Goal: Information Seeking & Learning: Learn about a topic

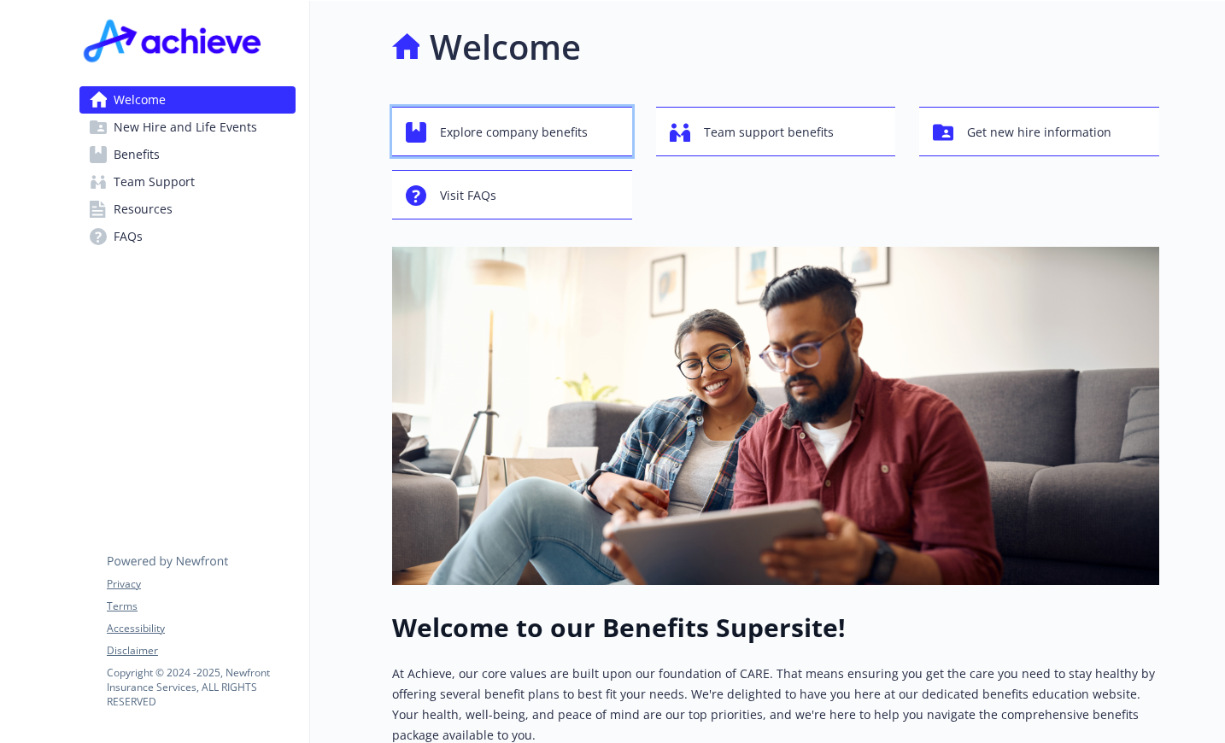
click at [498, 132] on span "Explore company benefits" at bounding box center [514, 132] width 148 height 32
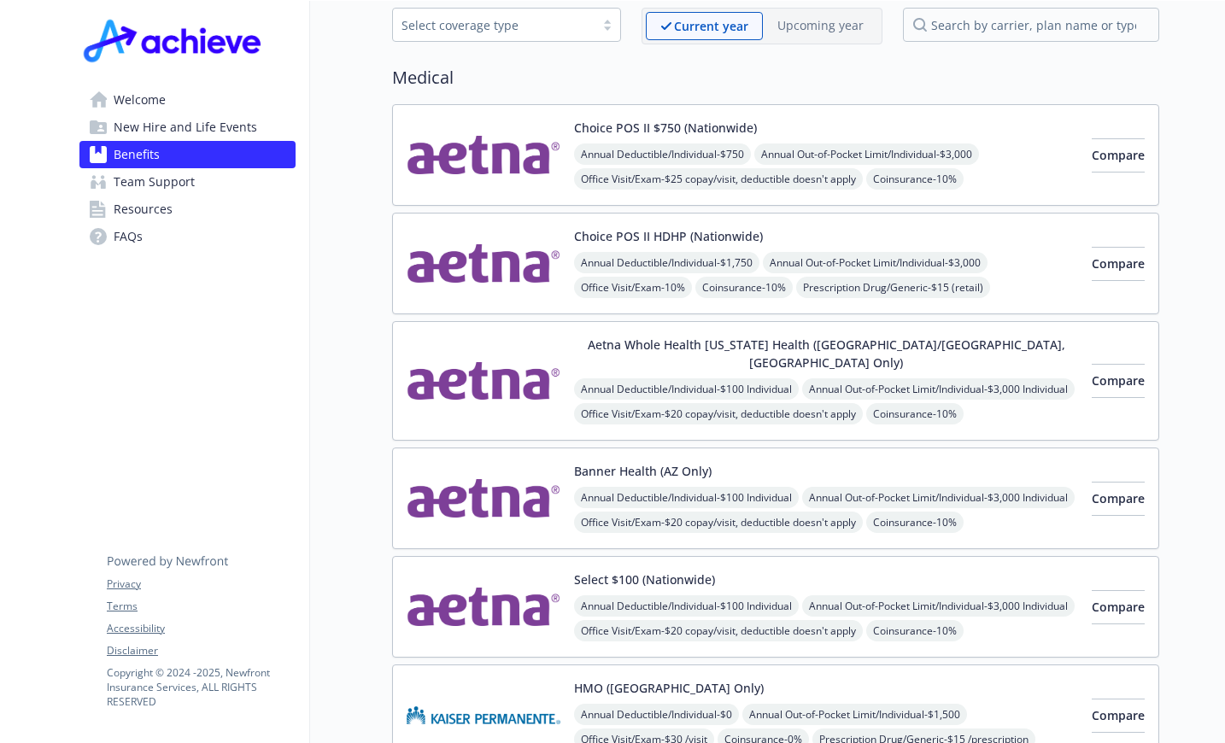
scroll to position [171, 0]
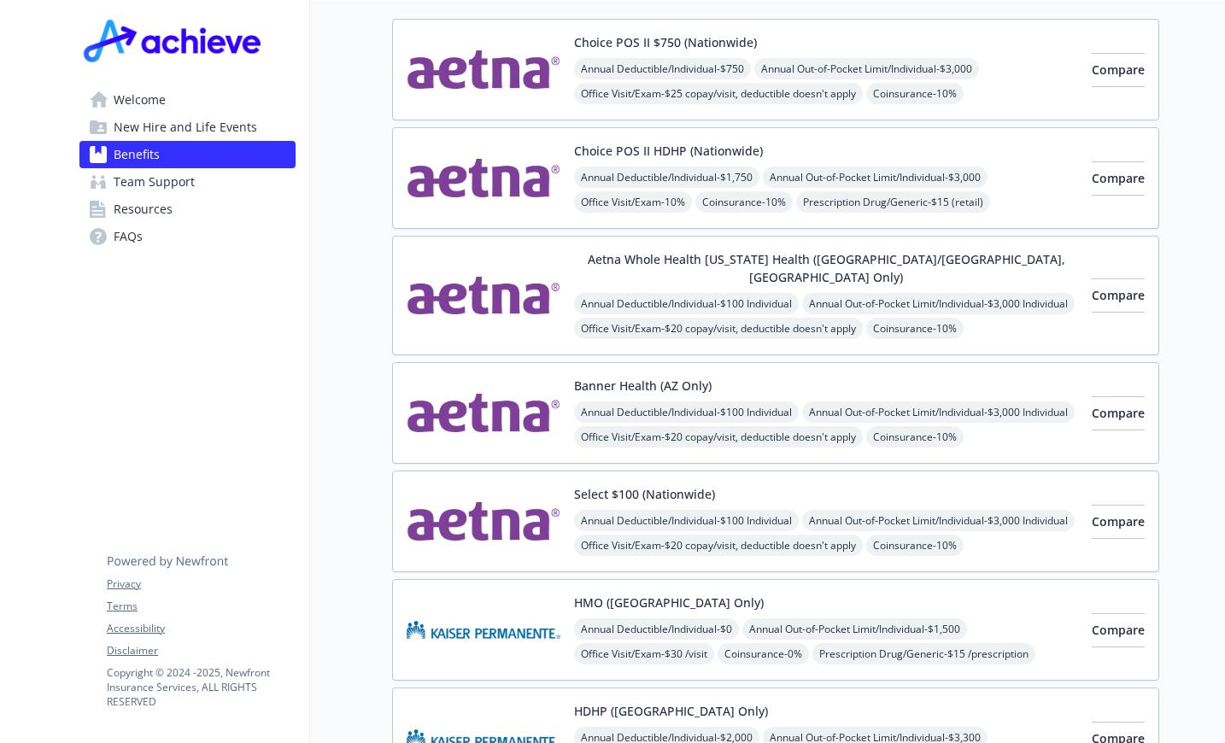
click at [613, 485] on button "Select $100 (Nationwide)" at bounding box center [644, 494] width 141 height 18
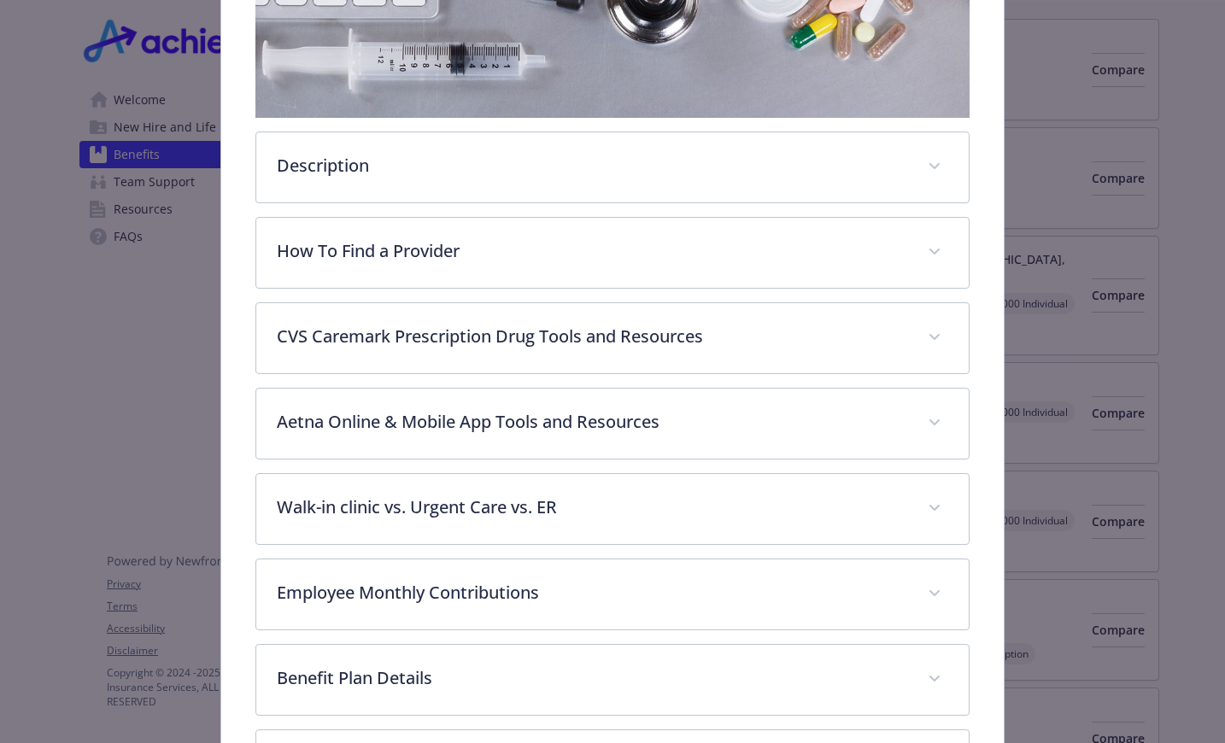
scroll to position [478, 0]
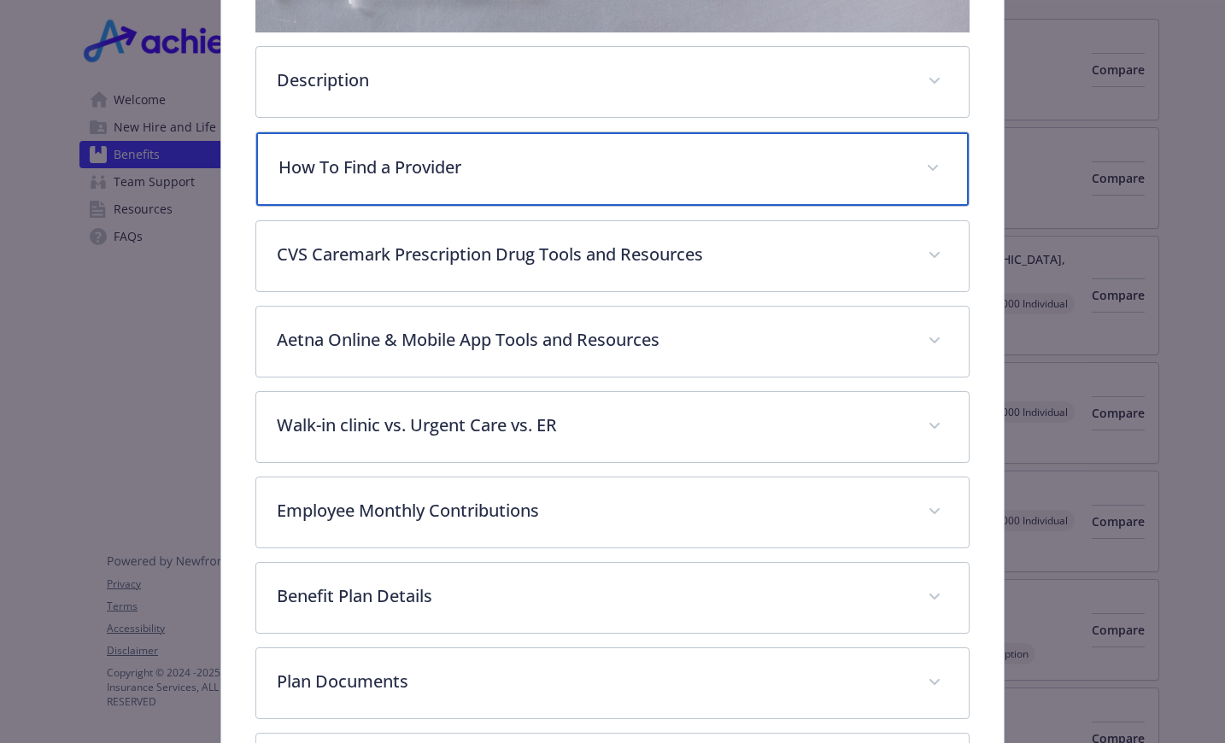
click at [928, 165] on icon "details for plan Medical - Select $100 (Nationwide) - Medical EPO" at bounding box center [933, 168] width 10 height 6
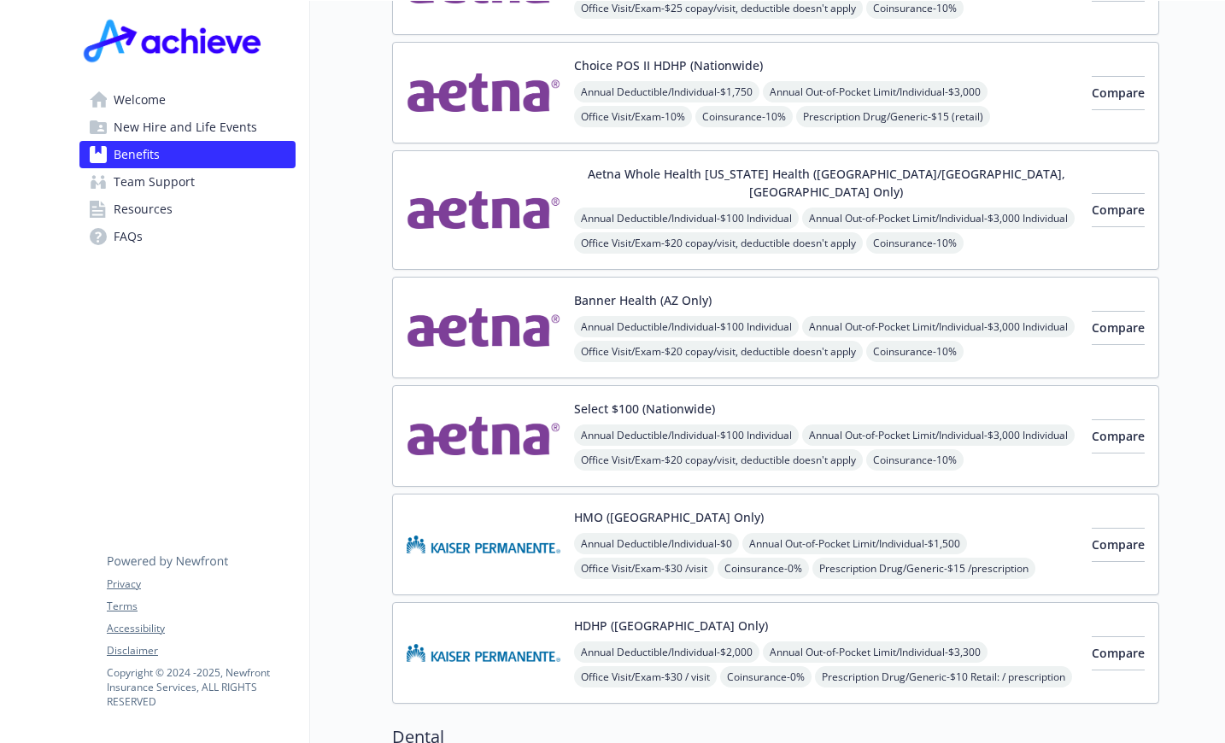
scroll to position [171, 0]
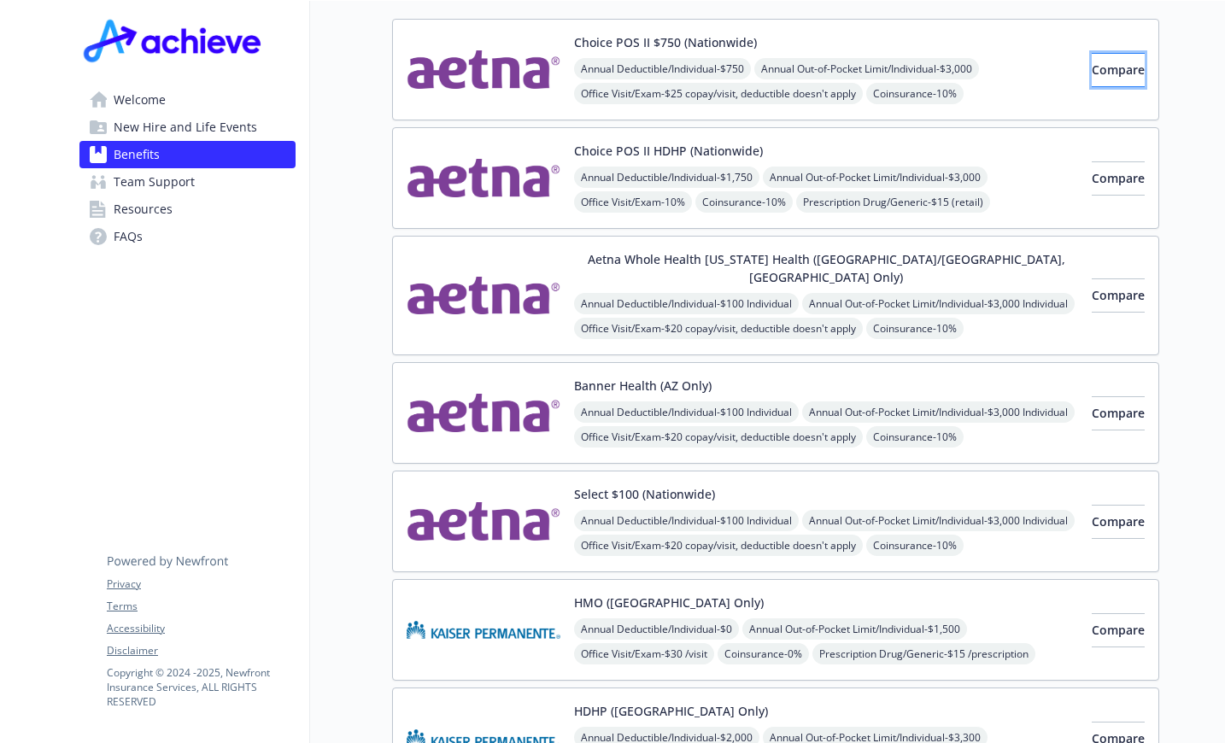
click at [1093, 74] on span "Compare" at bounding box center [1118, 70] width 53 height 16
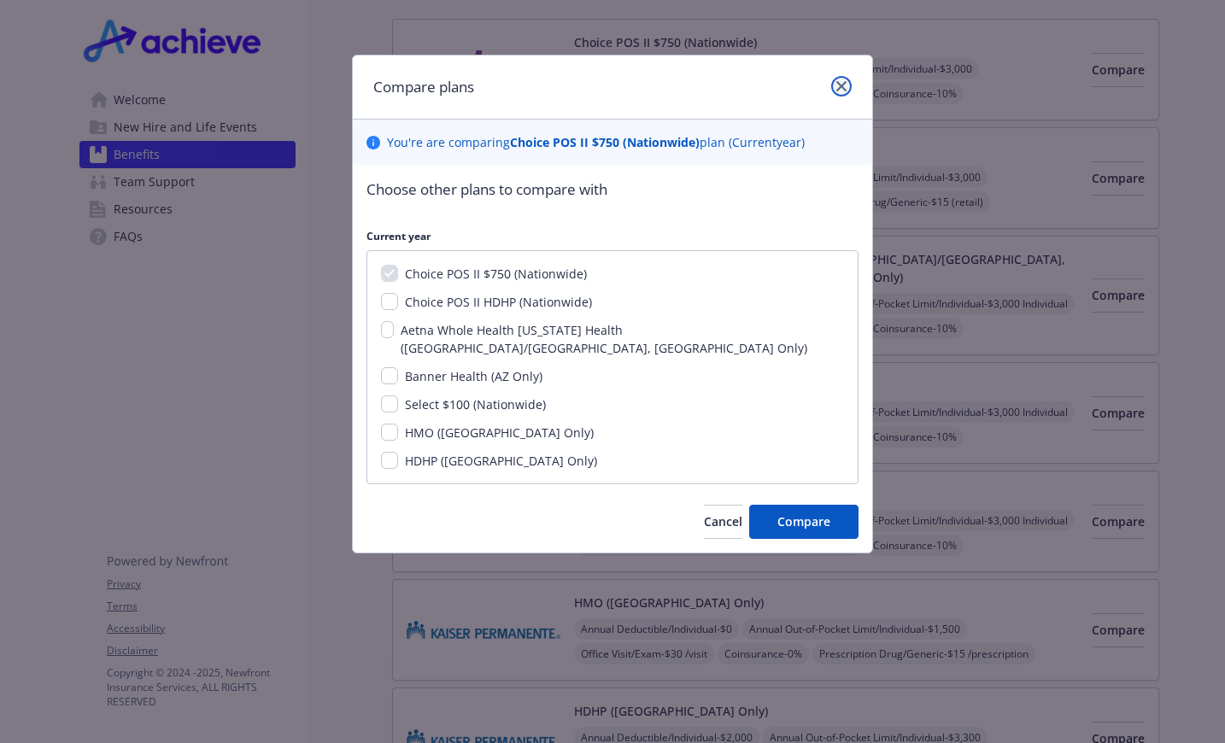
click at [837, 85] on icon "close" at bounding box center [841, 86] width 10 height 10
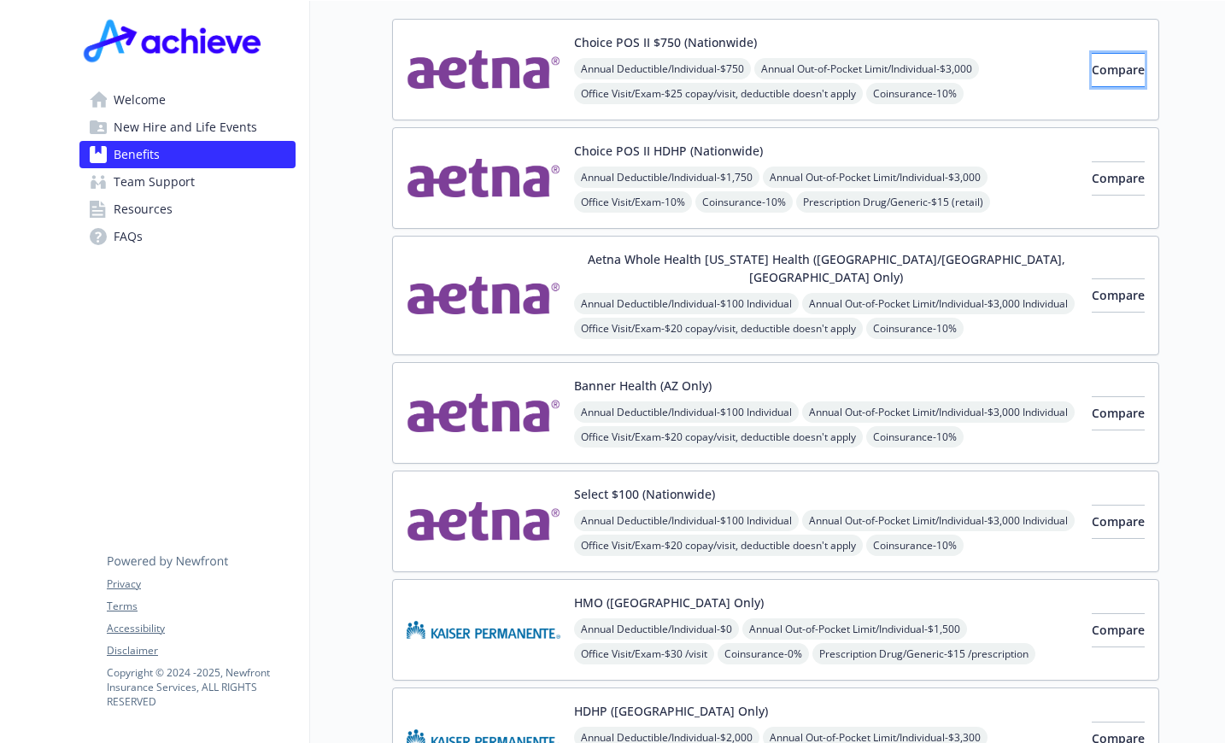
click at [1092, 64] on span "Compare" at bounding box center [1118, 70] width 53 height 16
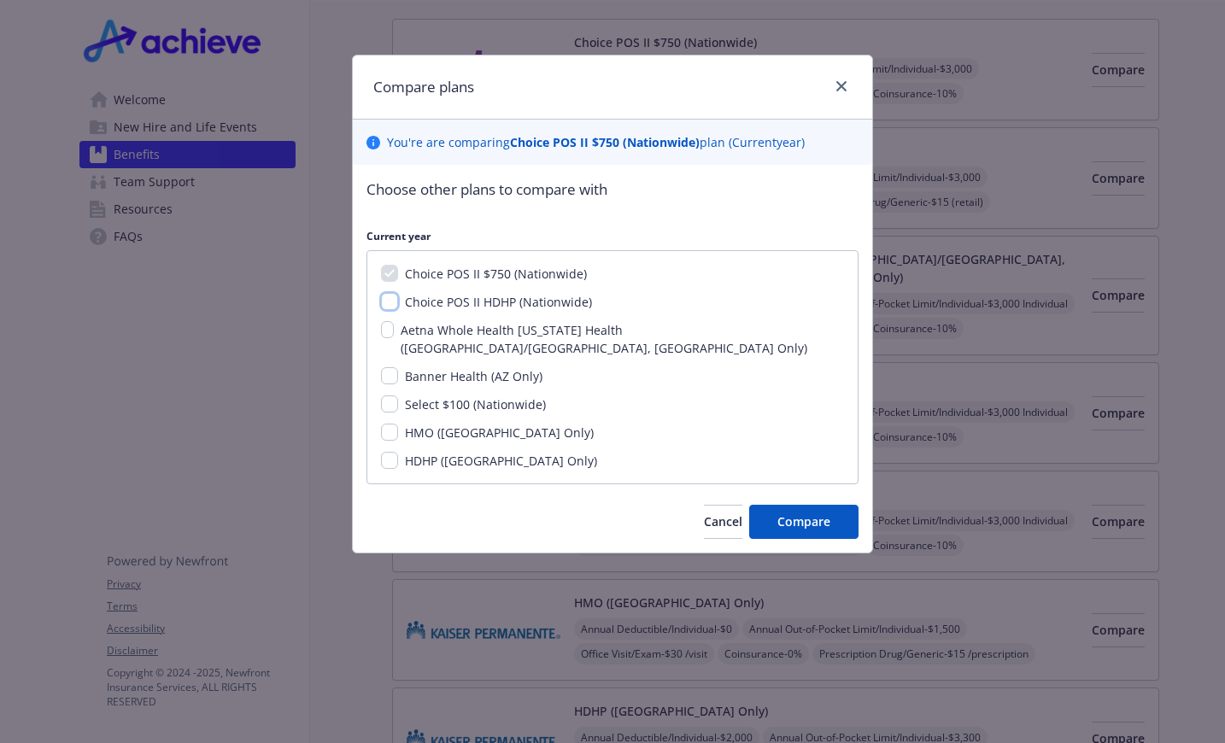
click at [397, 302] on input "Choice POS II HDHP (Nationwide)" at bounding box center [389, 301] width 17 height 17
checkbox input "true"
click at [390, 348] on div "Choice POS II $750 (Nationwide) Choice POS II HDHP (Nationwide) Aetna Whole Hea…" at bounding box center [612, 367] width 492 height 234
click at [390, 396] on input "Select $100 (Nationwide)" at bounding box center [389, 404] width 17 height 17
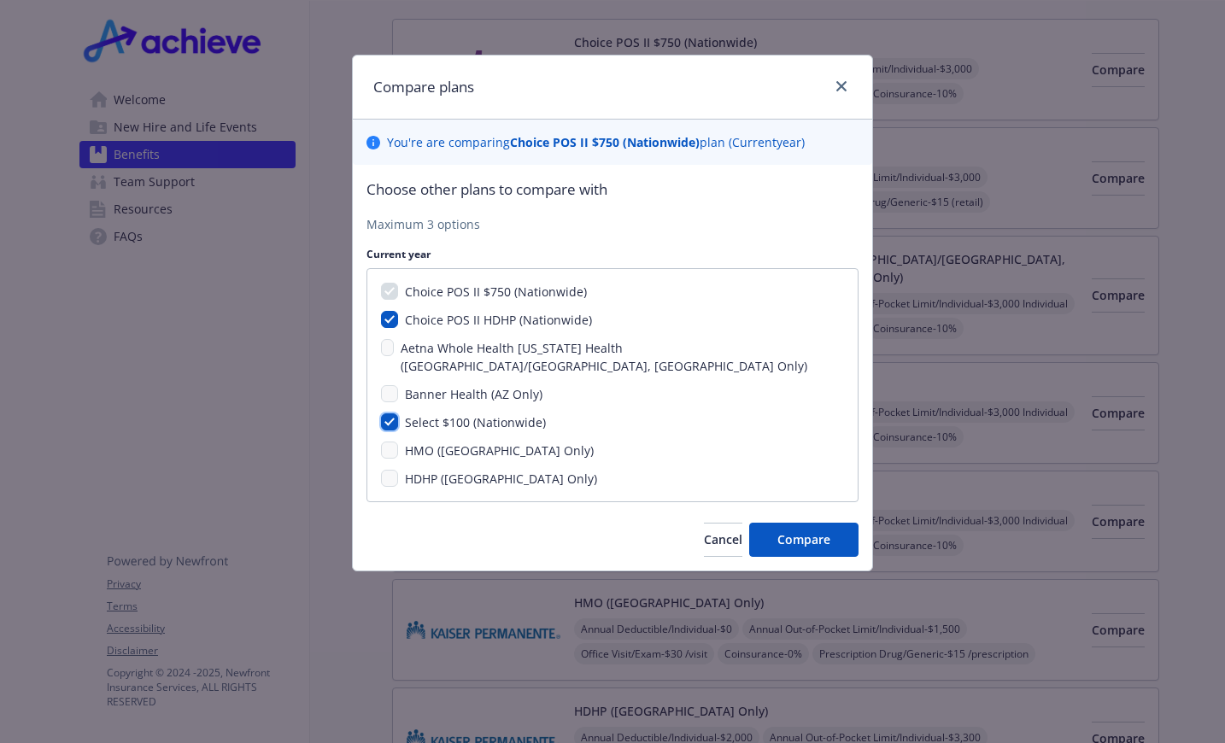
click at [390, 413] on input "Select $100 (Nationwide)" at bounding box center [389, 421] width 17 height 17
checkbox input "false"
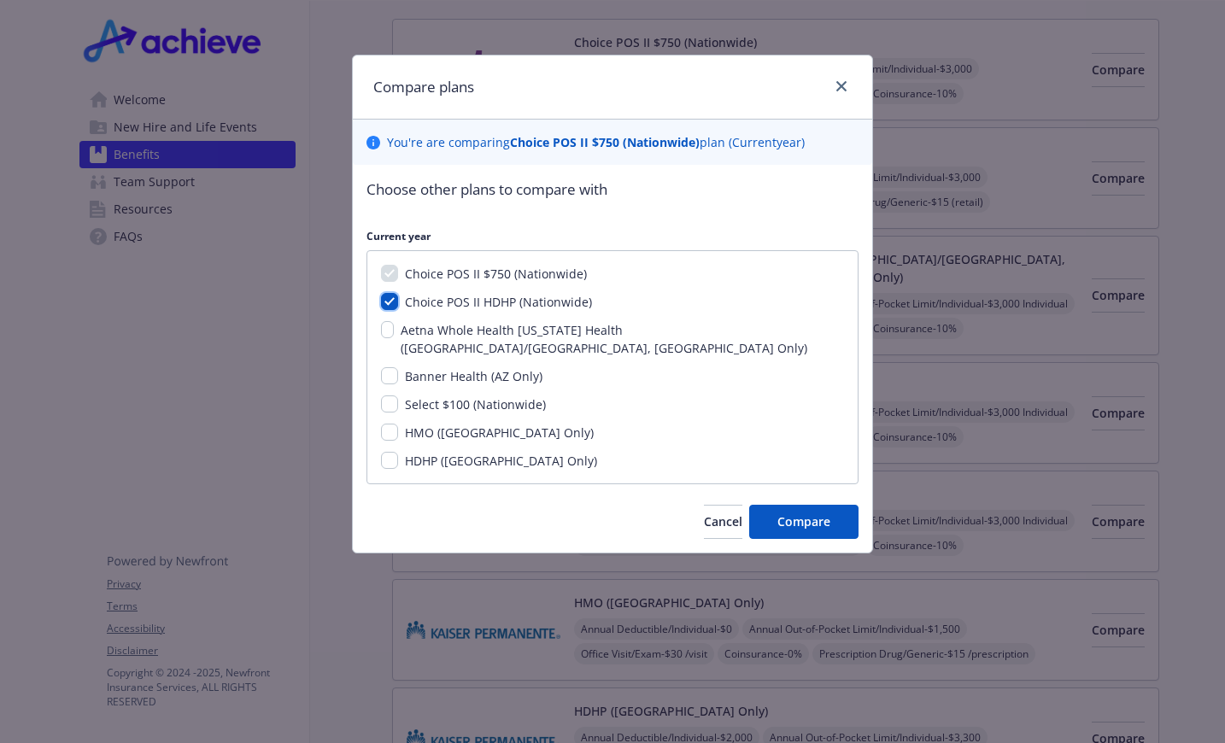
click at [391, 302] on input "Choice POS II HDHP (Nationwide)" at bounding box center [389, 301] width 17 height 17
checkbox input "false"
click at [841, 87] on icon "close" at bounding box center [841, 86] width 10 height 10
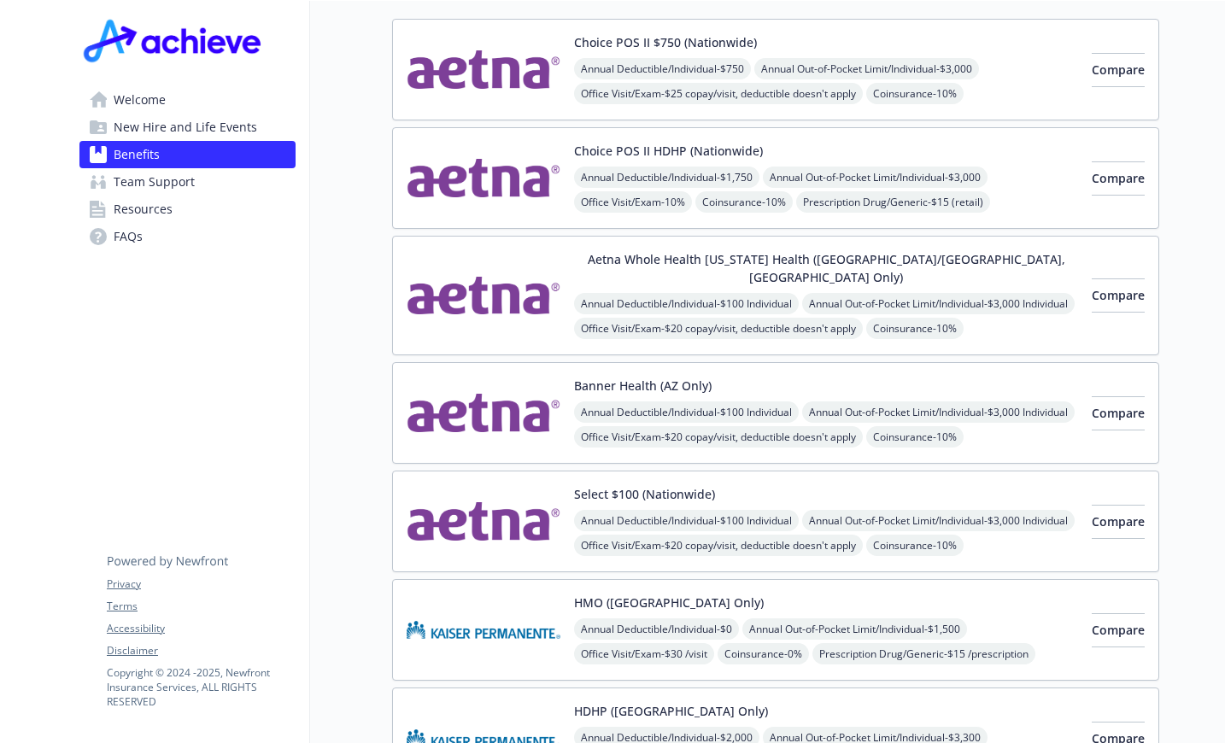
click at [738, 147] on button "Choice POS II HDHP (Nationwide)" at bounding box center [668, 151] width 189 height 18
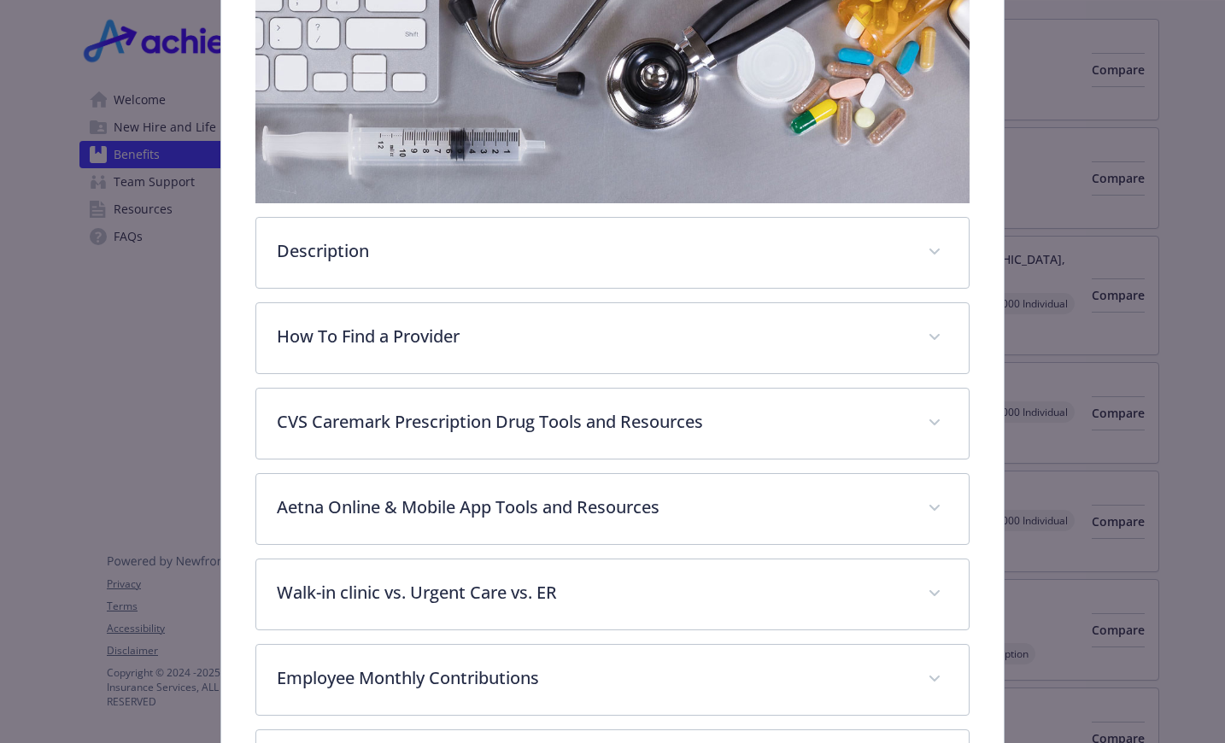
scroll to position [564, 0]
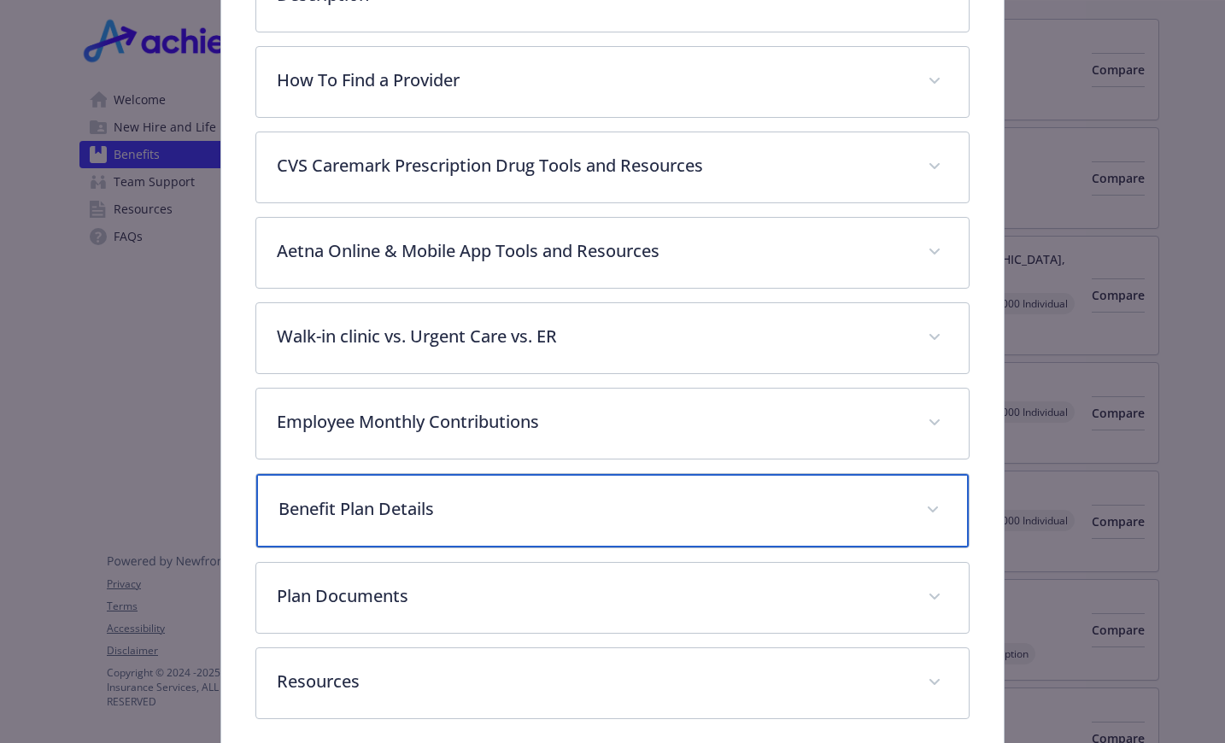
click at [426, 499] on p "Benefit Plan Details" at bounding box center [591, 509] width 627 height 26
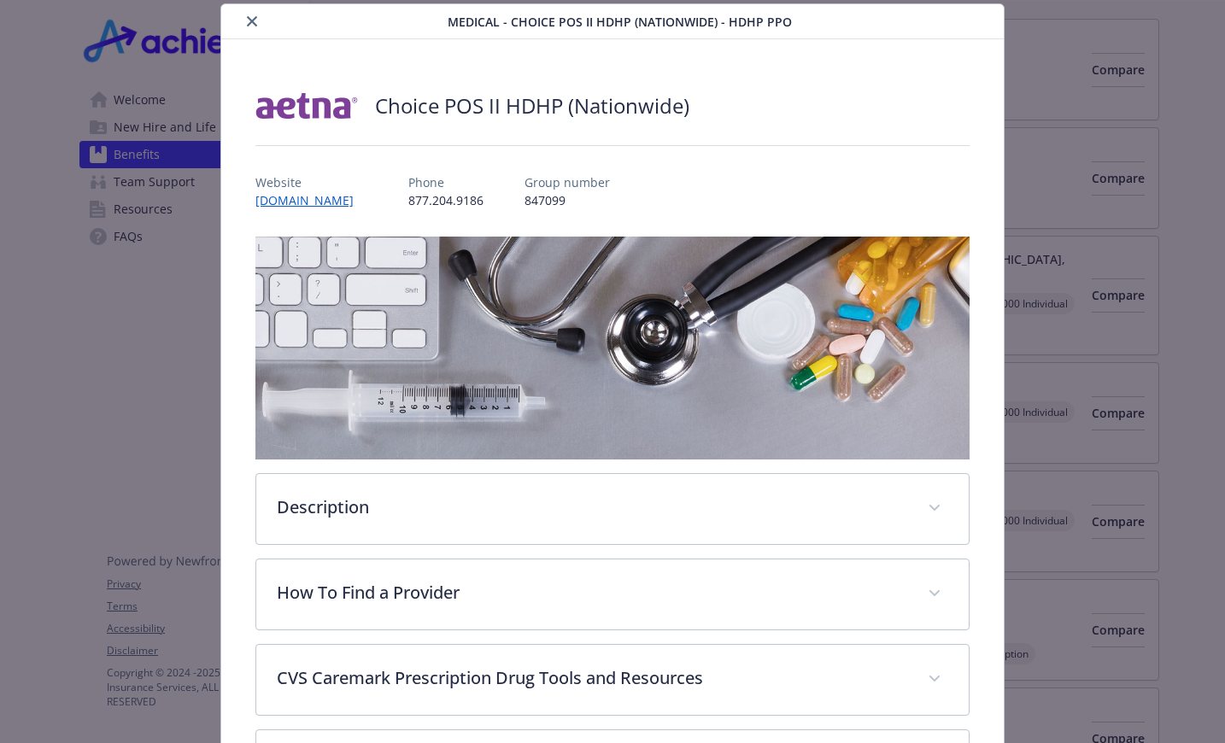
scroll to position [0, 0]
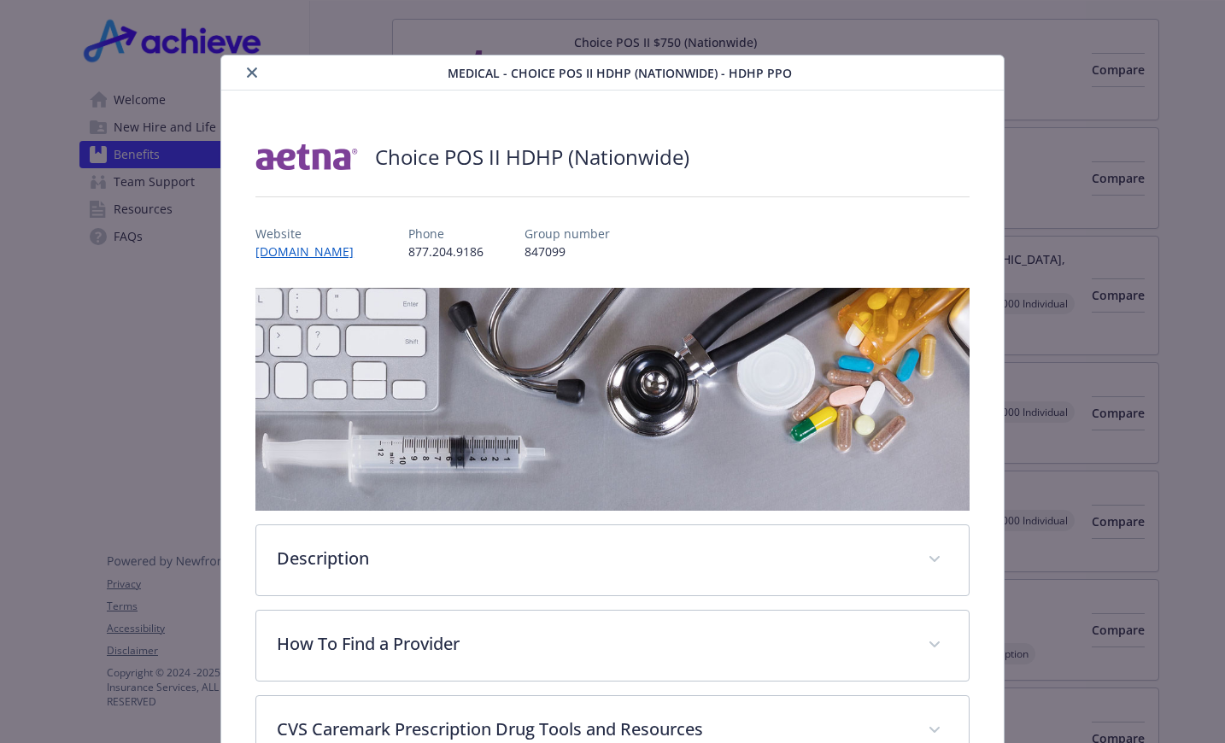
click at [252, 66] on button "close" at bounding box center [252, 72] width 21 height 21
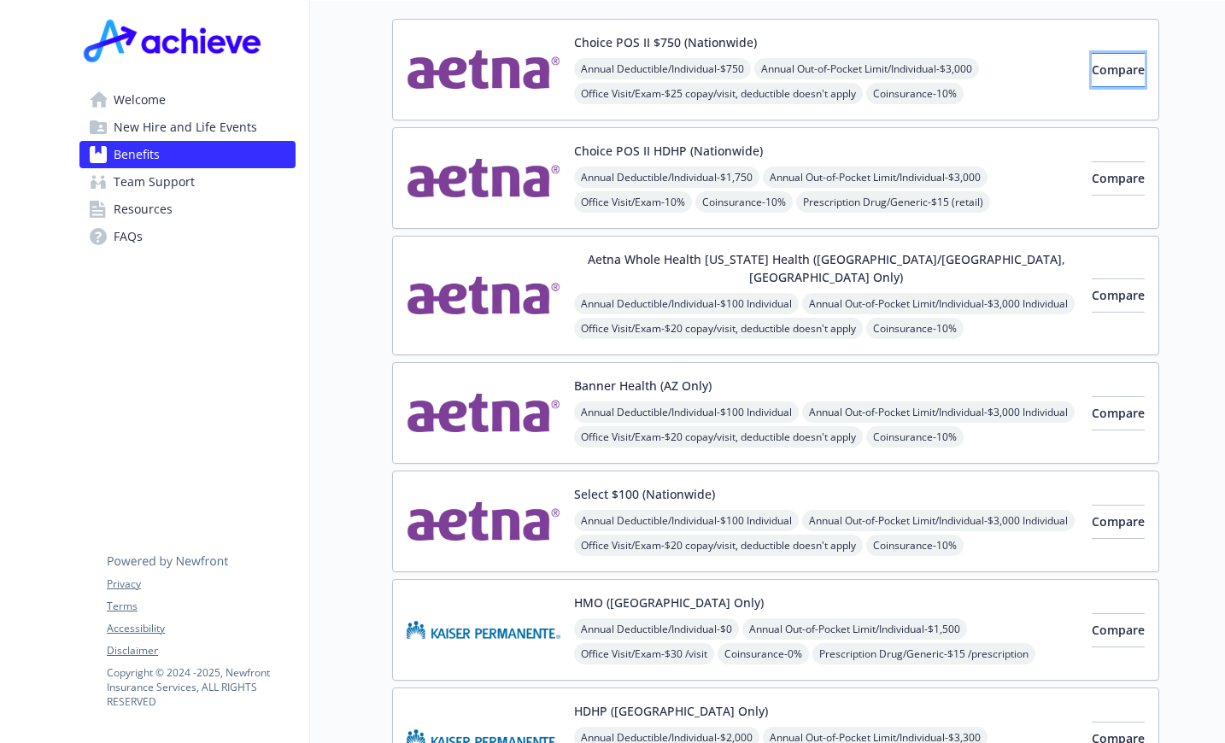
click at [1092, 73] on span "Compare" at bounding box center [1118, 70] width 53 height 16
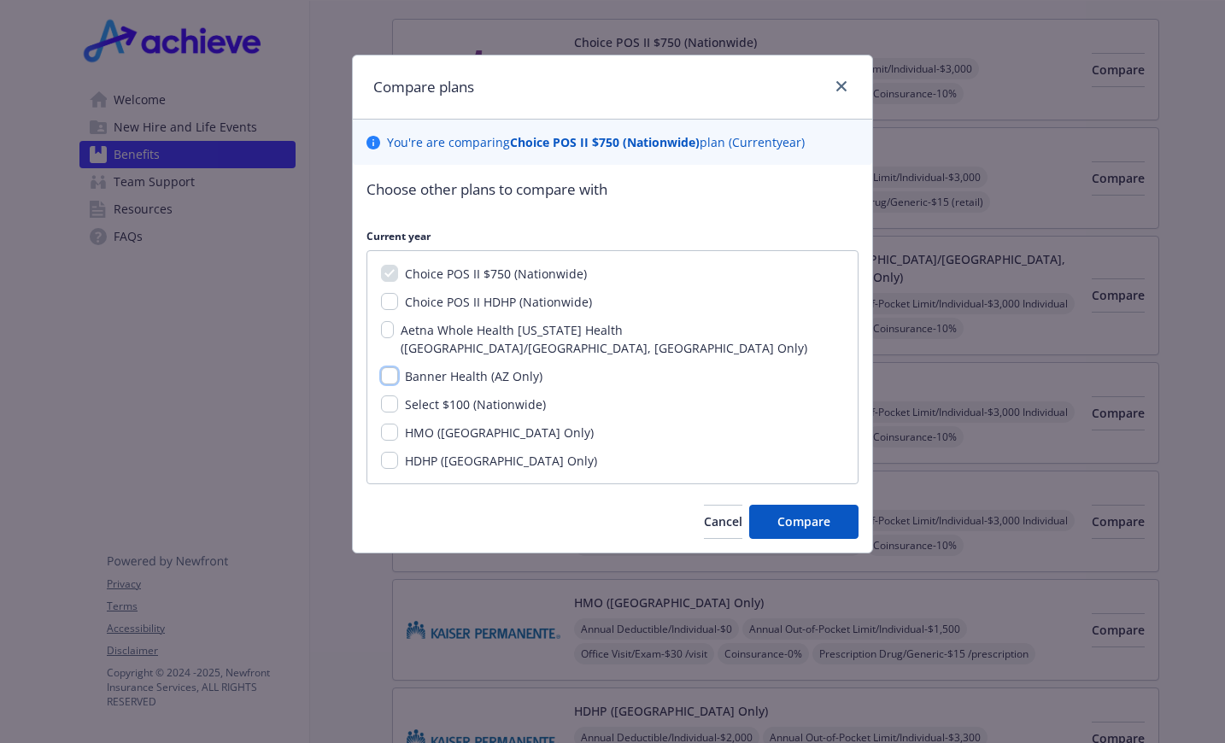
click at [393, 367] on input "Banner Health (AZ Only)" at bounding box center [389, 375] width 17 height 17
checkbox input "true"
click at [390, 396] on input "Select $100 (Nationwide)" at bounding box center [389, 404] width 17 height 17
checkbox input "true"
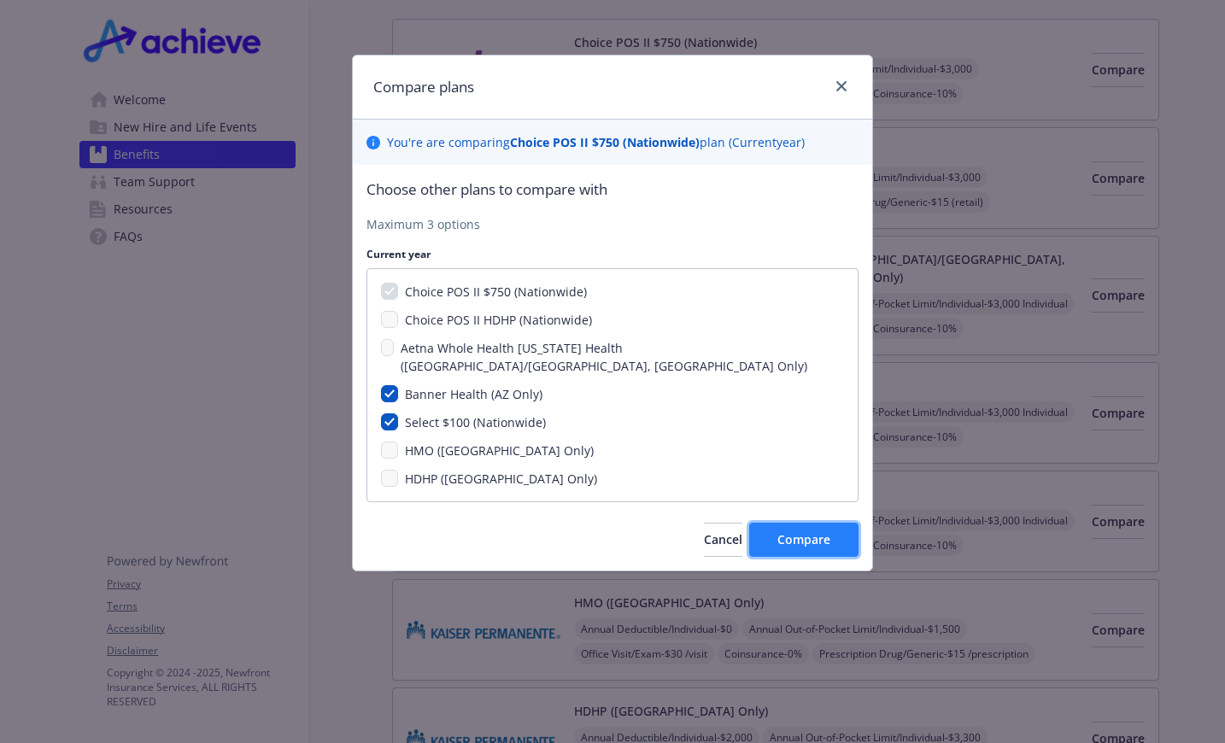
click at [809, 531] on span "Compare" at bounding box center [803, 539] width 53 height 16
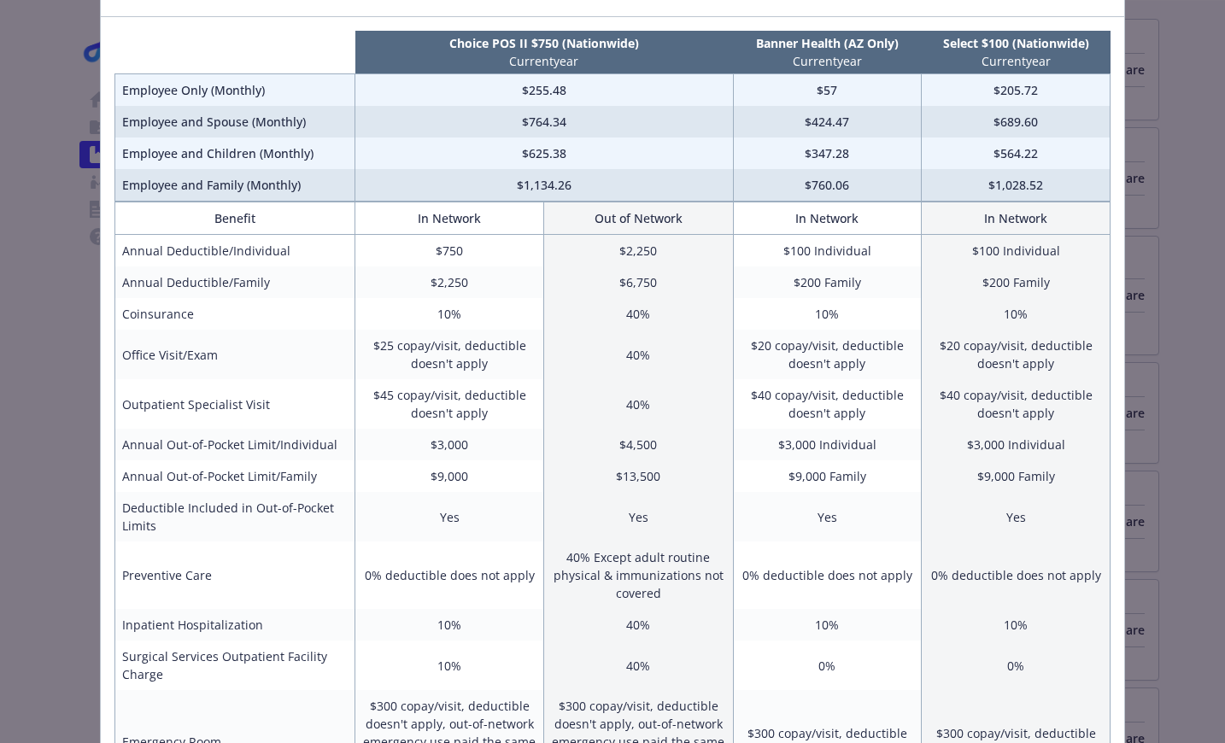
scroll to position [17, 0]
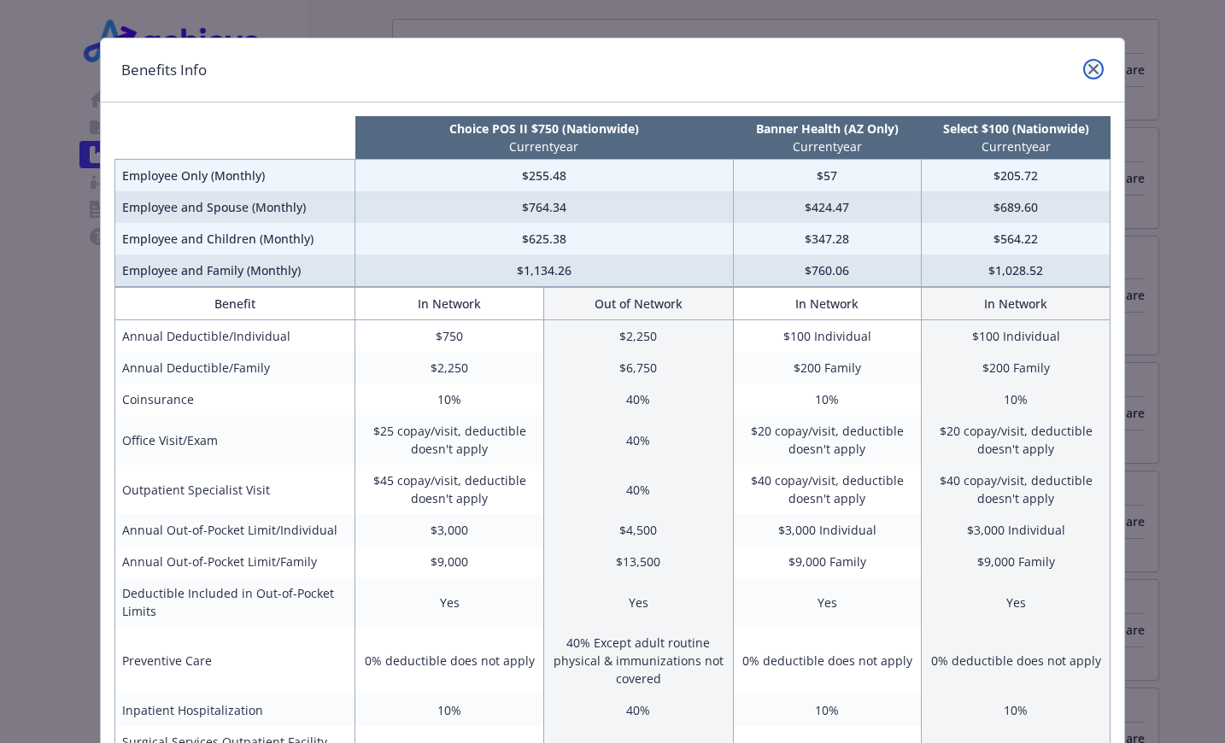
click at [1088, 67] on icon "close" at bounding box center [1093, 69] width 10 height 10
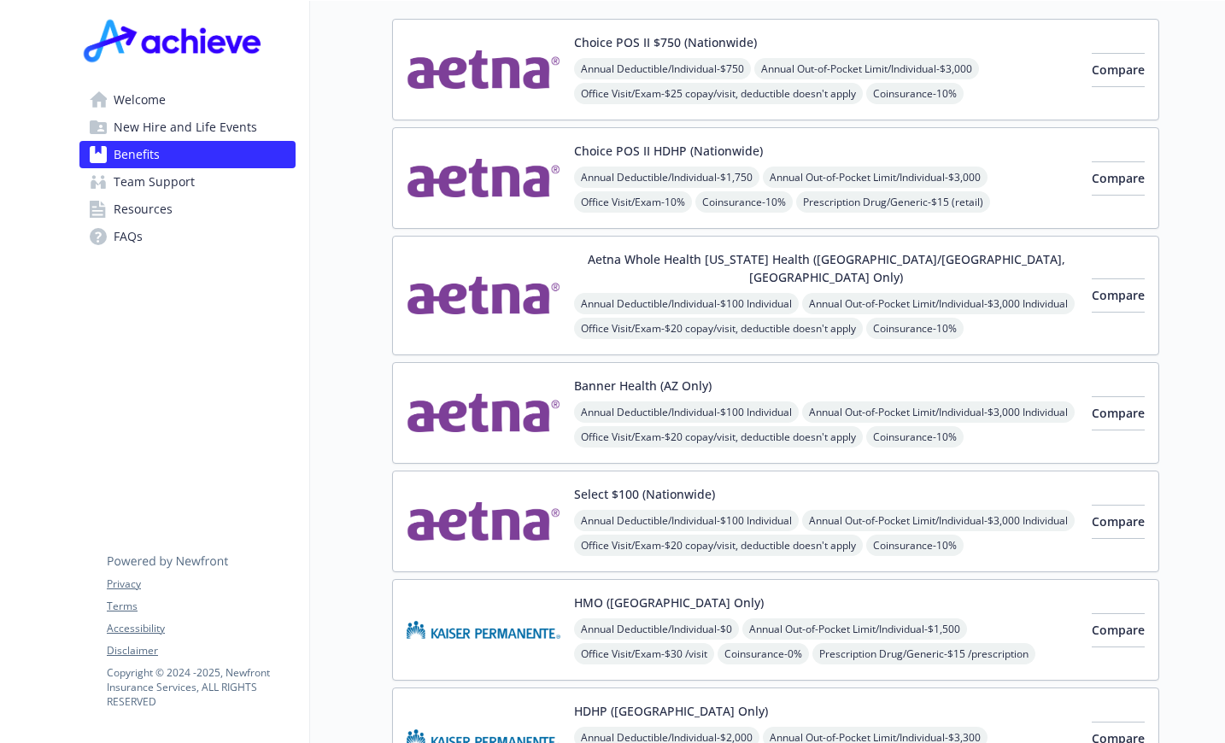
click at [683, 377] on button "Banner Health (AZ Only)" at bounding box center [643, 386] width 138 height 18
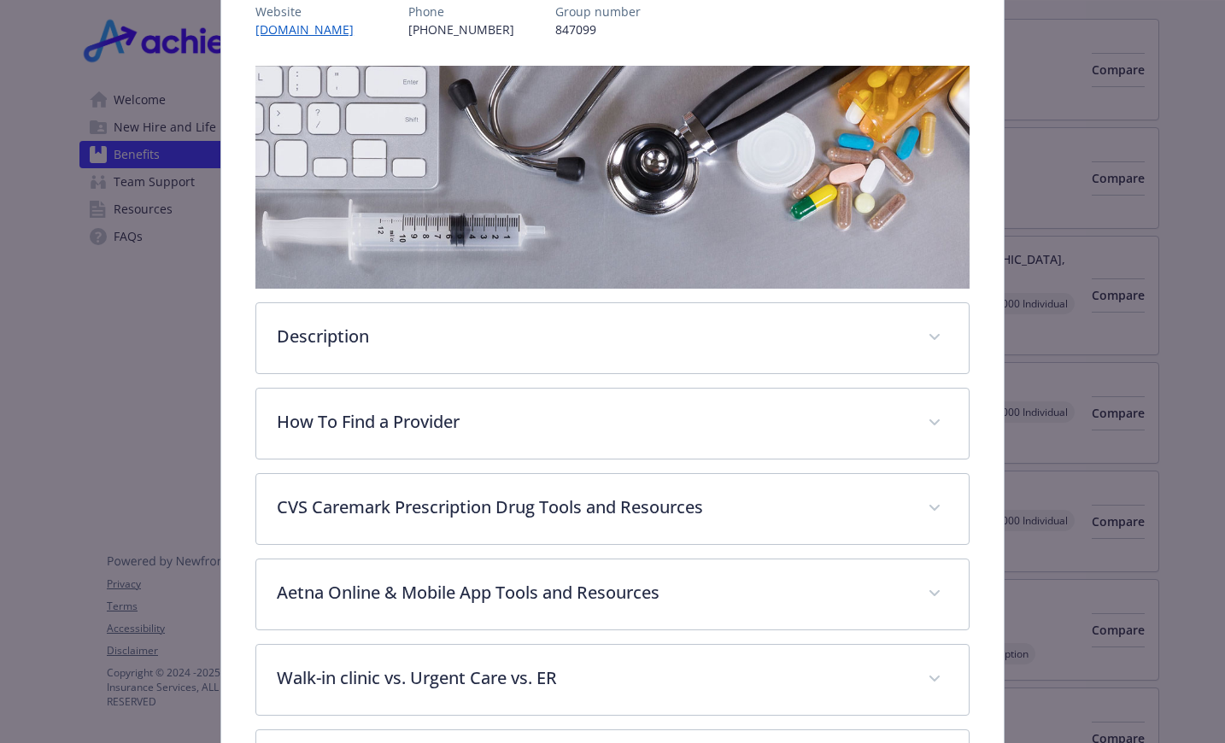
scroll to position [308, 0]
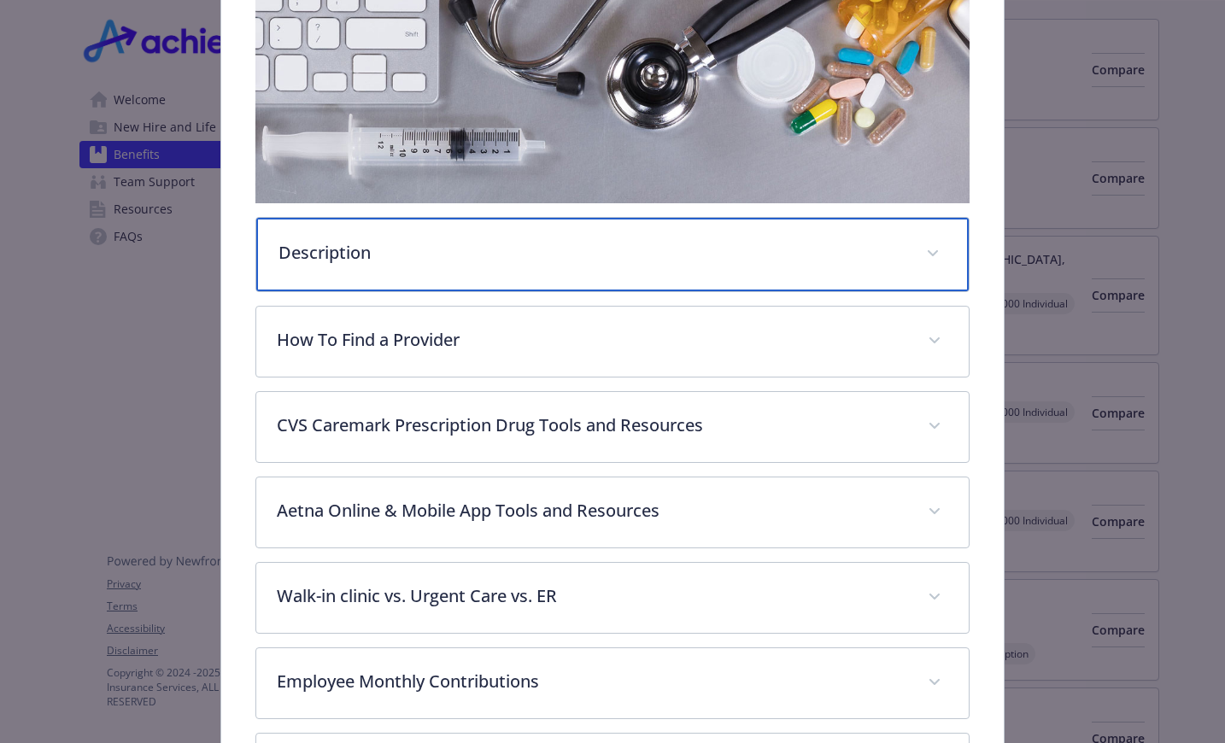
click at [919, 243] on span "details for plan Medical - Banner Health (AZ Only) - Medical EPO" at bounding box center [932, 253] width 27 height 27
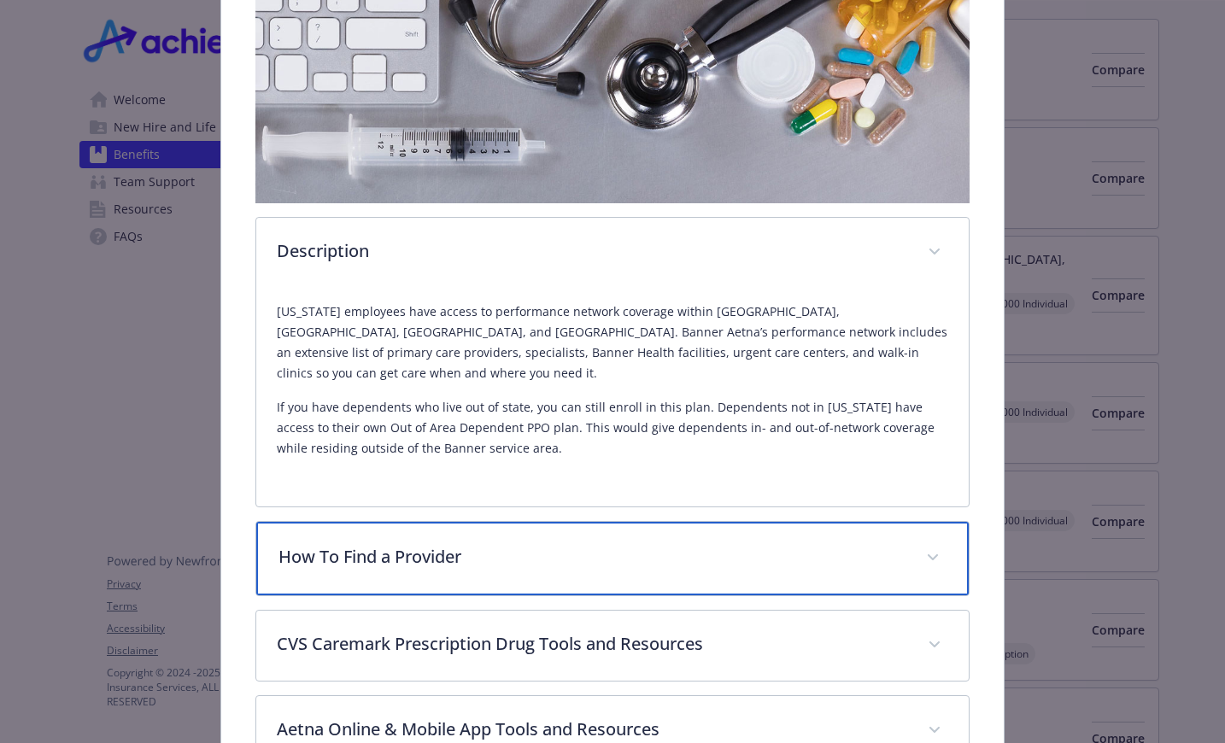
click at [920, 544] on span "details for plan Medical - Banner Health (AZ Only) - Medical EPO" at bounding box center [932, 557] width 27 height 27
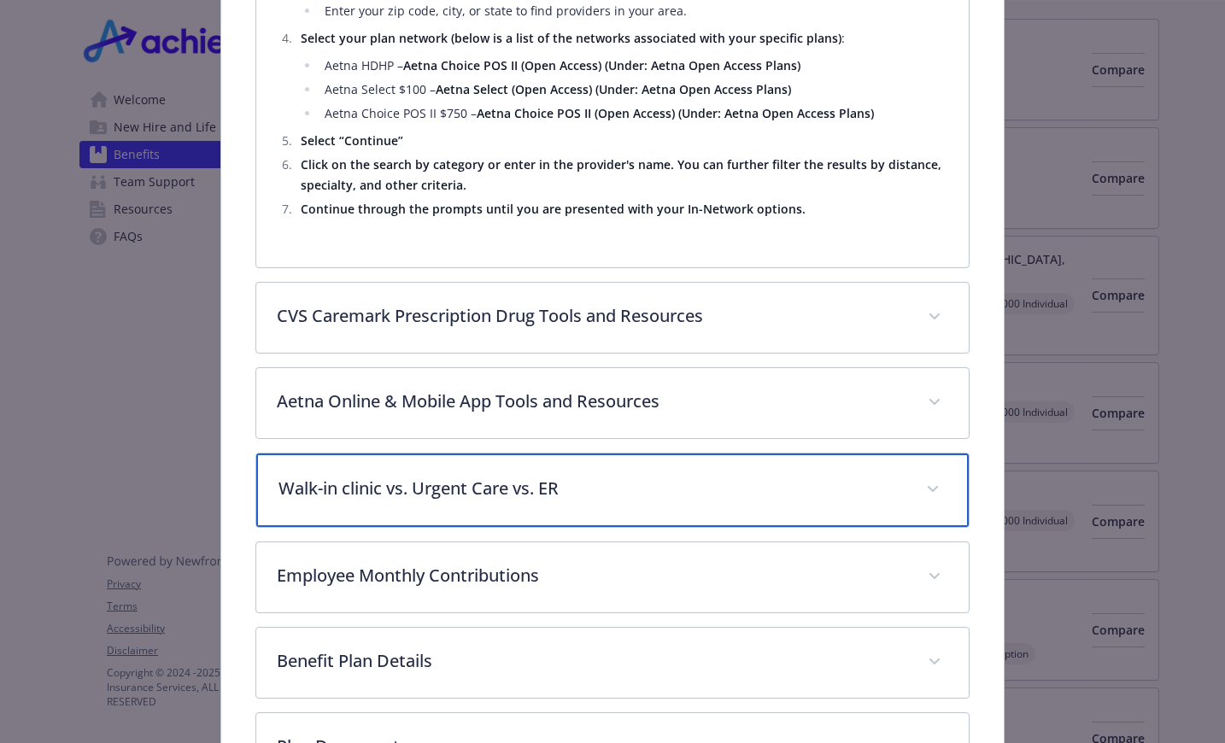
scroll to position [2611, 0]
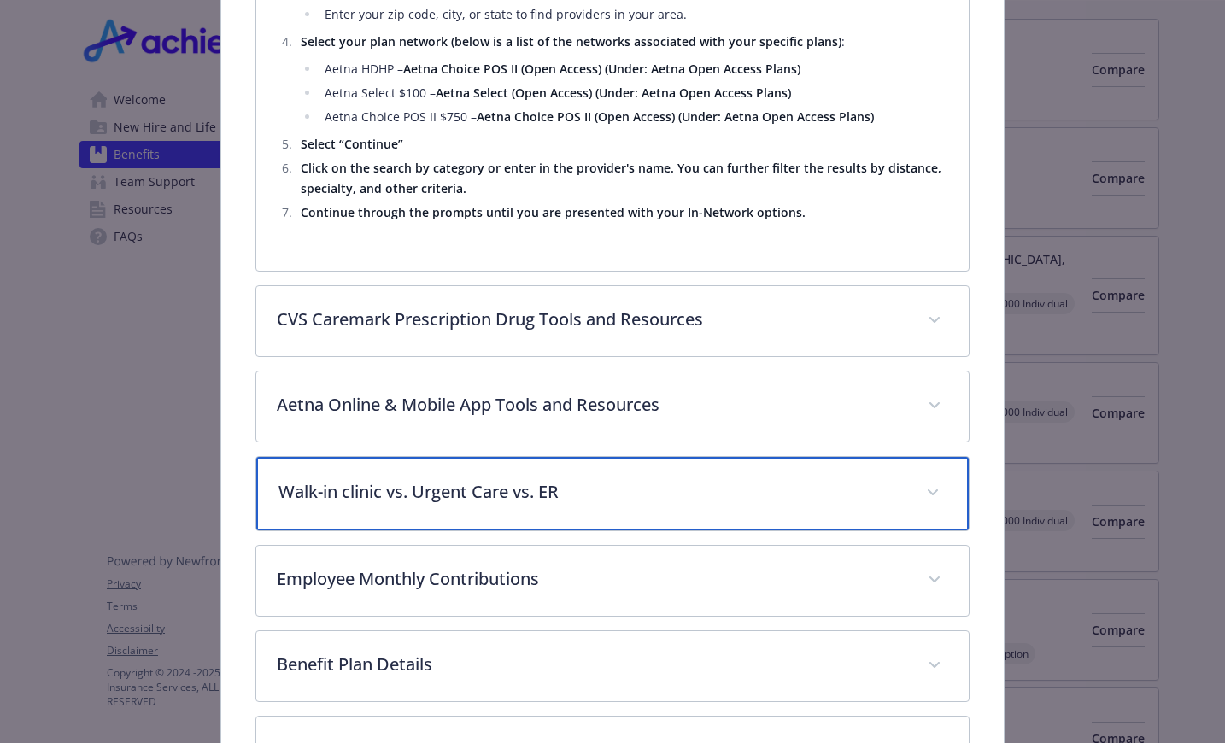
click at [919, 479] on span "details for plan Medical - Banner Health (AZ Only) - Medical EPO" at bounding box center [932, 492] width 27 height 27
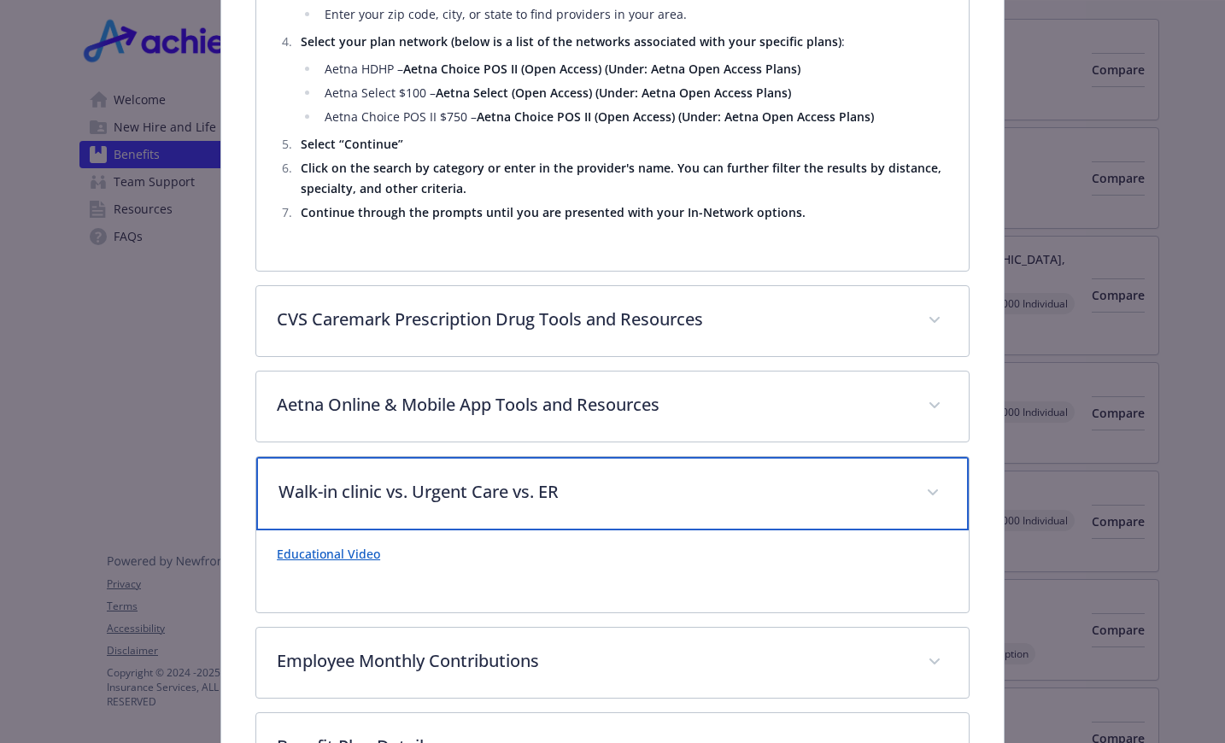
scroll to position [2867, 0]
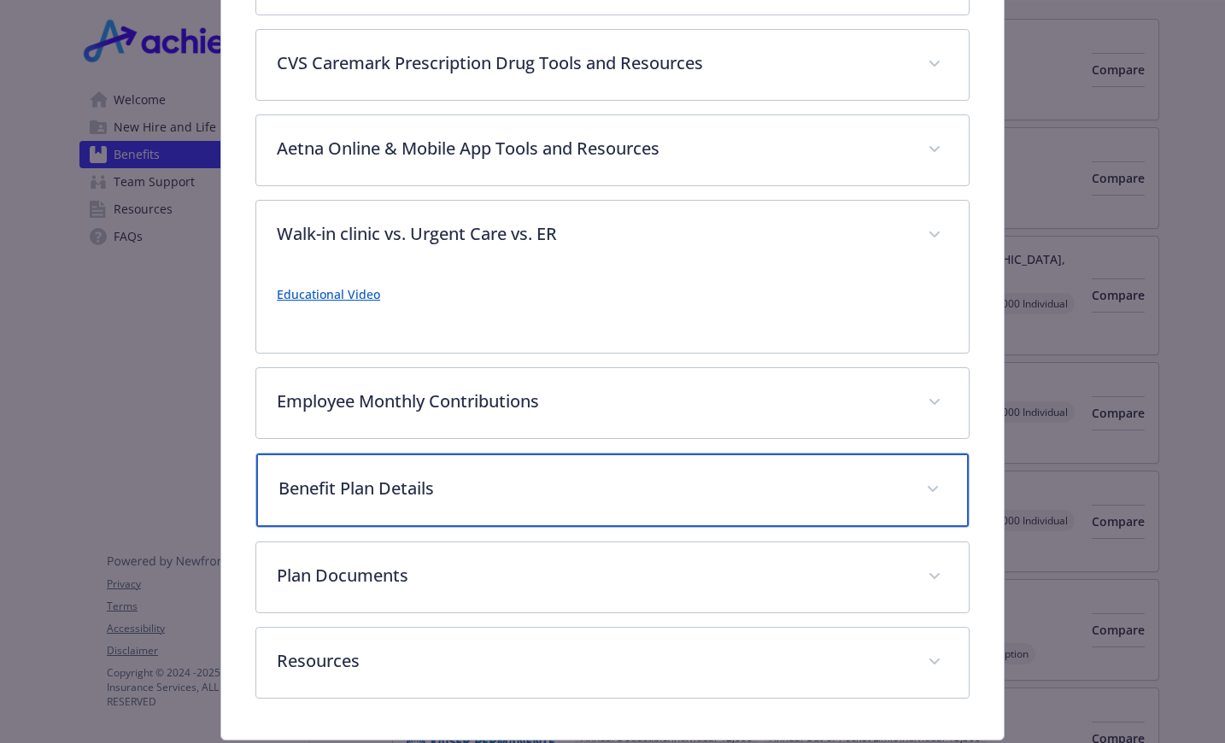
click at [684, 476] on p "Benefit Plan Details" at bounding box center [591, 489] width 627 height 26
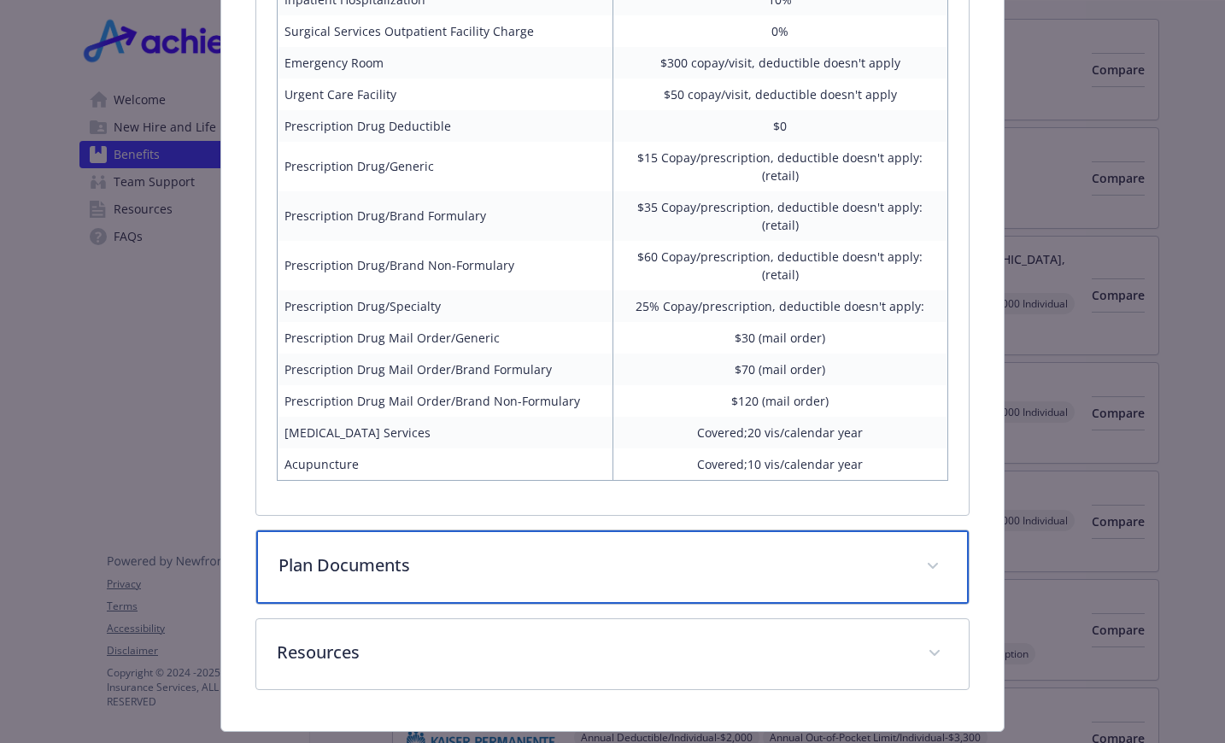
scroll to position [3735, 0]
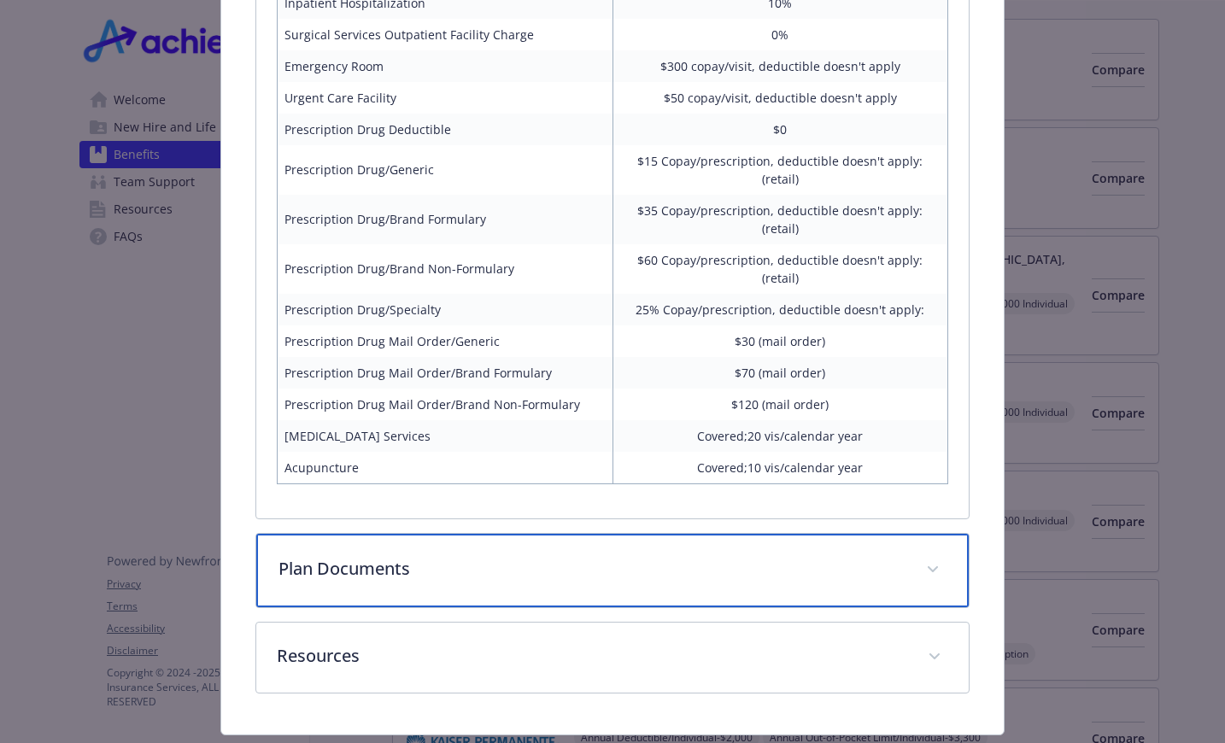
click at [677, 534] on div "Plan Documents" at bounding box center [612, 570] width 712 height 73
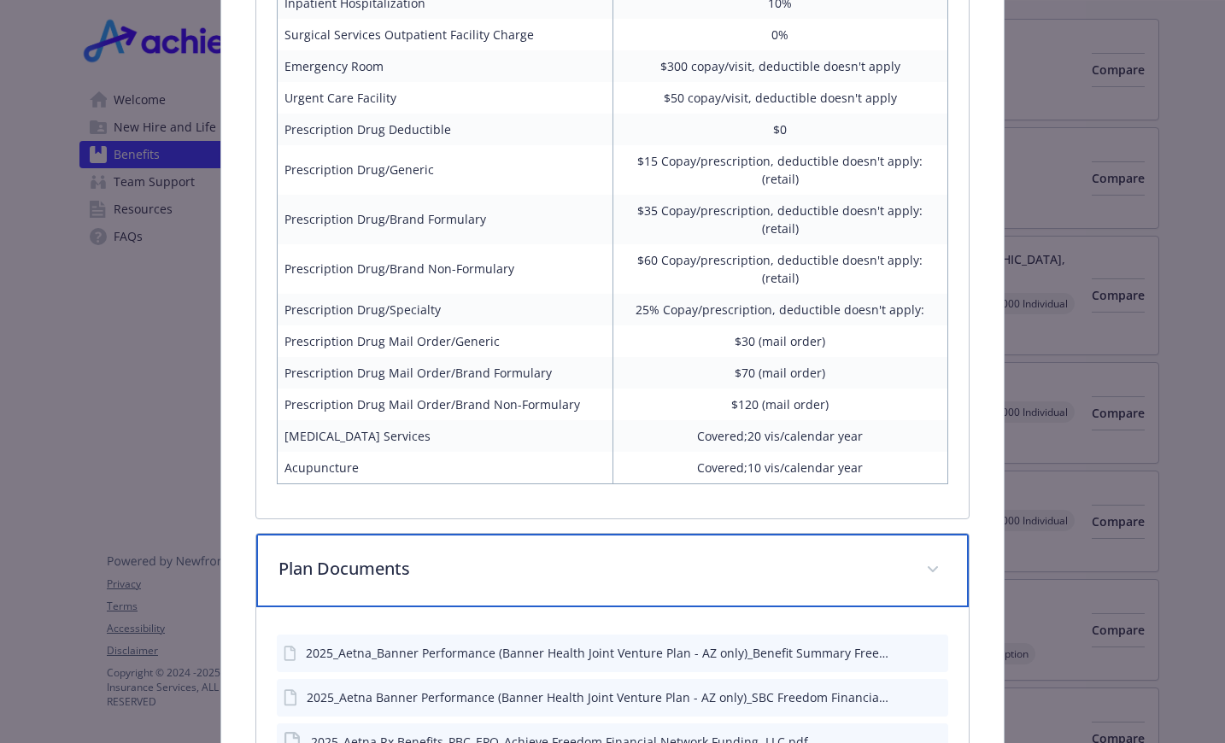
scroll to position [3906, 0]
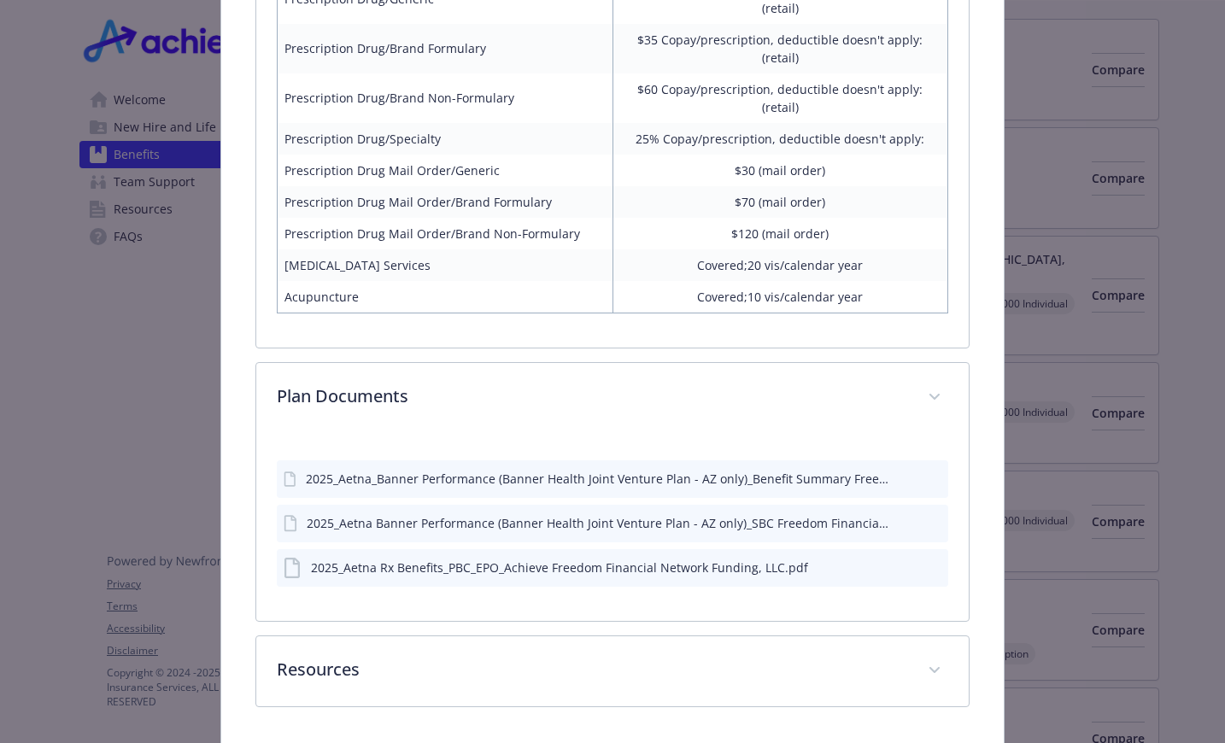
click at [620, 470] on div "2025_Aetna_Banner Performance (Banner Health Joint Venture Plan - AZ only)_Bene…" at bounding box center [599, 479] width 586 height 18
click at [924, 472] on icon "preview file" at bounding box center [931, 478] width 15 height 12
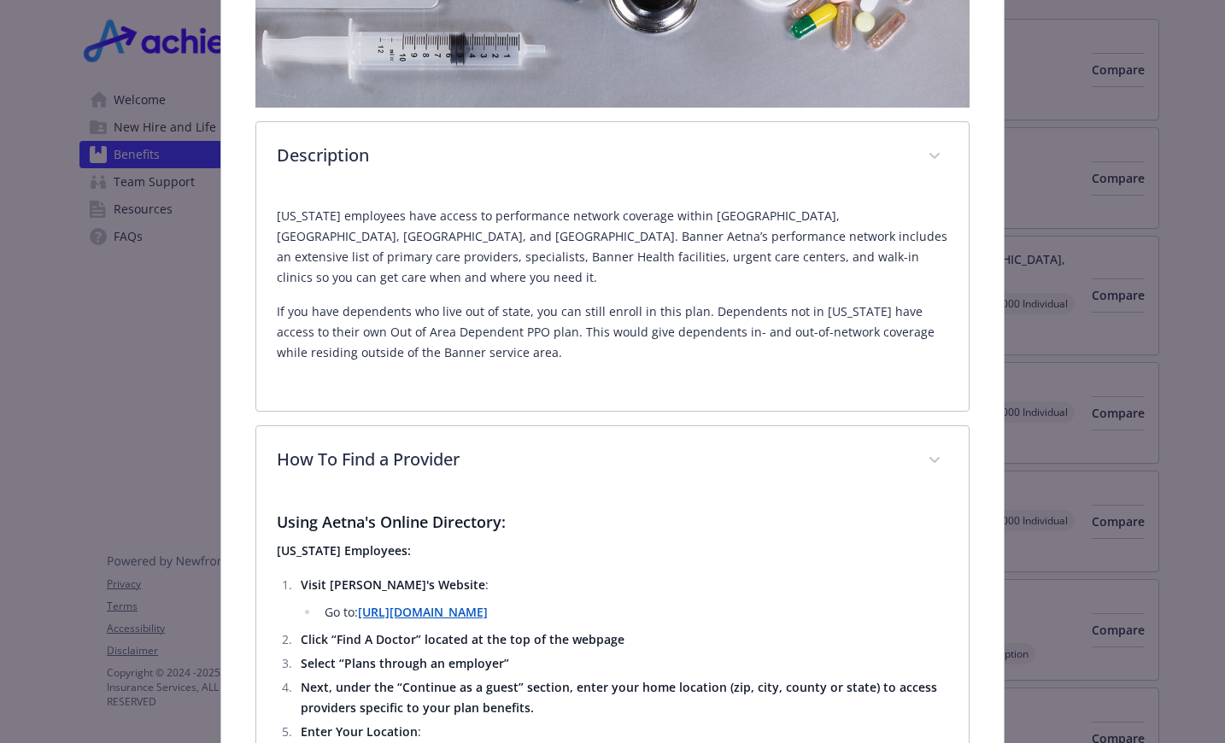
scroll to position [0, 0]
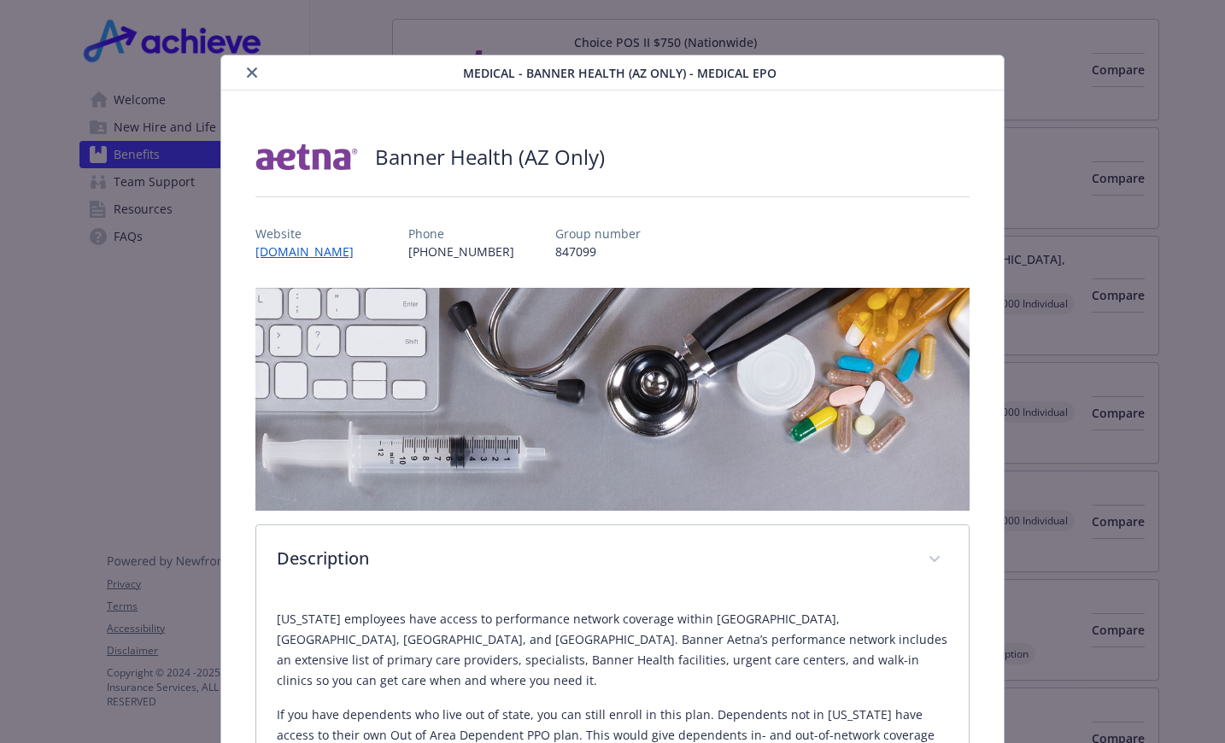
click at [242, 69] on button "close" at bounding box center [252, 72] width 21 height 21
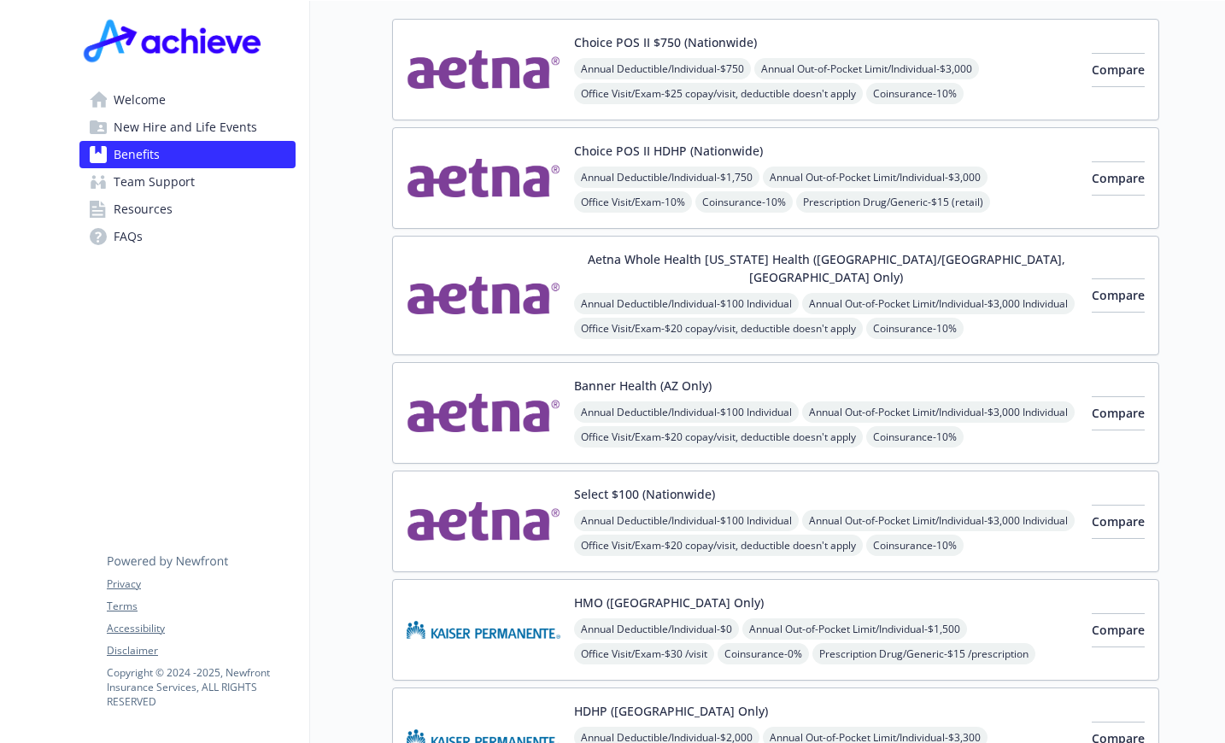
click at [599, 44] on button "Choice POS II $750 (Nationwide)" at bounding box center [665, 42] width 183 height 18
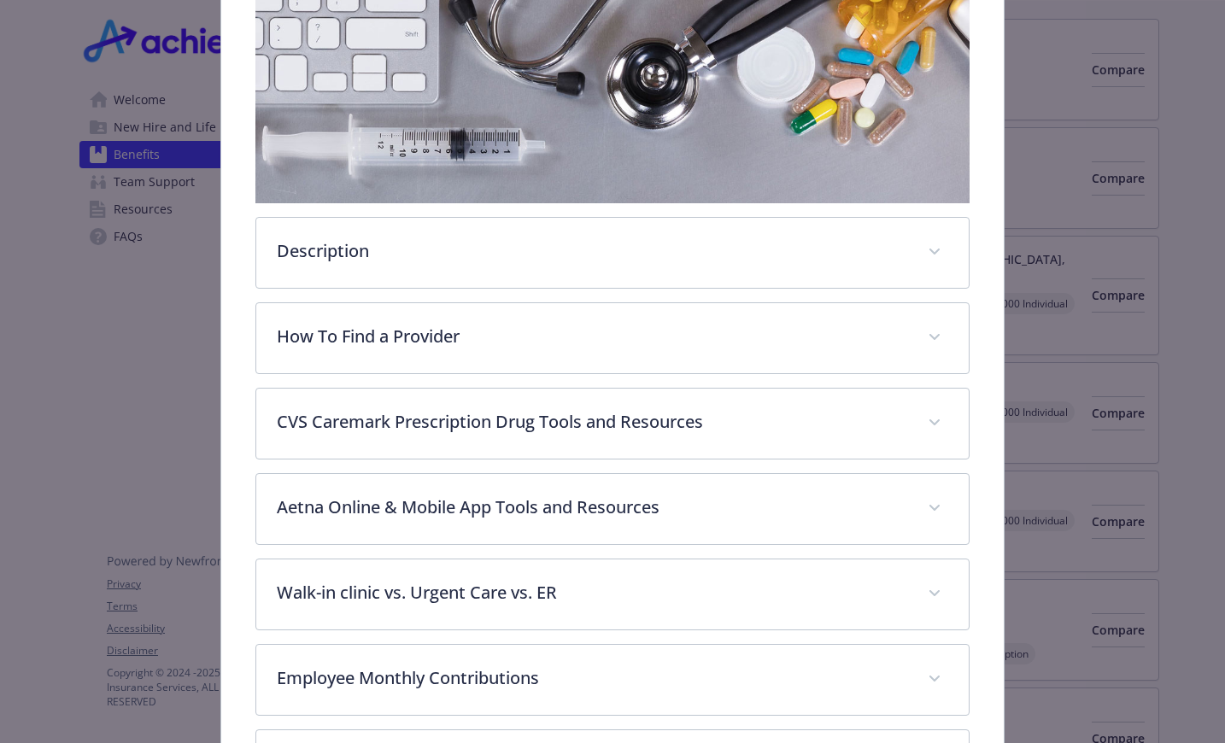
scroll to position [564, 0]
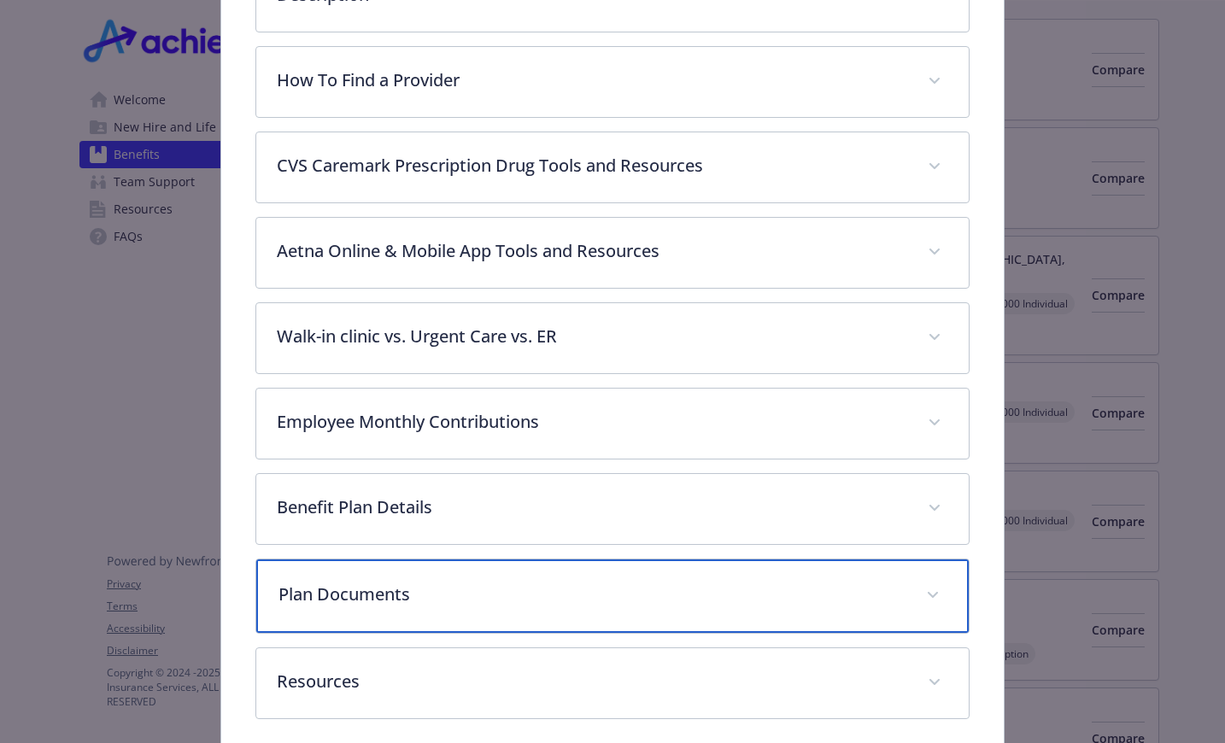
click at [922, 587] on span "details for plan Medical - Choice POS II $750 (Nationwide) - Medical PPO" at bounding box center [932, 595] width 27 height 27
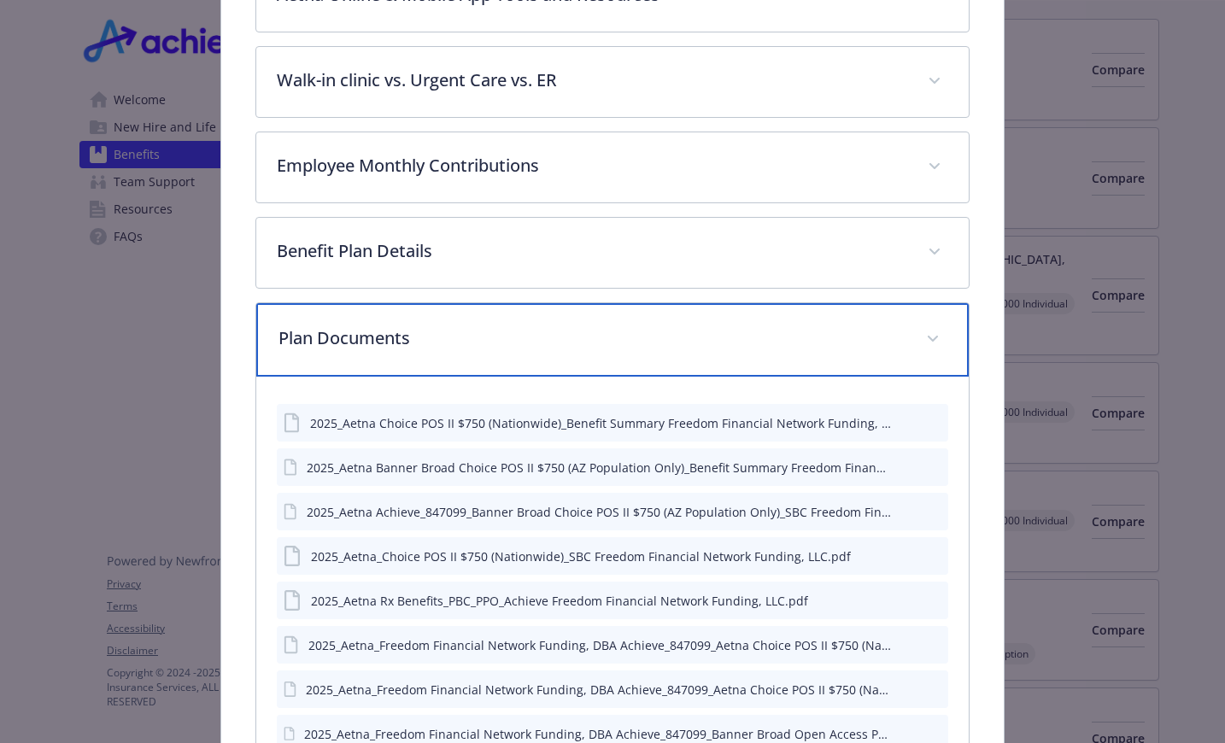
scroll to position [991, 0]
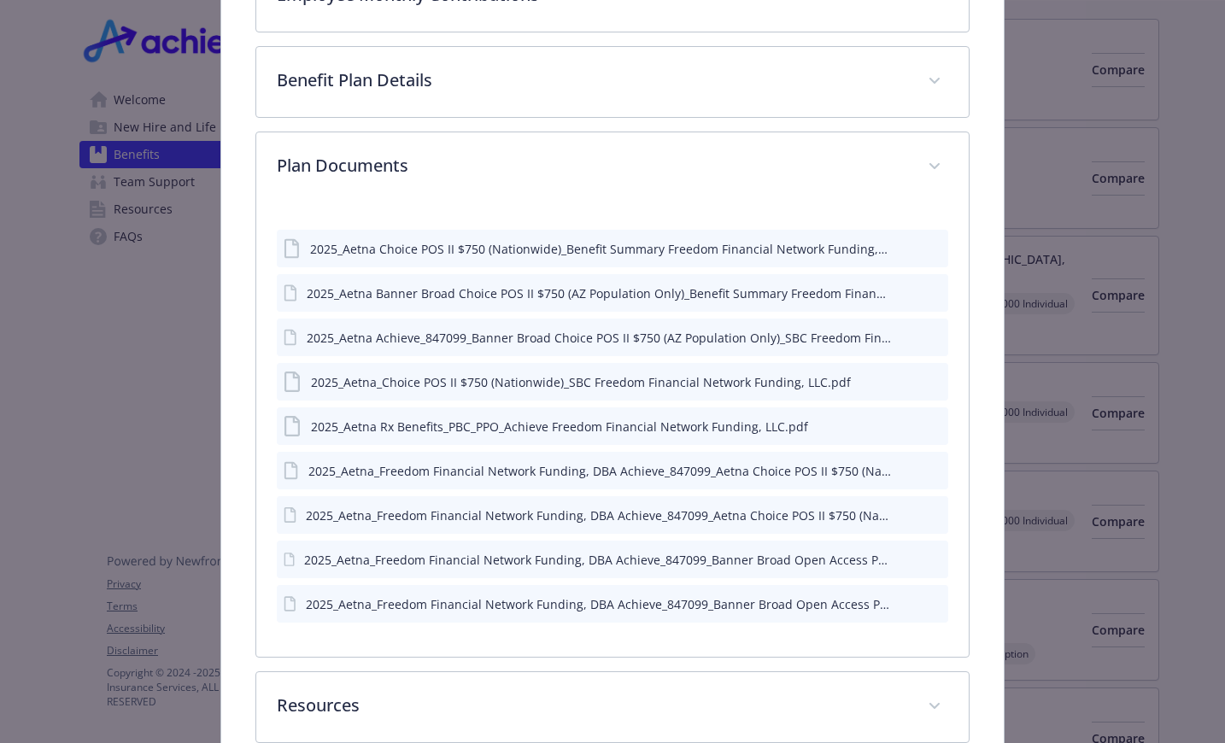
click at [926, 248] on icon "preview file" at bounding box center [931, 248] width 15 height 12
click at [924, 287] on icon "preview file" at bounding box center [931, 292] width 15 height 12
click at [929, 241] on button "preview file" at bounding box center [932, 247] width 19 height 15
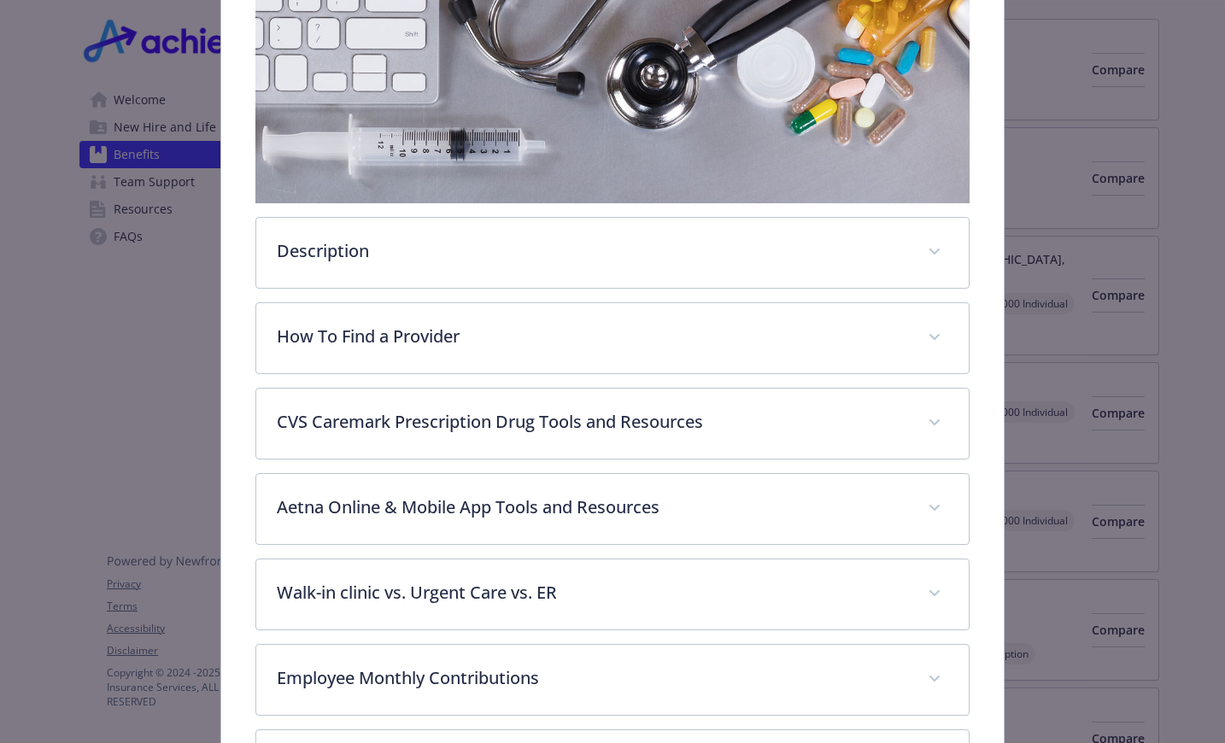
scroll to position [0, 0]
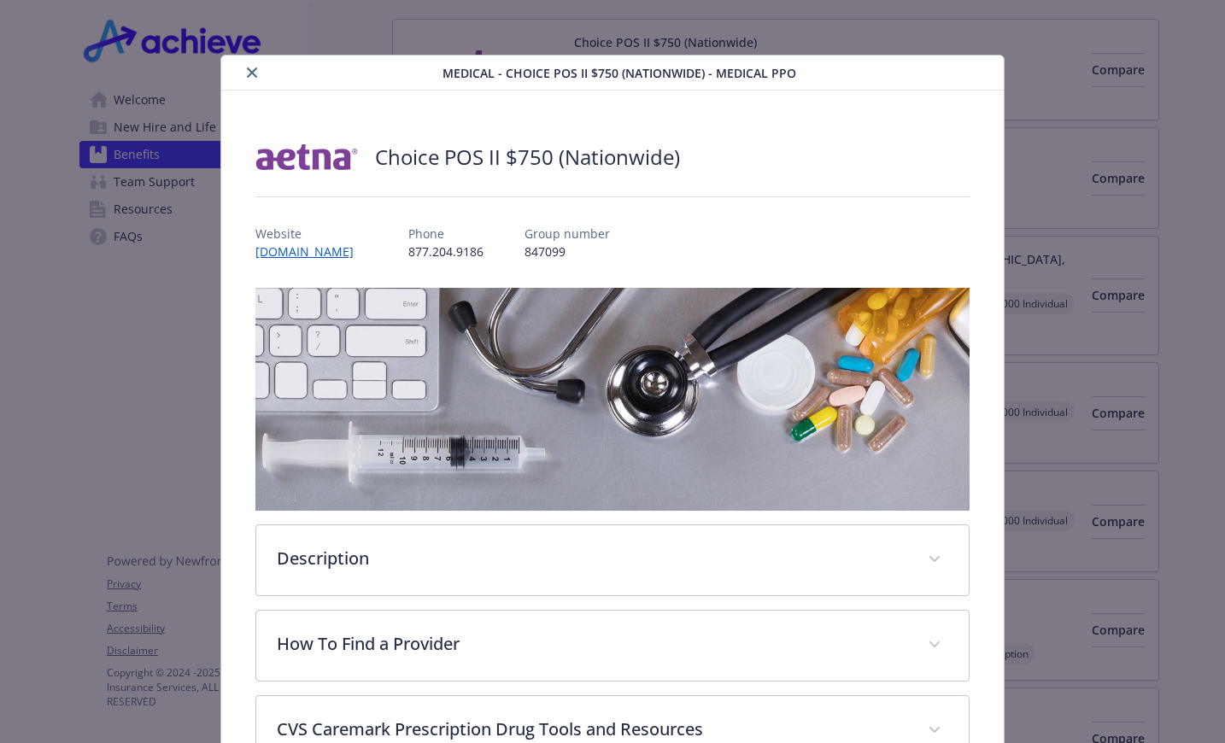
click at [258, 77] on button "close" at bounding box center [252, 72] width 21 height 21
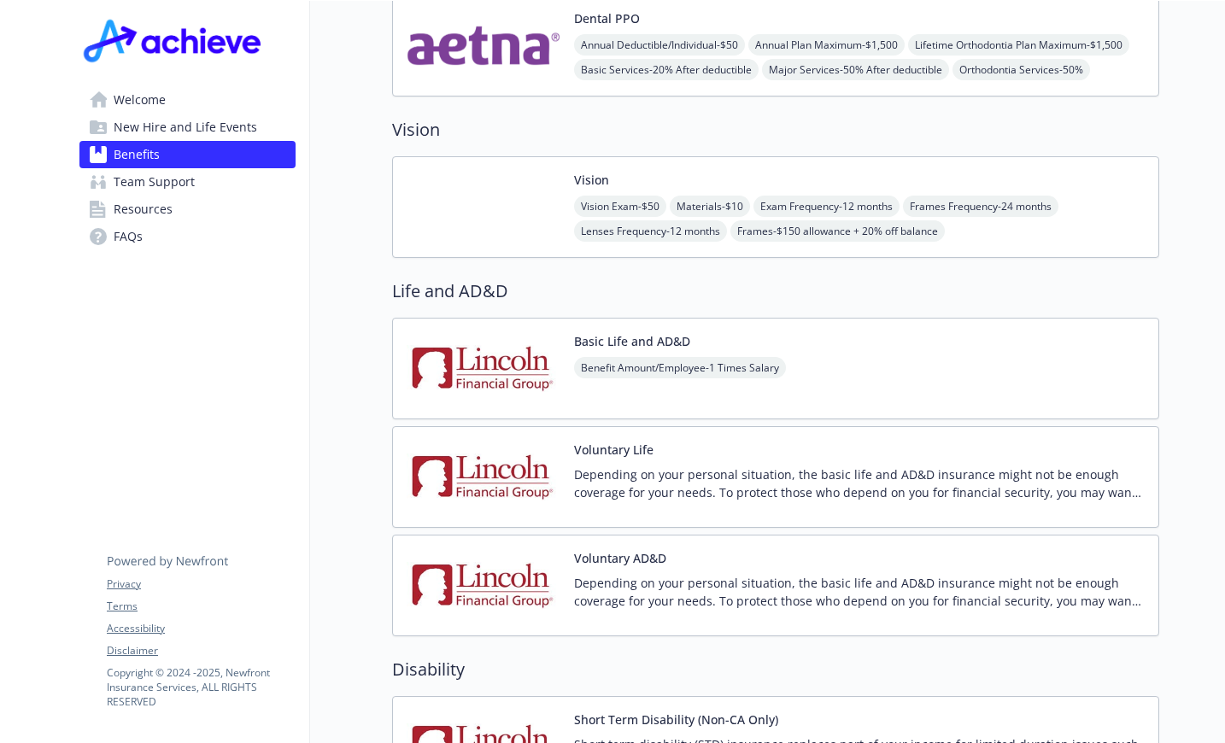
scroll to position [854, 0]
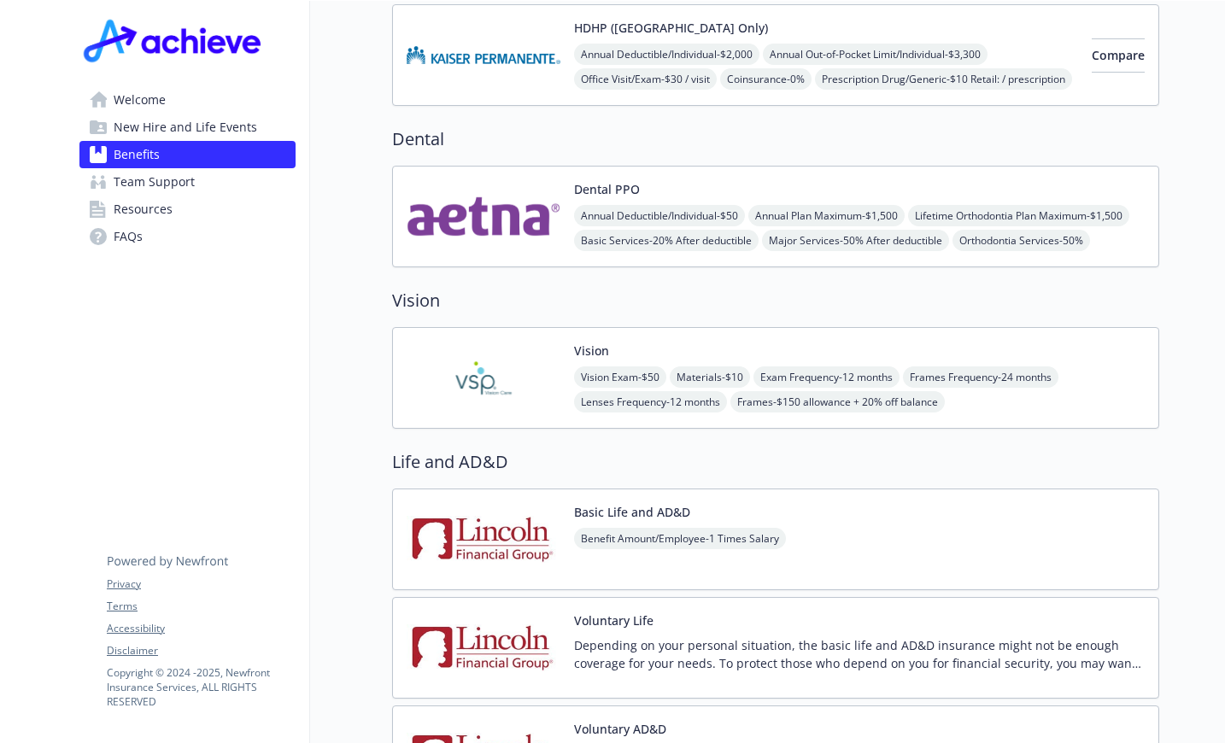
click at [600, 180] on button "Dental PPO" at bounding box center [607, 189] width 66 height 18
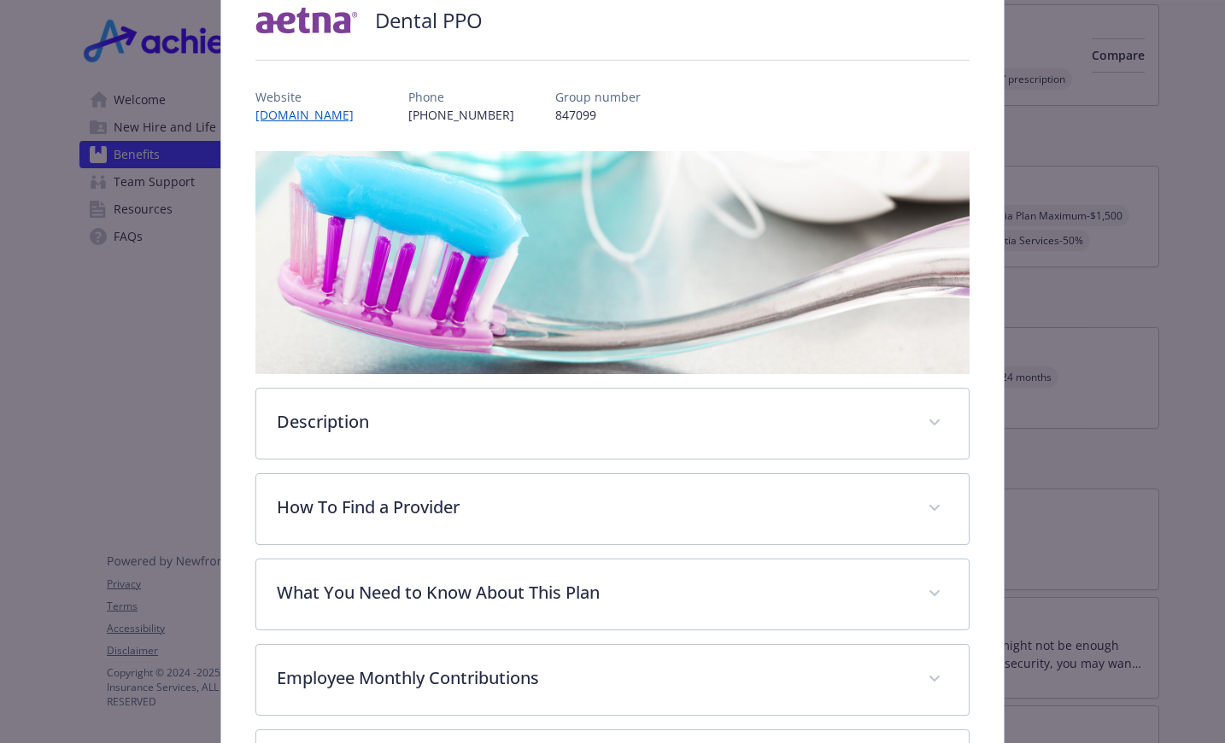
scroll to position [308, 0]
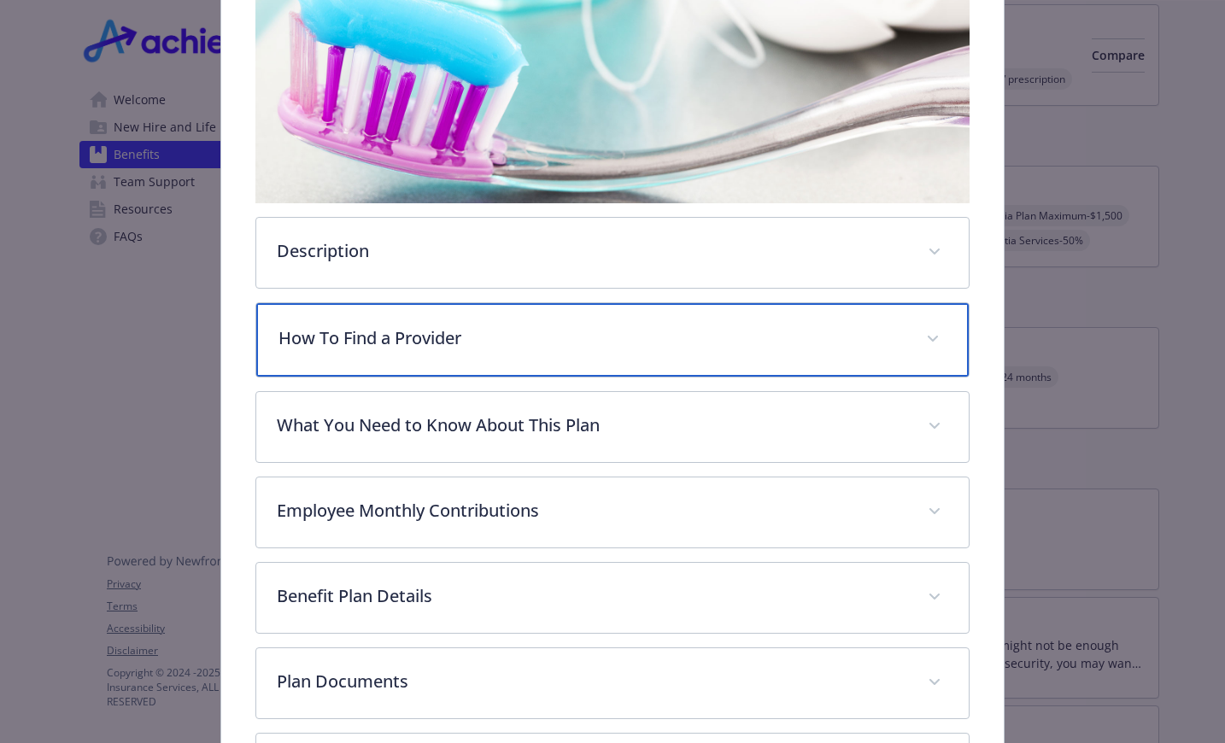
click at [928, 336] on icon "details for plan Dental - Dental PPO - Dental PPO" at bounding box center [933, 339] width 10 height 7
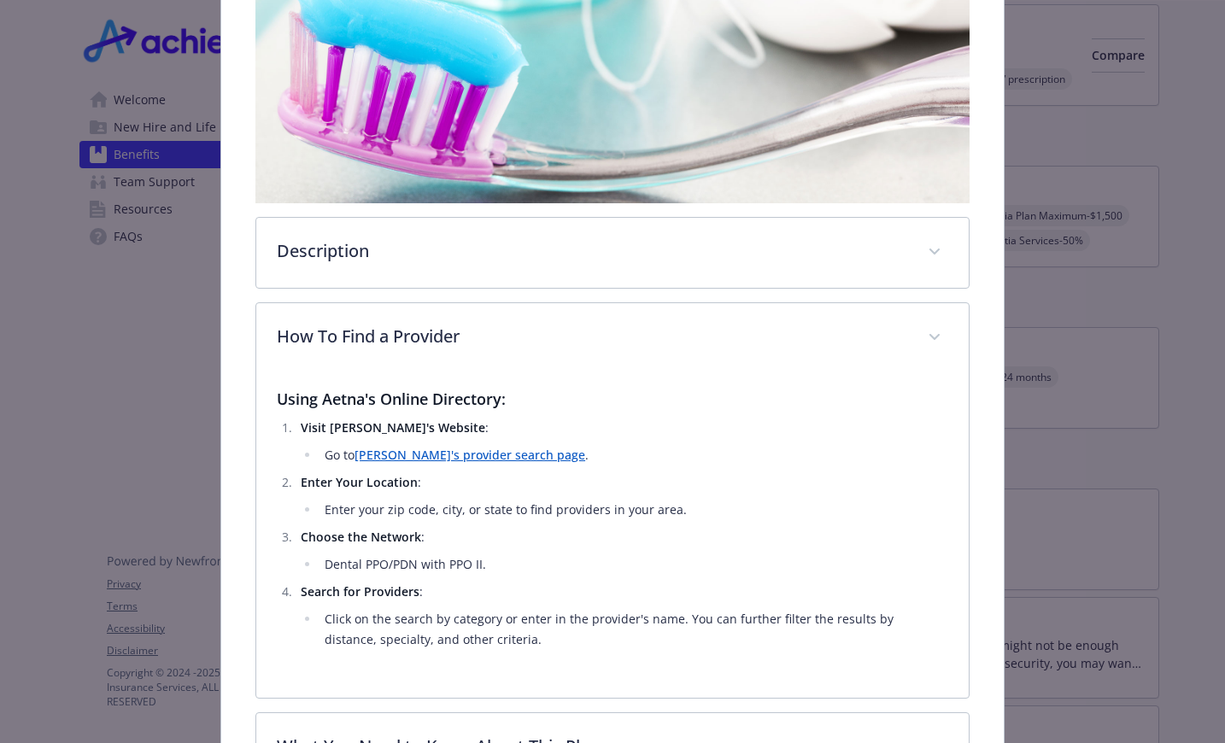
scroll to position [784, 0]
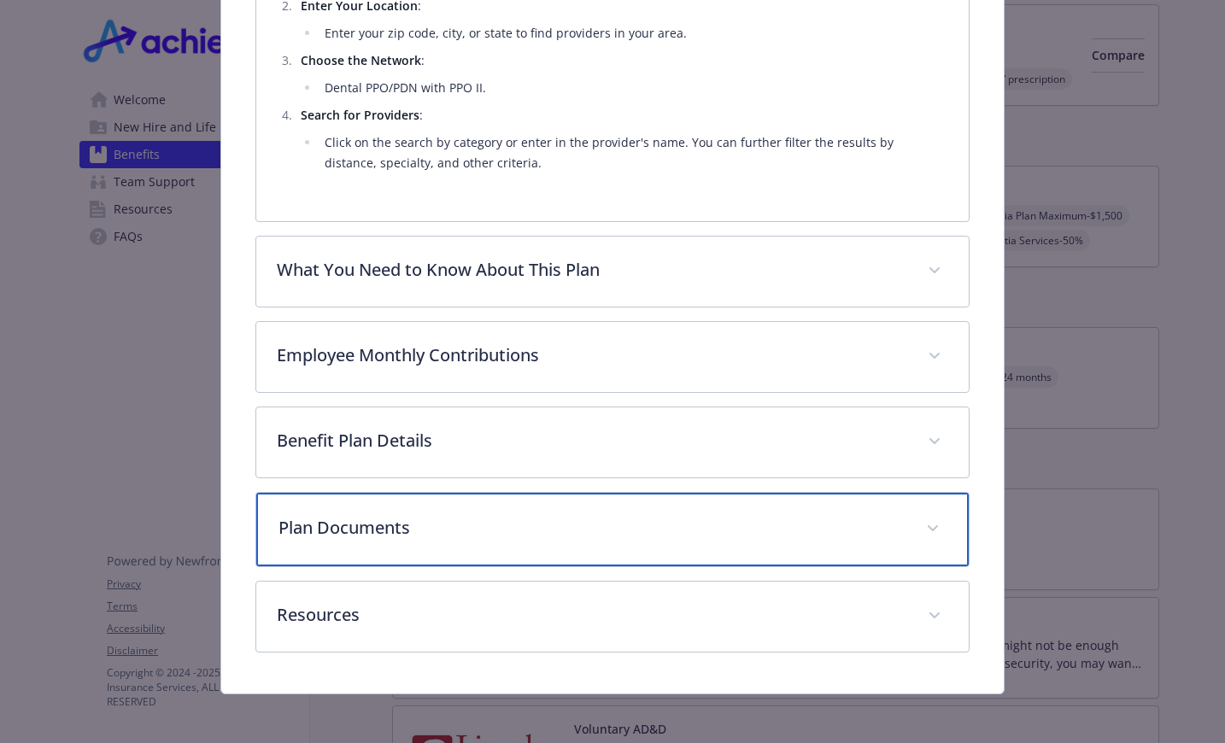
click at [601, 540] on div "Plan Documents" at bounding box center [612, 529] width 712 height 73
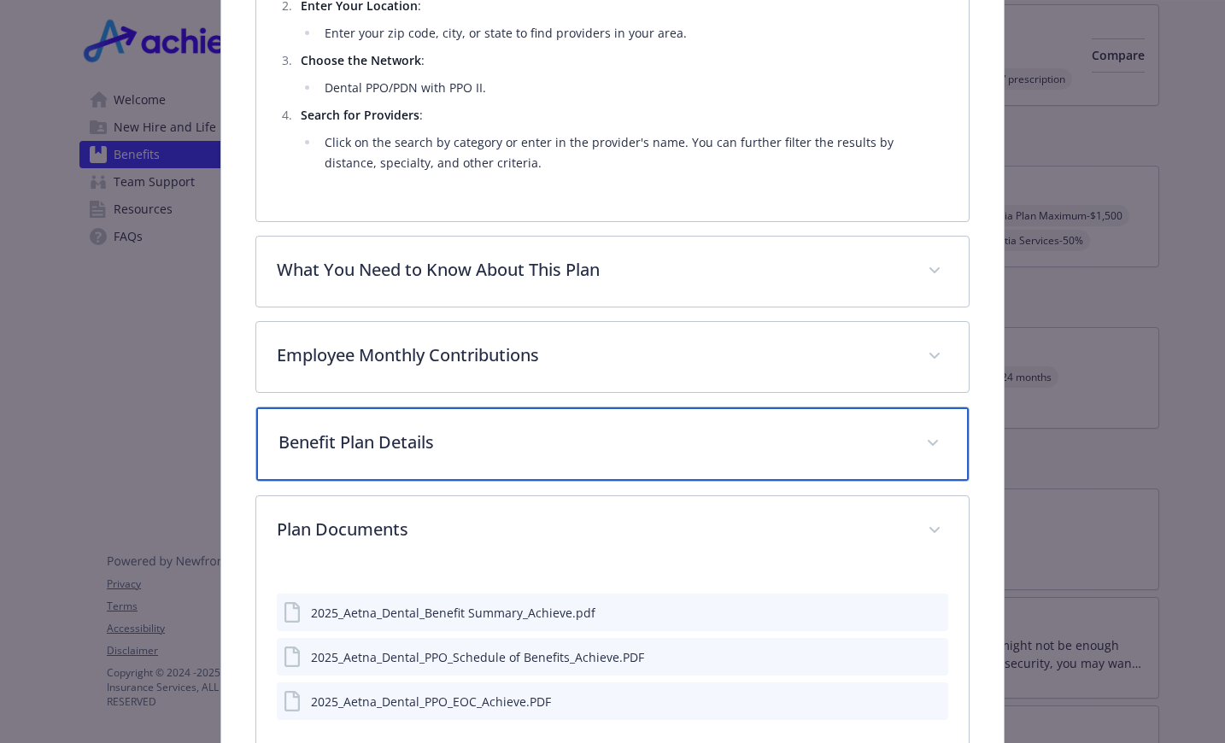
click at [919, 432] on span "details for plan Dental - Dental PPO - Dental PPO" at bounding box center [932, 443] width 27 height 27
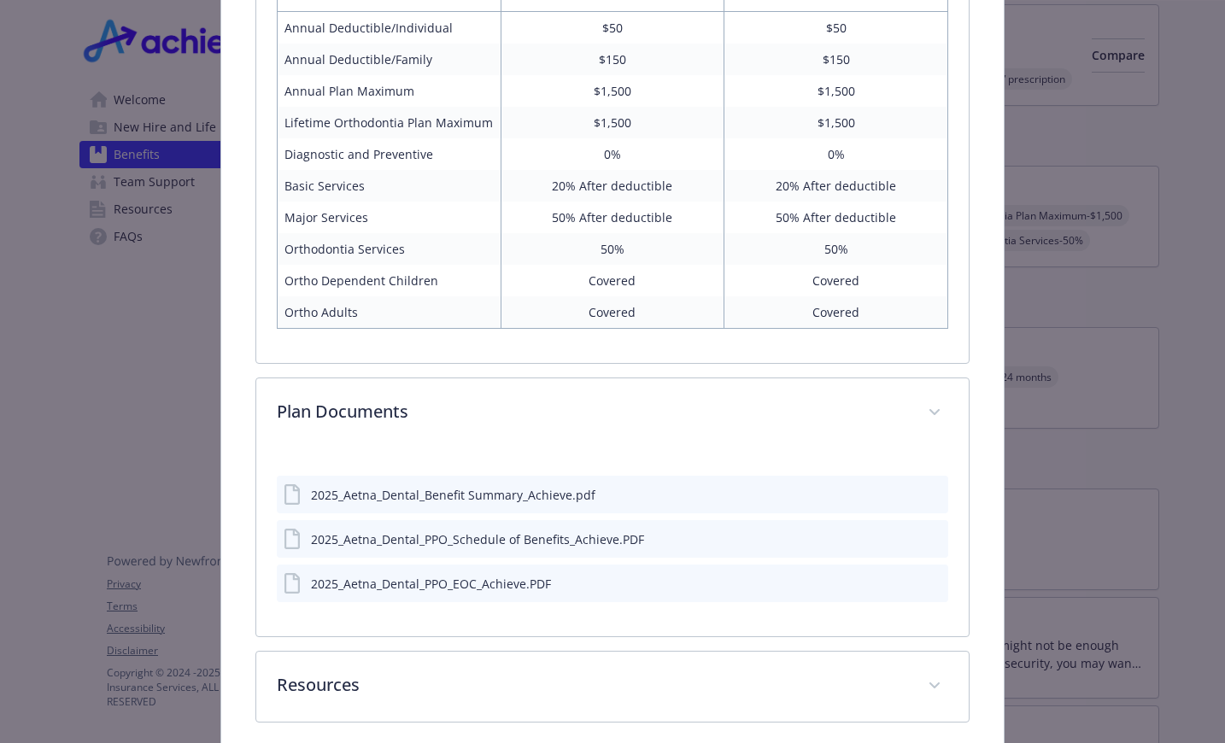
scroll to position [1293, 0]
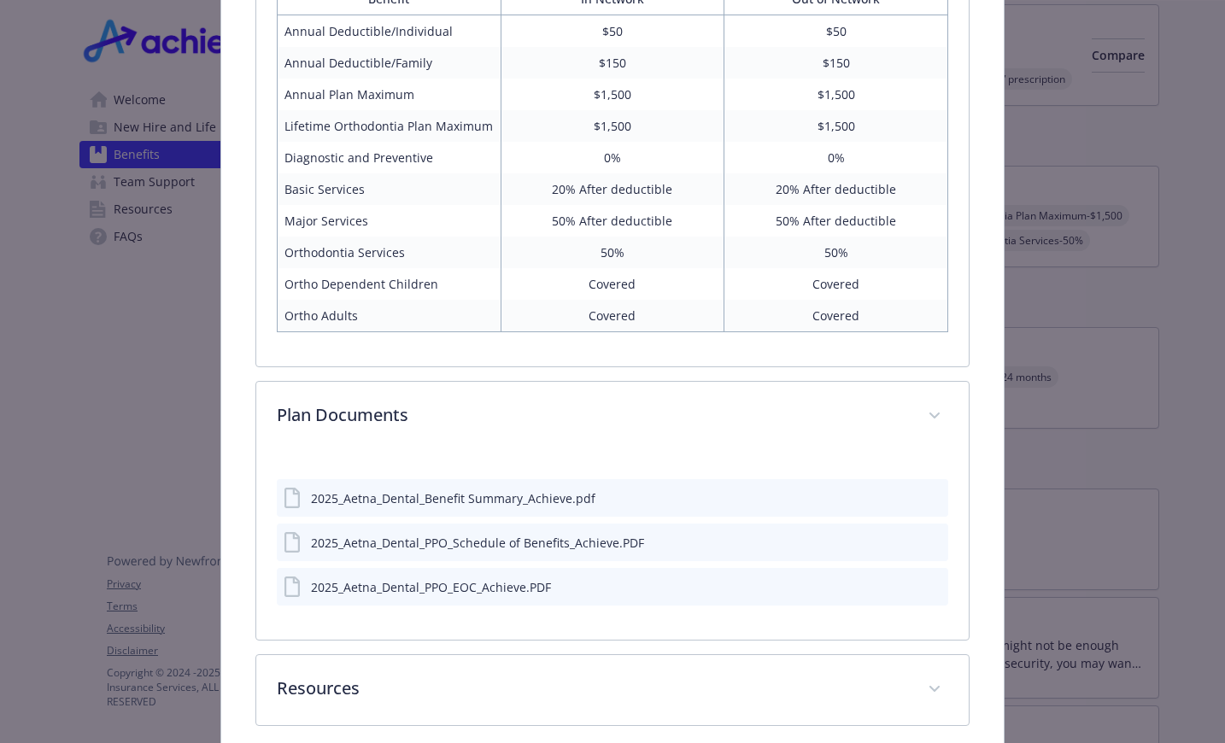
click at [924, 503] on icon "preview file" at bounding box center [931, 497] width 15 height 12
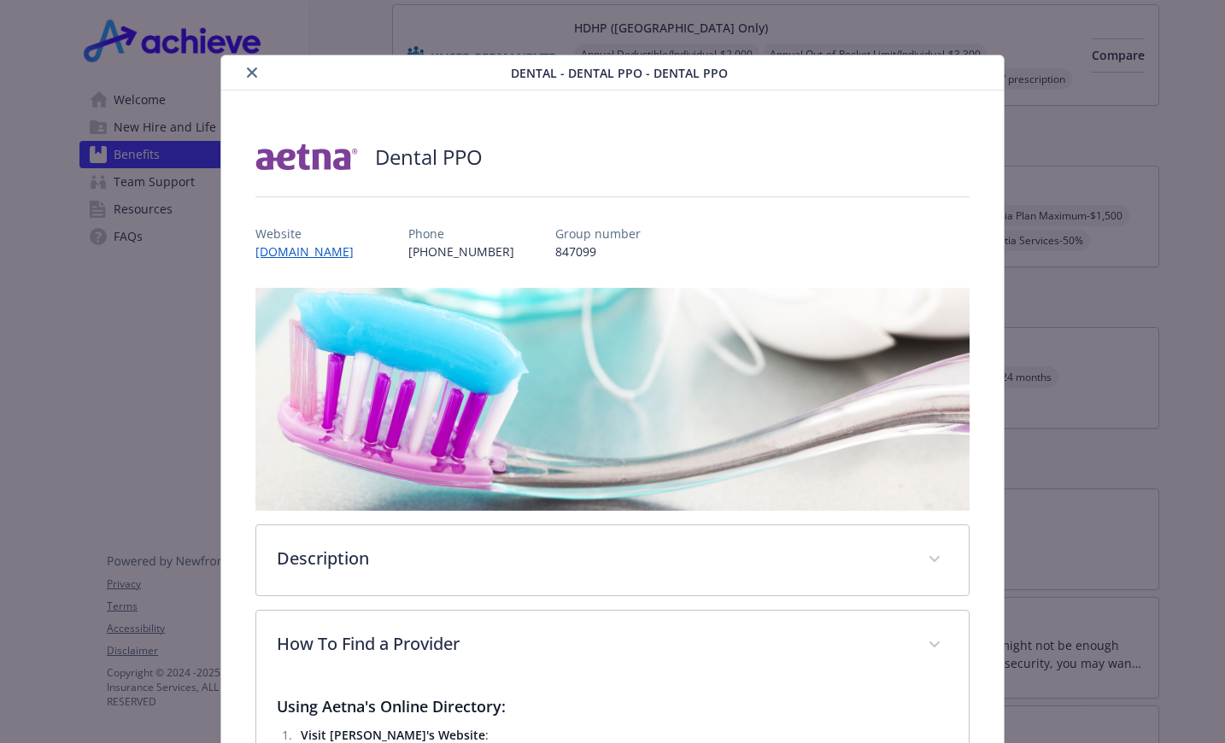
scroll to position [427, 0]
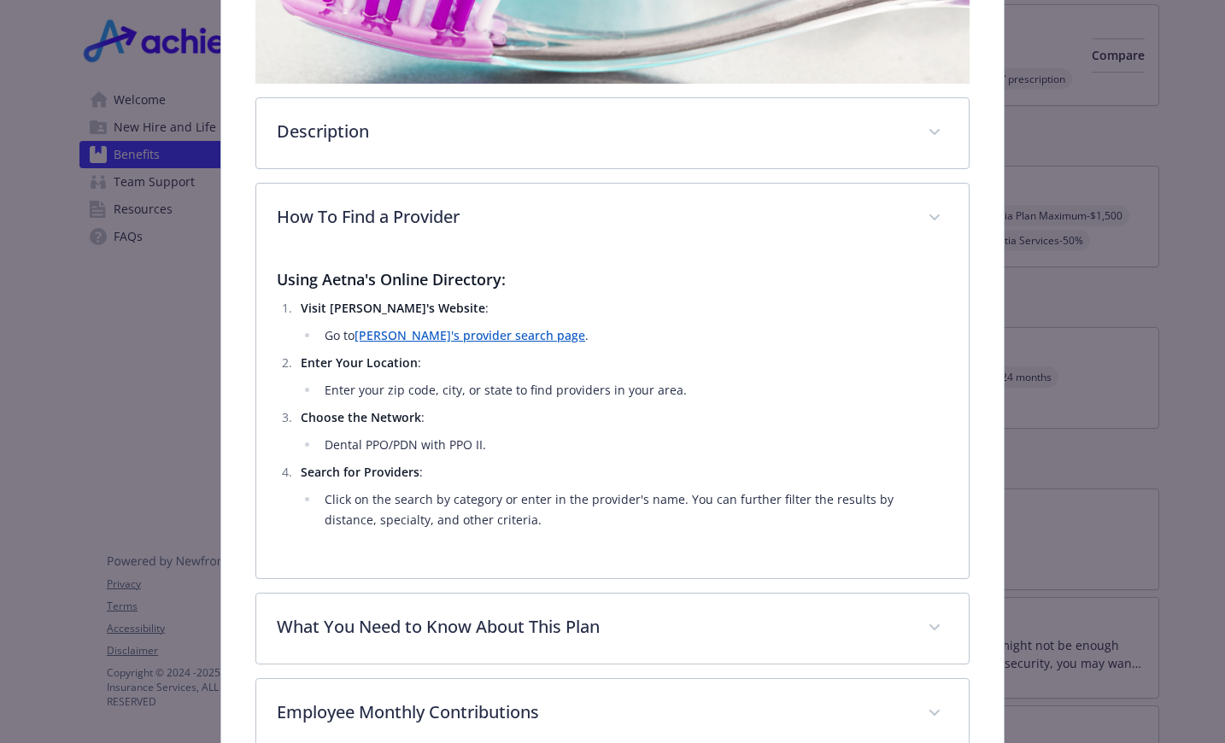
click at [485, 332] on link "Aetna's provider search page" at bounding box center [470, 335] width 231 height 16
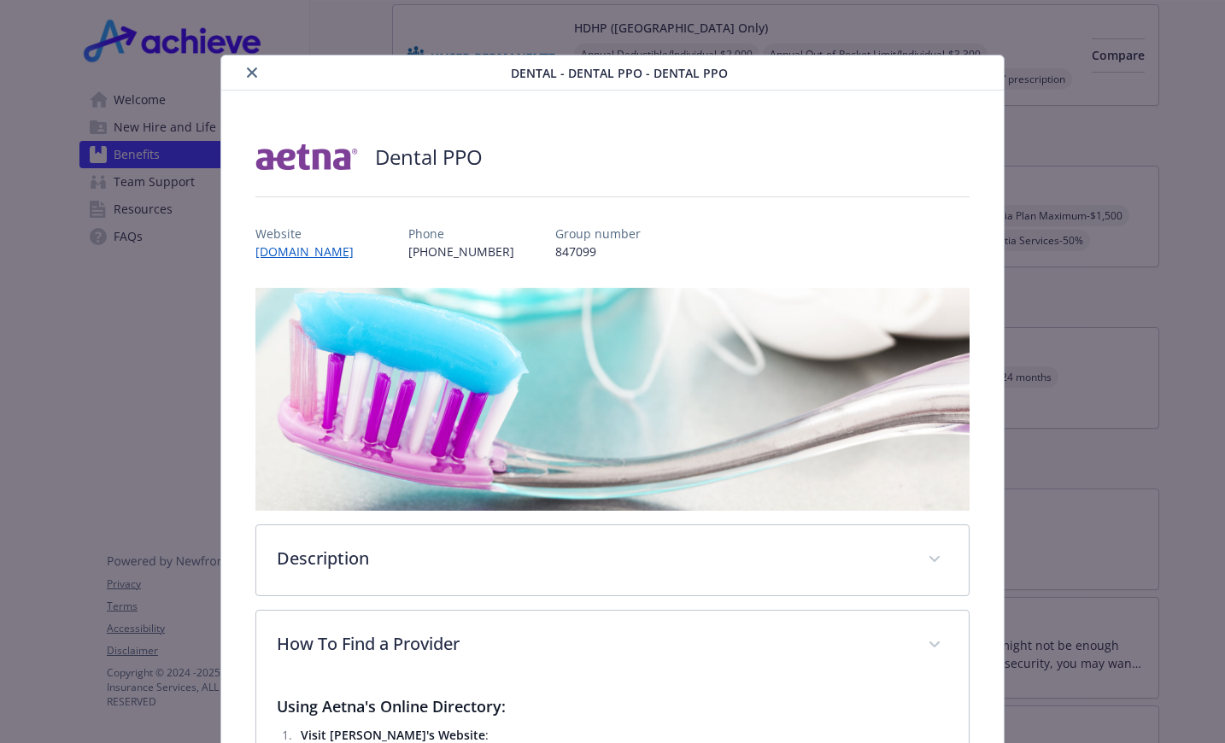
click at [242, 73] on button "close" at bounding box center [252, 72] width 21 height 21
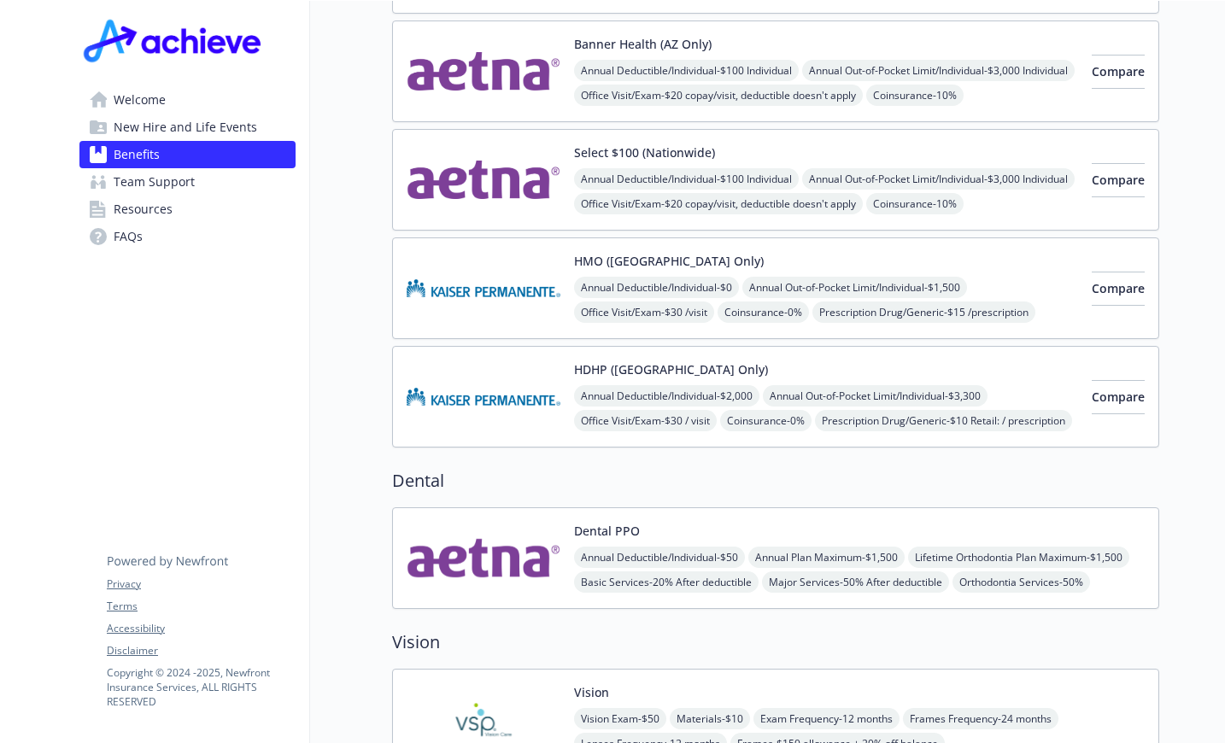
scroll to position [342, 0]
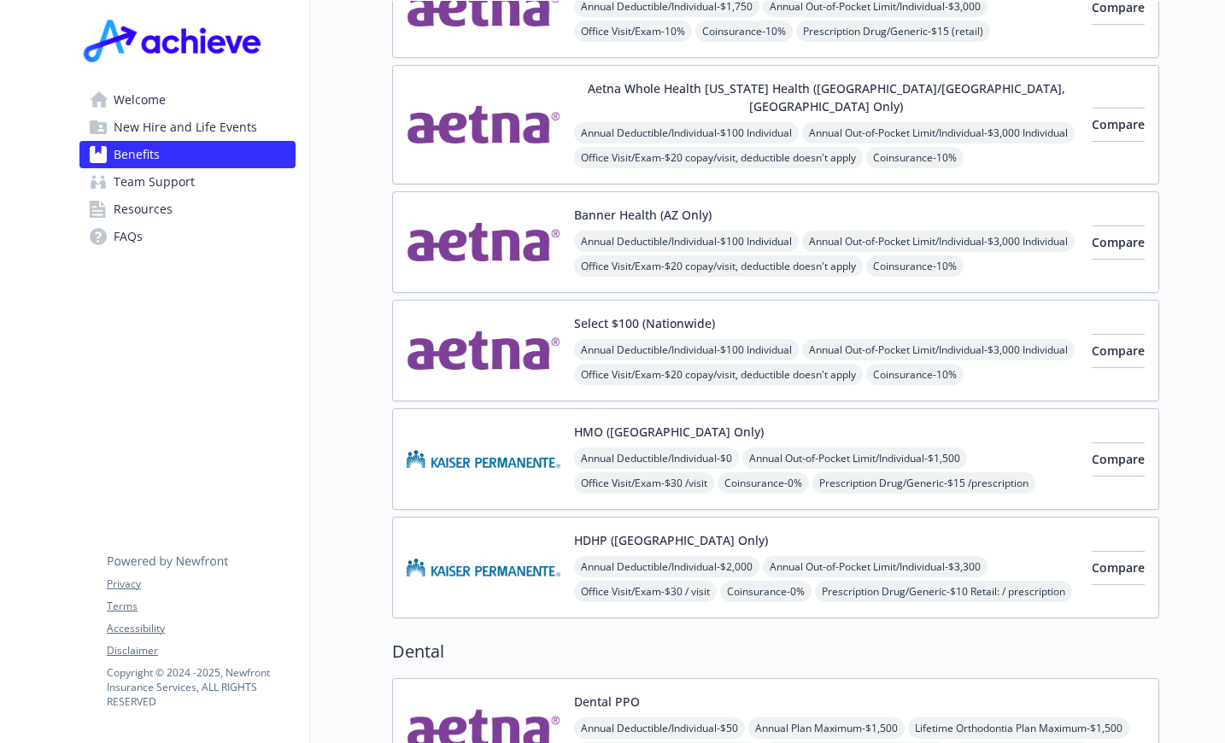
click at [687, 206] on button "Banner Health (AZ Only)" at bounding box center [643, 215] width 138 height 18
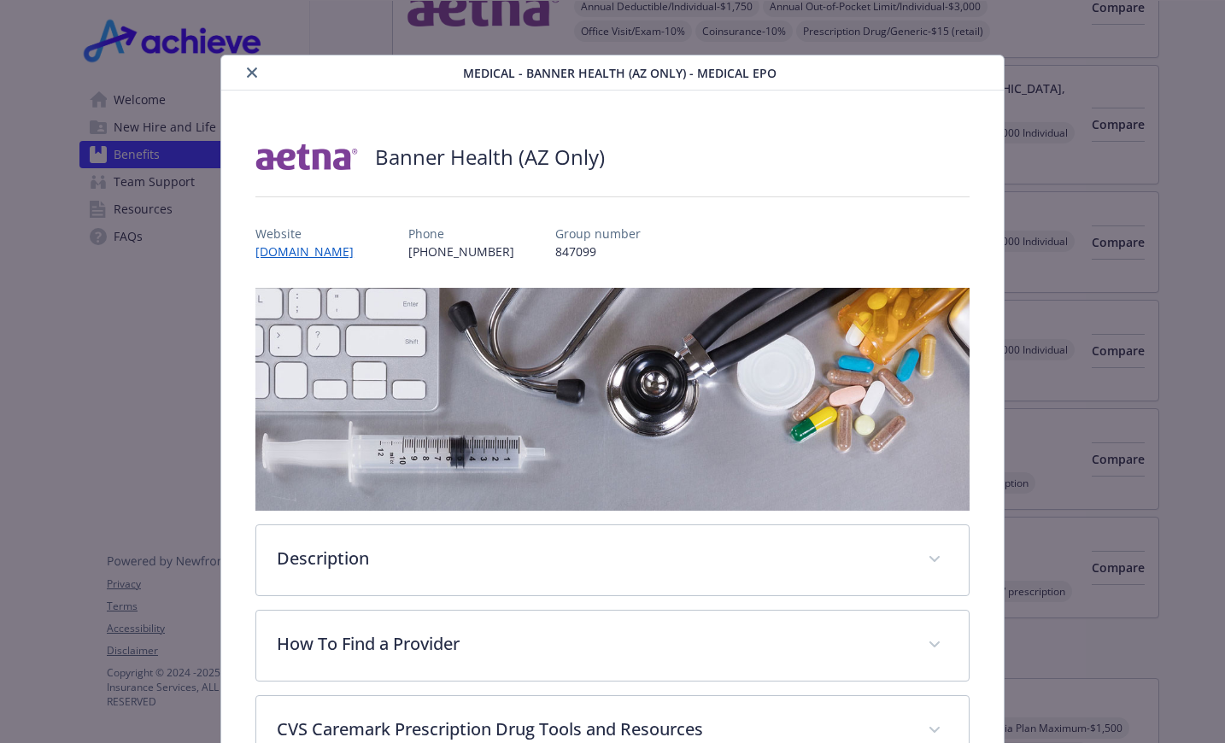
scroll to position [51, 0]
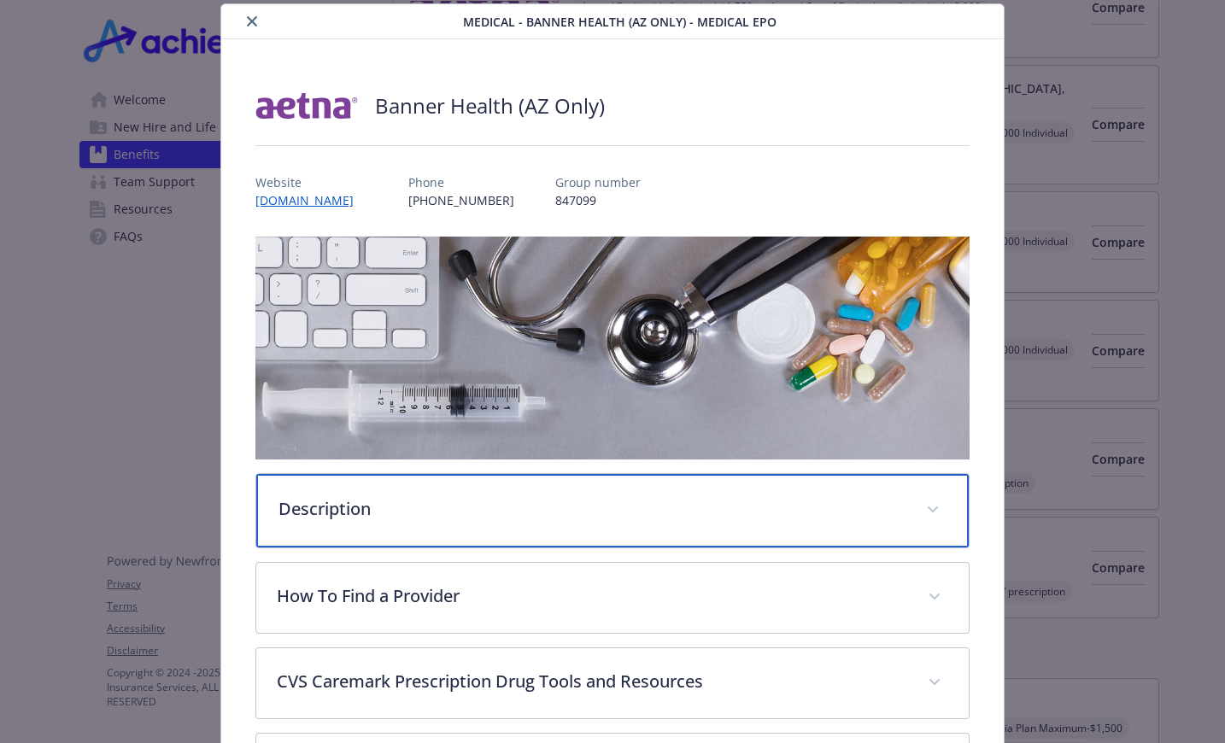
click at [562, 492] on div "Description" at bounding box center [612, 510] width 712 height 73
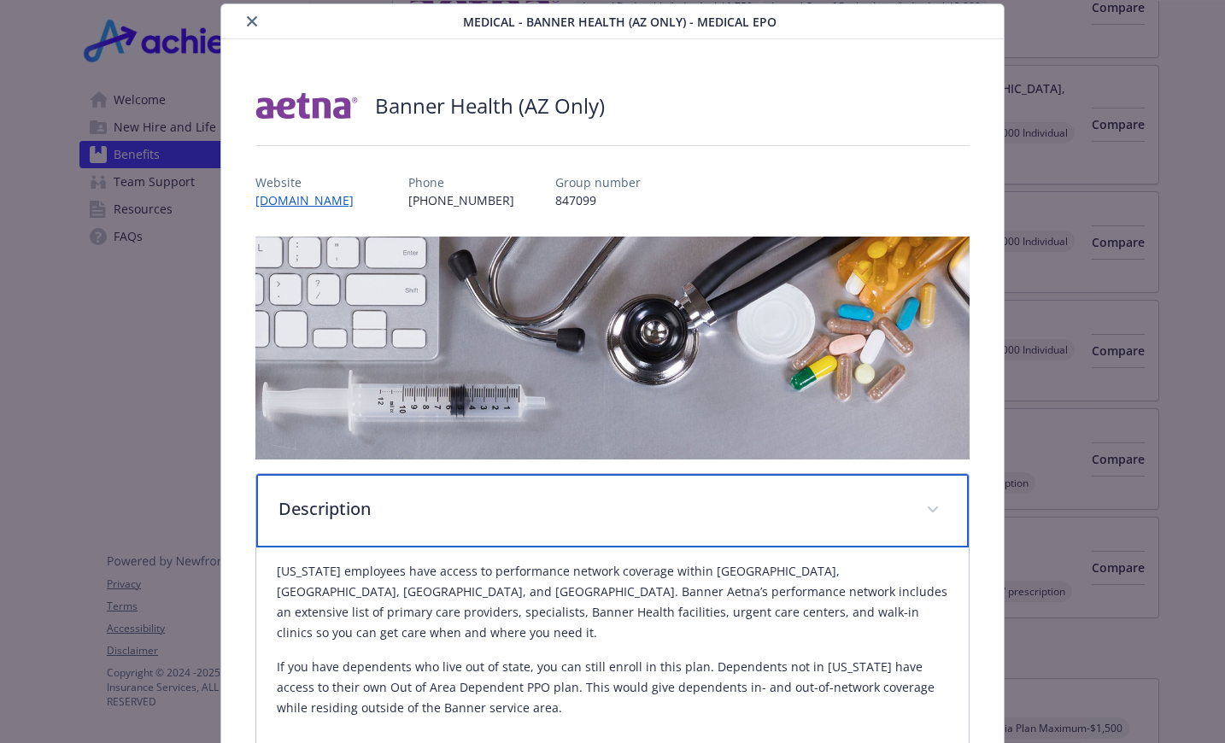
scroll to position [308, 0]
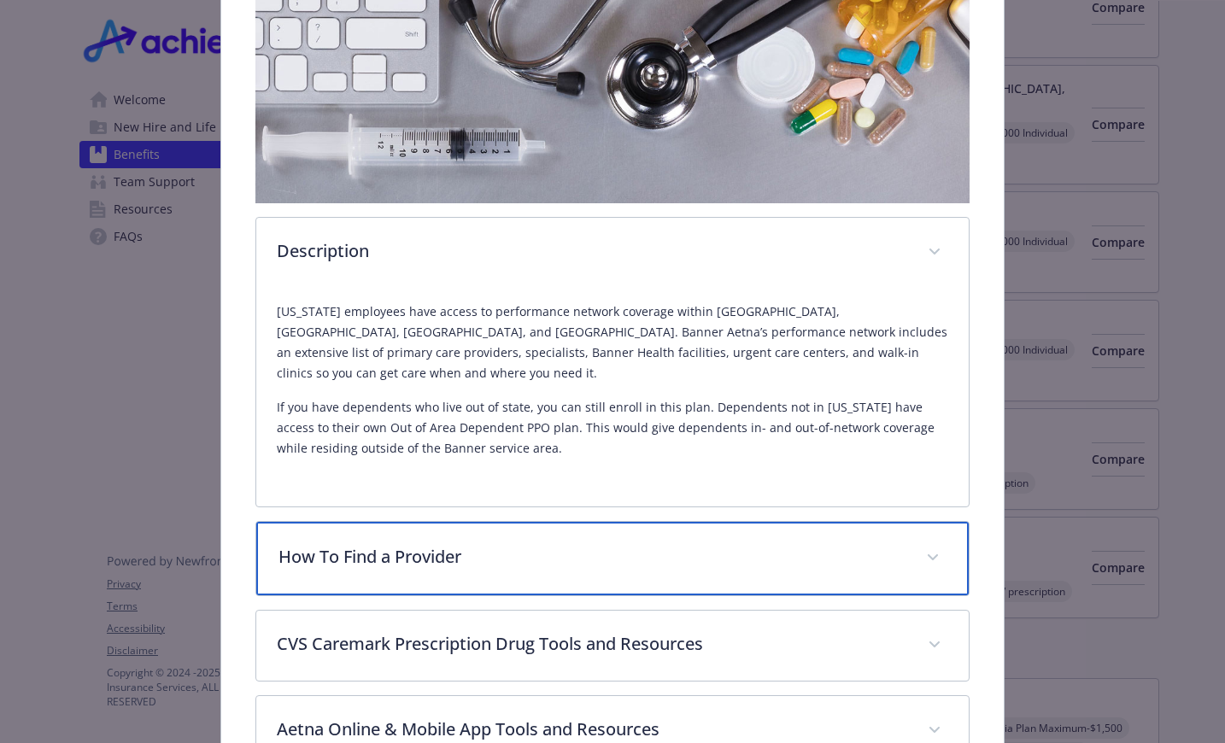
click at [526, 544] on p "How To Find a Provider" at bounding box center [591, 557] width 627 height 26
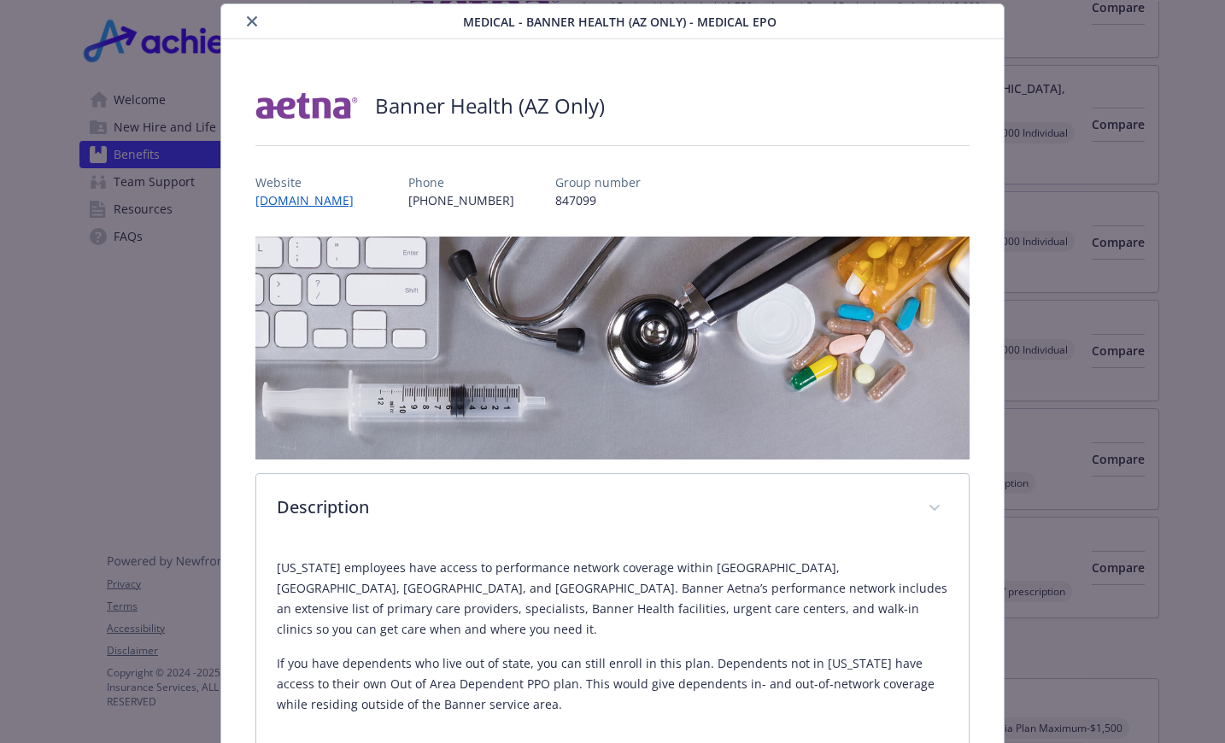
scroll to position [0, 0]
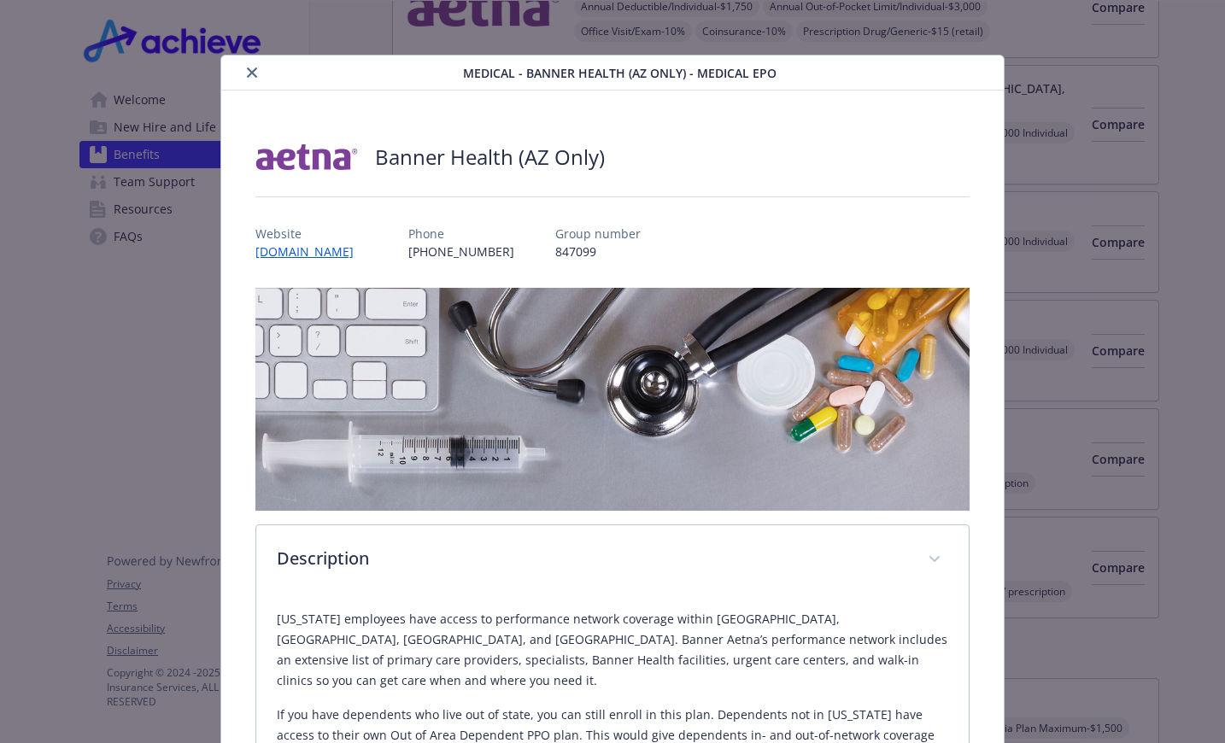
click at [247, 71] on icon "close" at bounding box center [252, 72] width 10 height 10
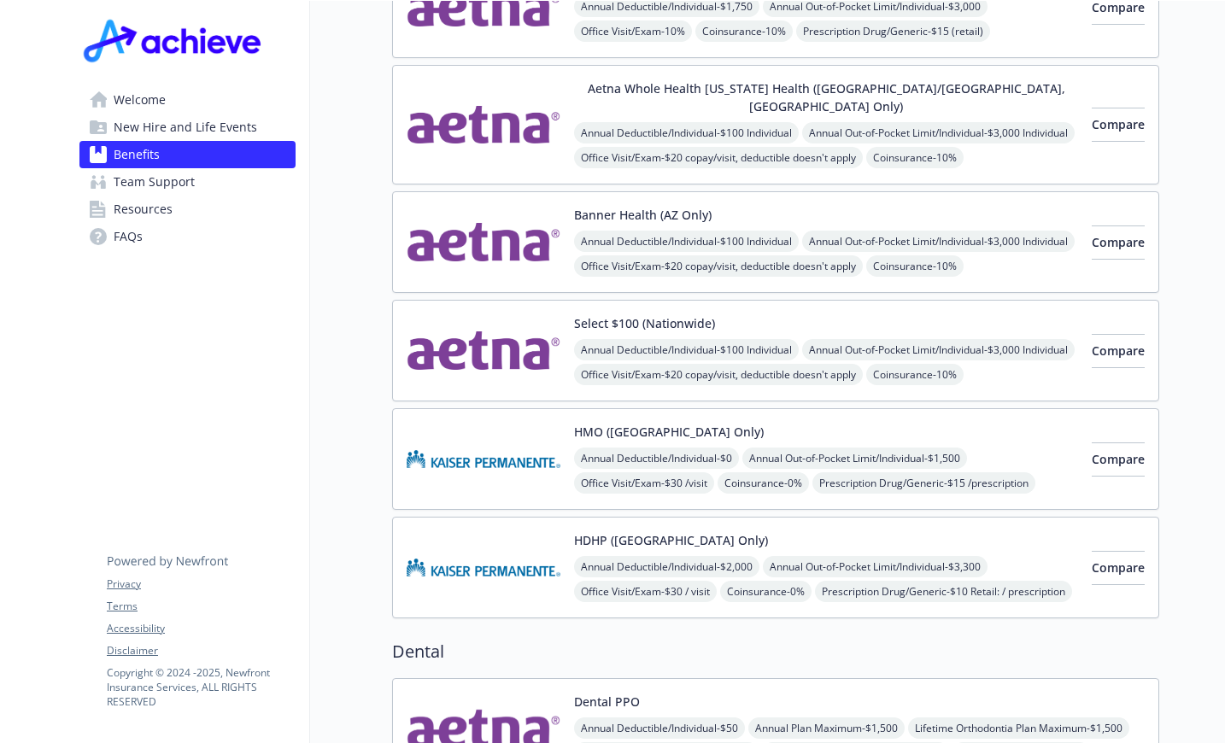
click at [670, 206] on button "Banner Health (AZ Only)" at bounding box center [643, 215] width 138 height 18
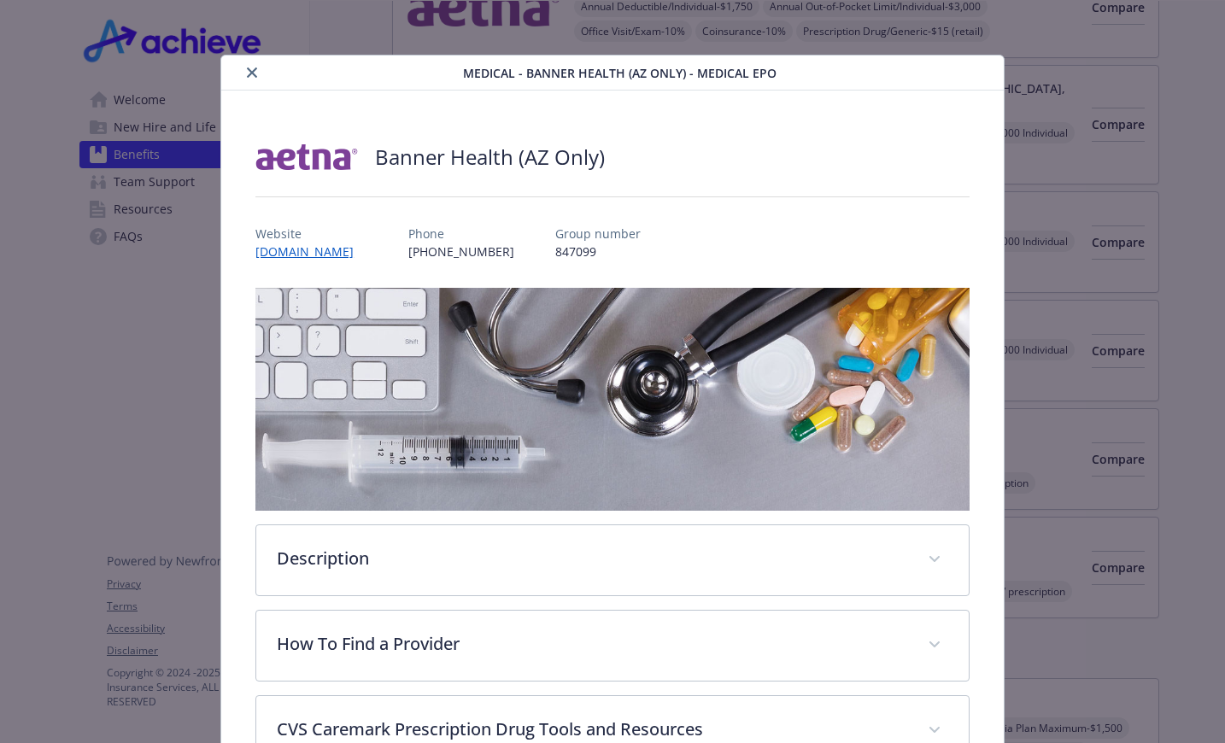
scroll to position [51, 0]
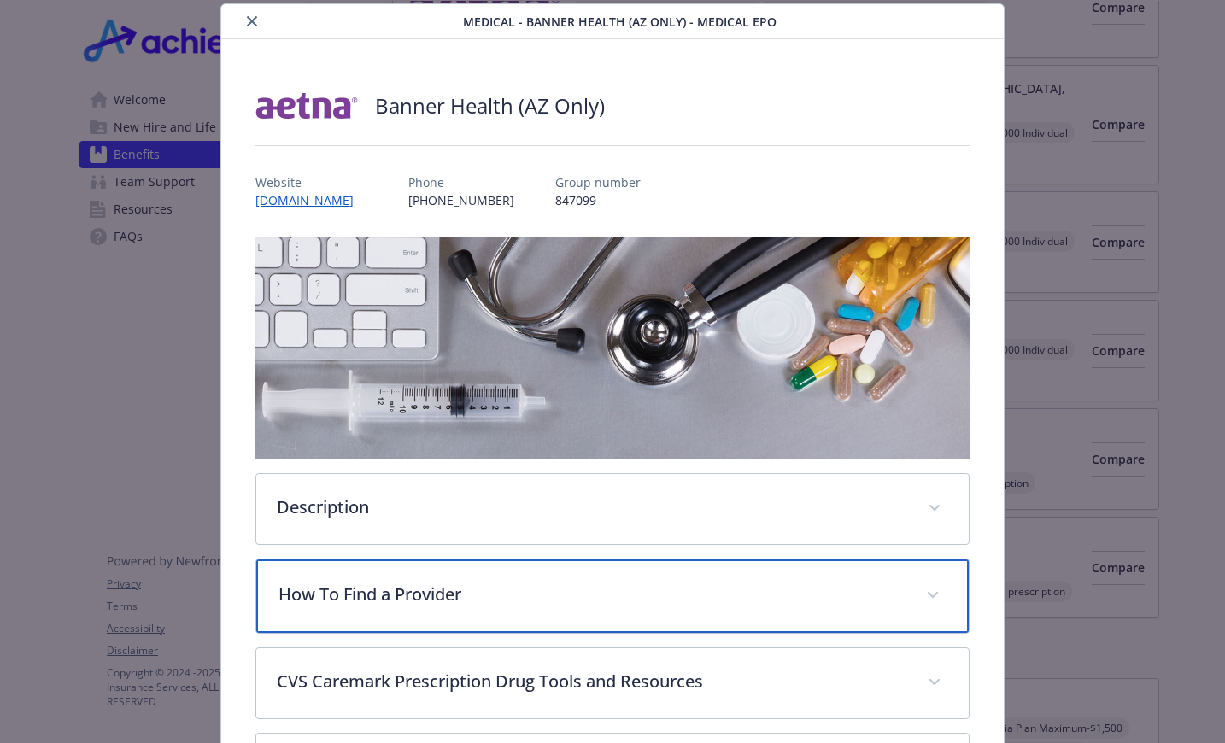
click at [419, 599] on p "How To Find a Provider" at bounding box center [591, 595] width 627 height 26
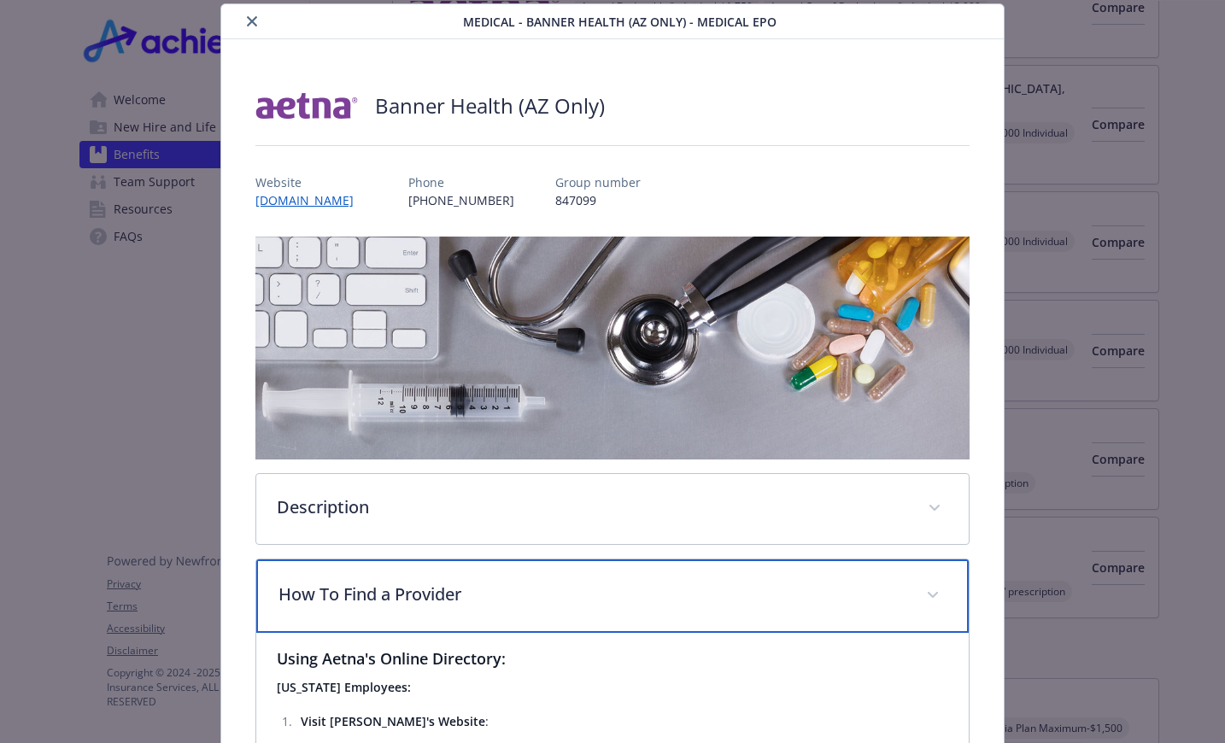
scroll to position [308, 0]
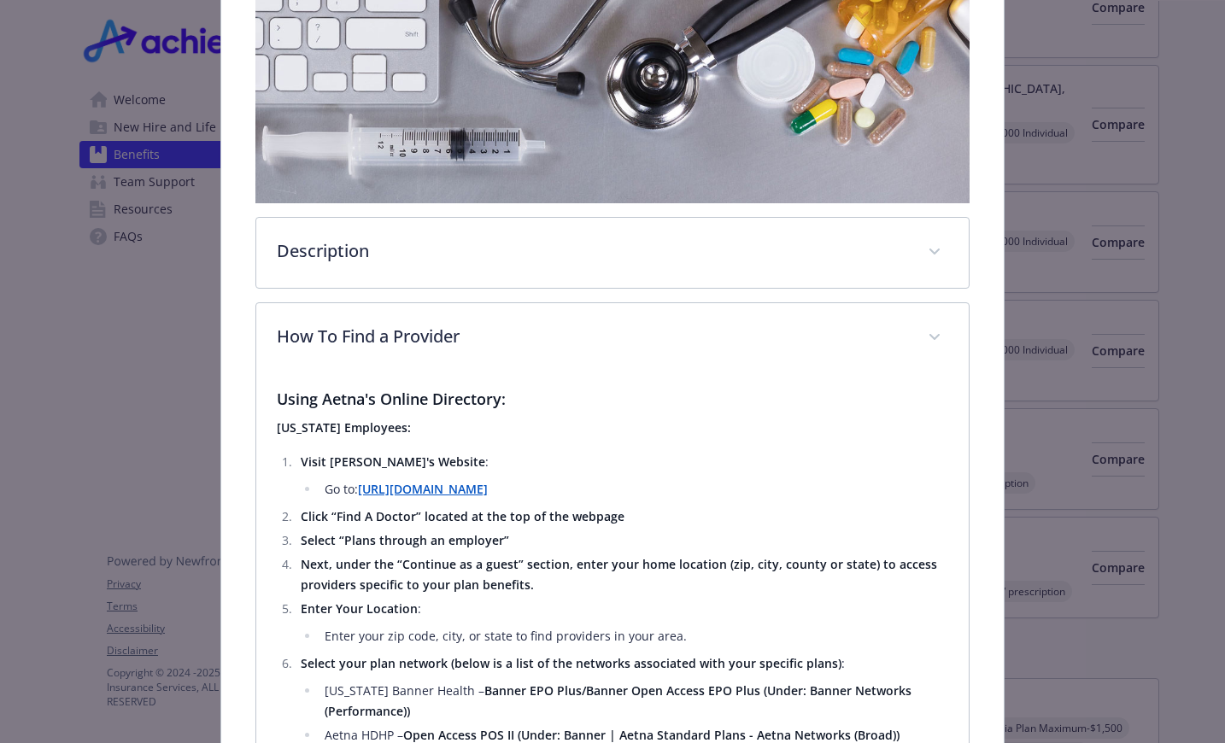
click at [469, 489] on strong "[URL][DOMAIN_NAME]" at bounding box center [423, 489] width 130 height 16
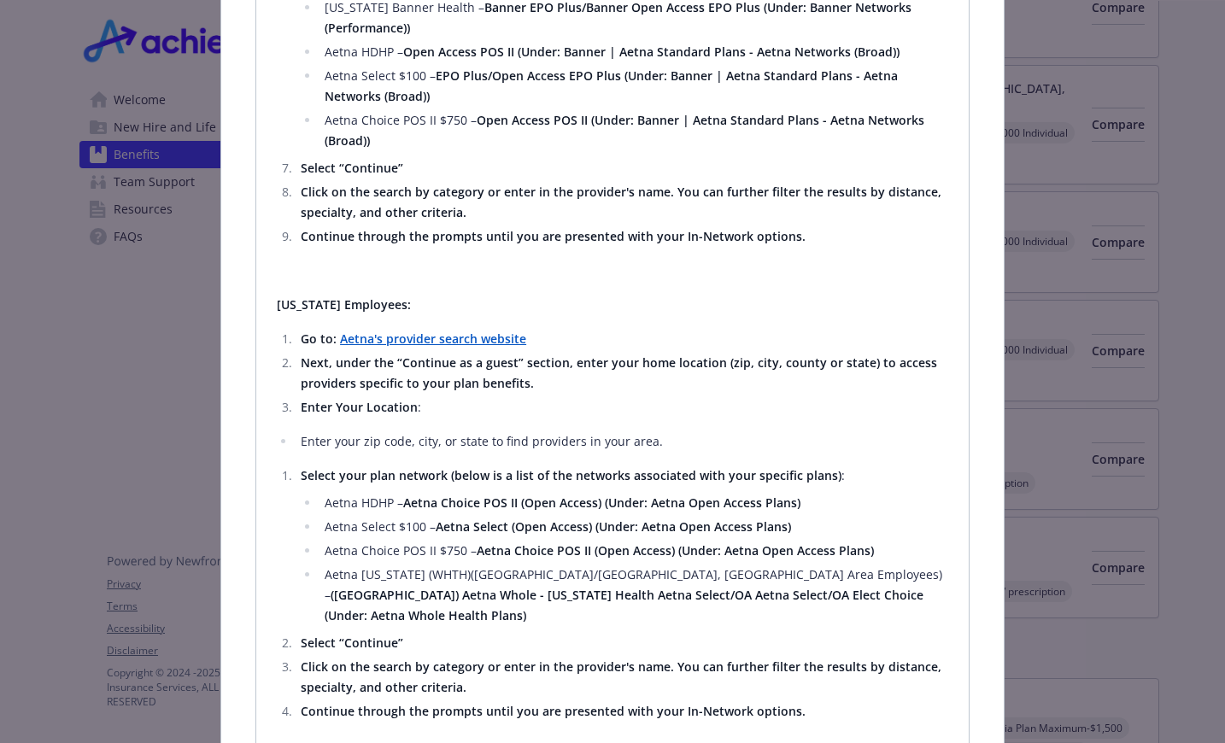
scroll to position [393, 0]
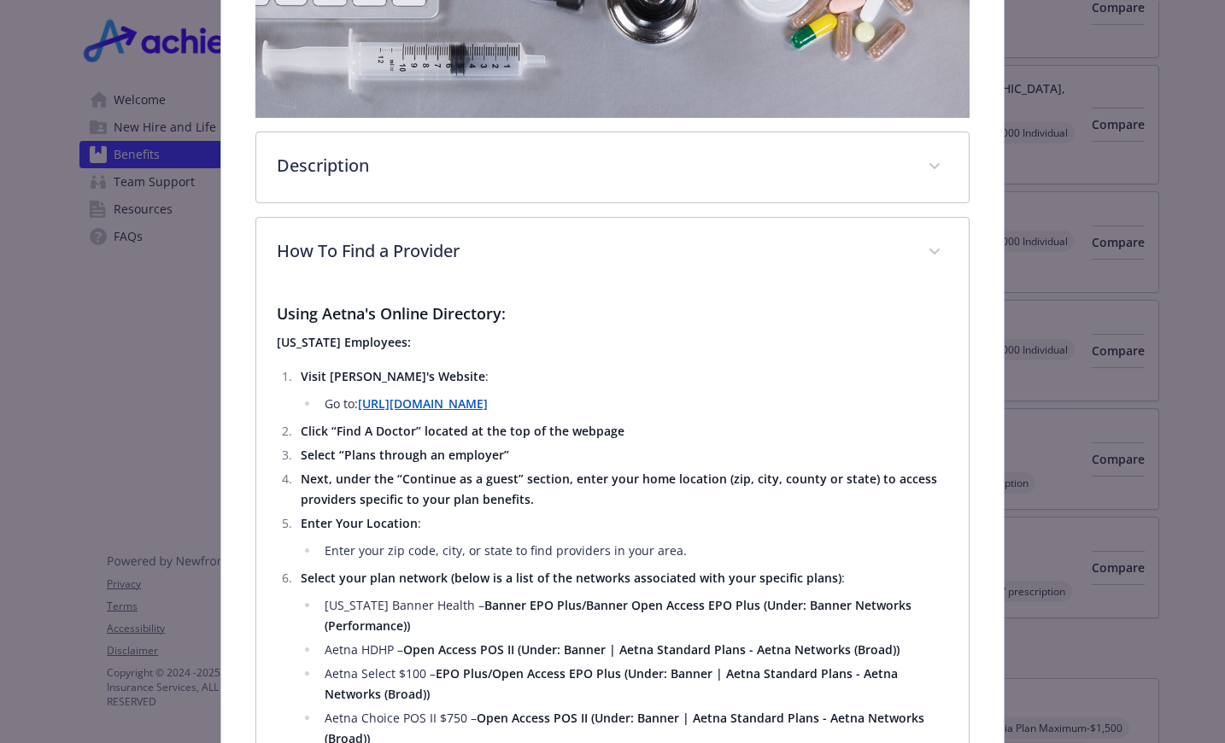
click at [488, 405] on strong "[URL][DOMAIN_NAME]" at bounding box center [423, 404] width 130 height 16
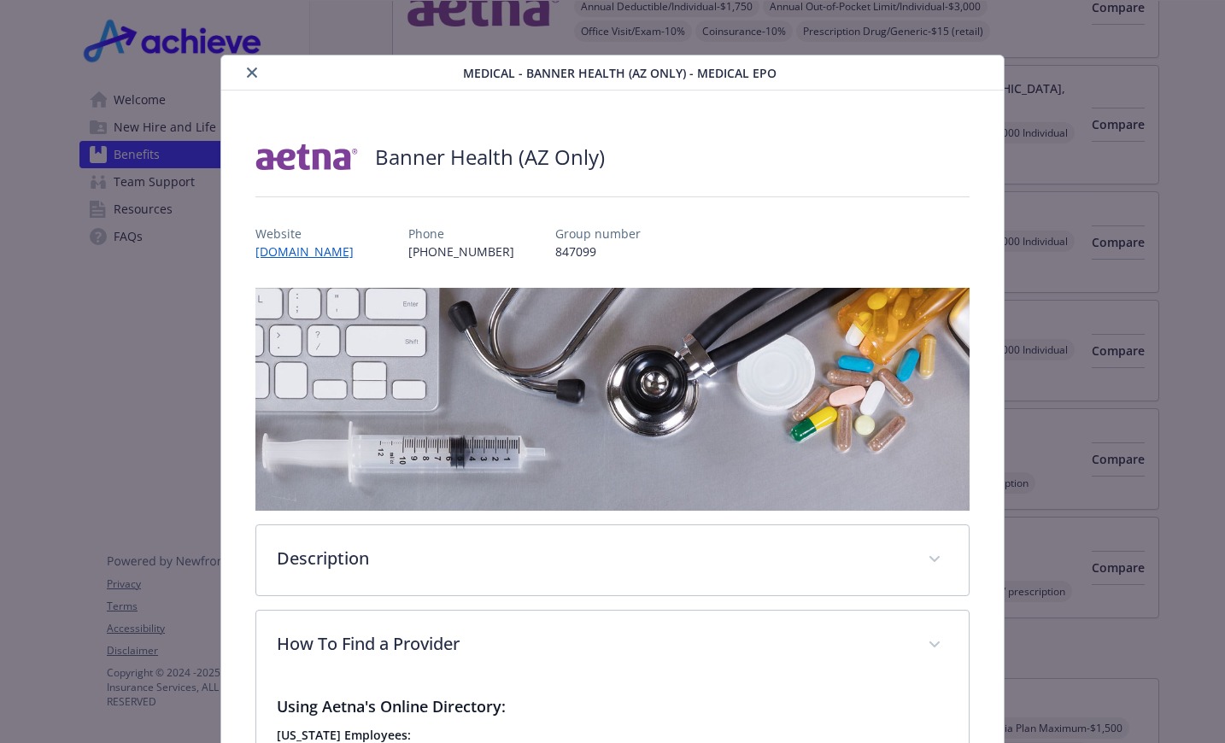
click at [250, 73] on icon "close" at bounding box center [252, 72] width 10 height 10
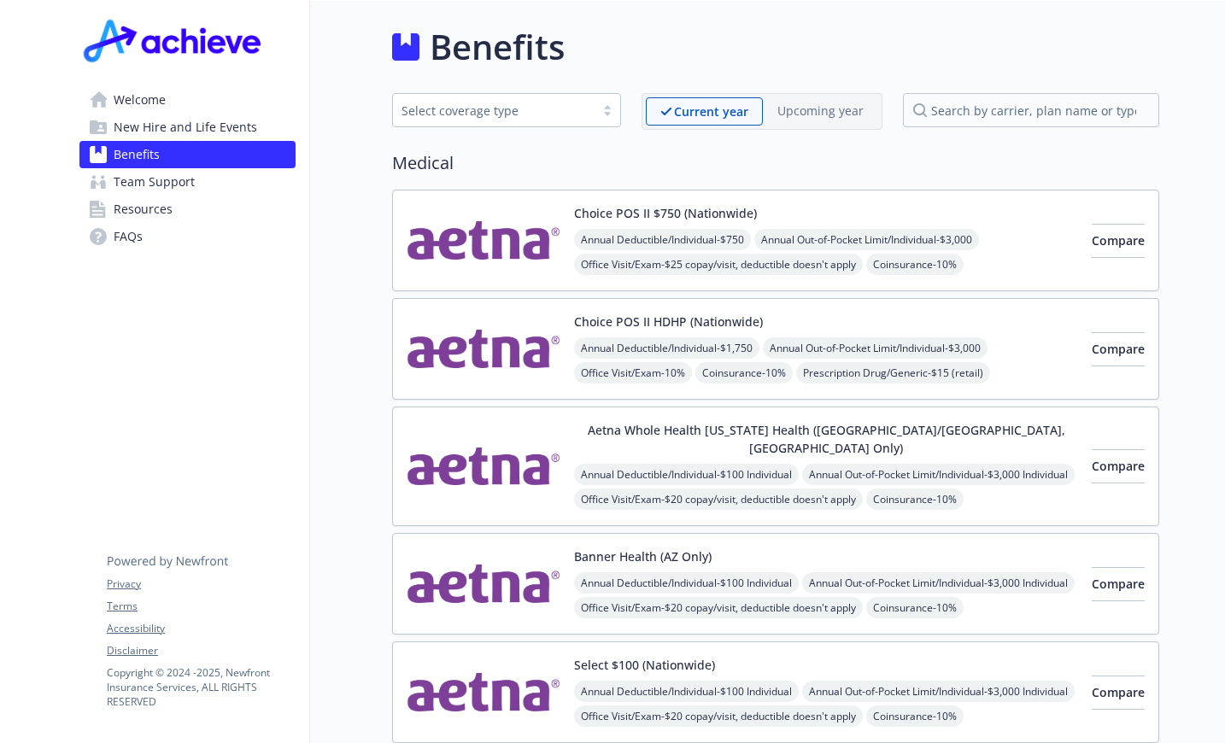
click at [671, 217] on button "Choice POS II $750 (Nationwide)" at bounding box center [665, 213] width 183 height 18
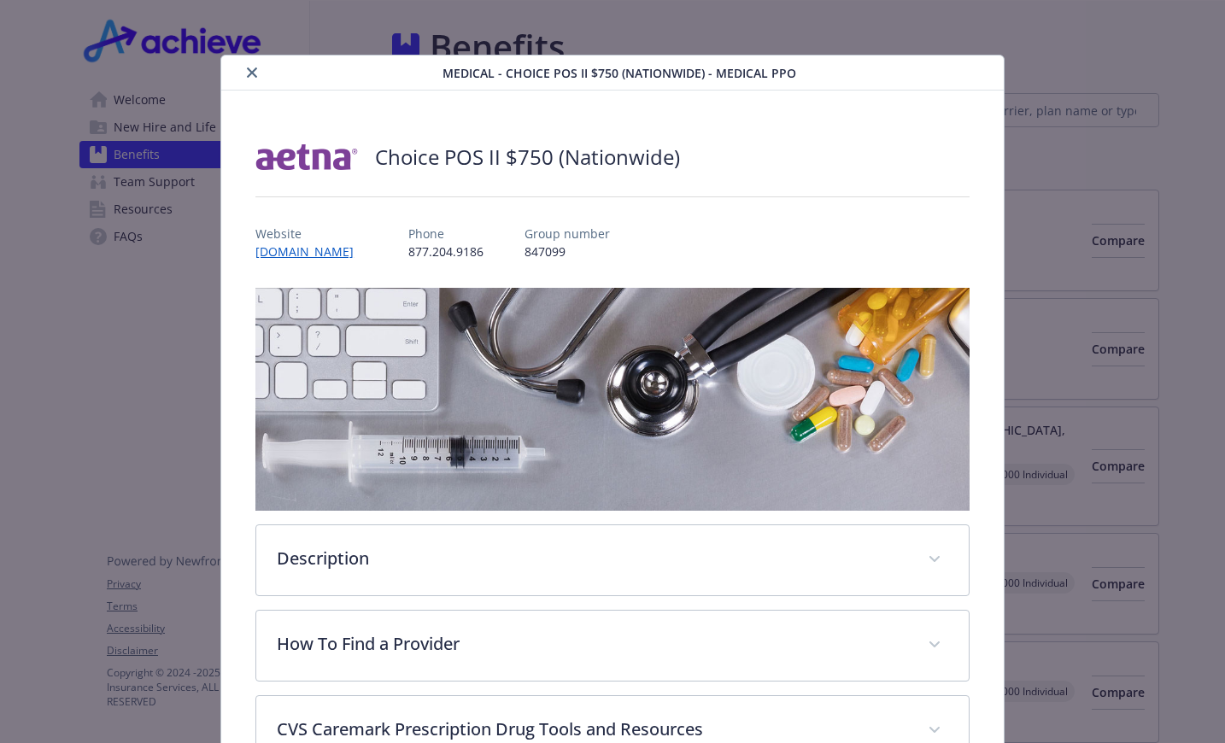
scroll to position [51, 0]
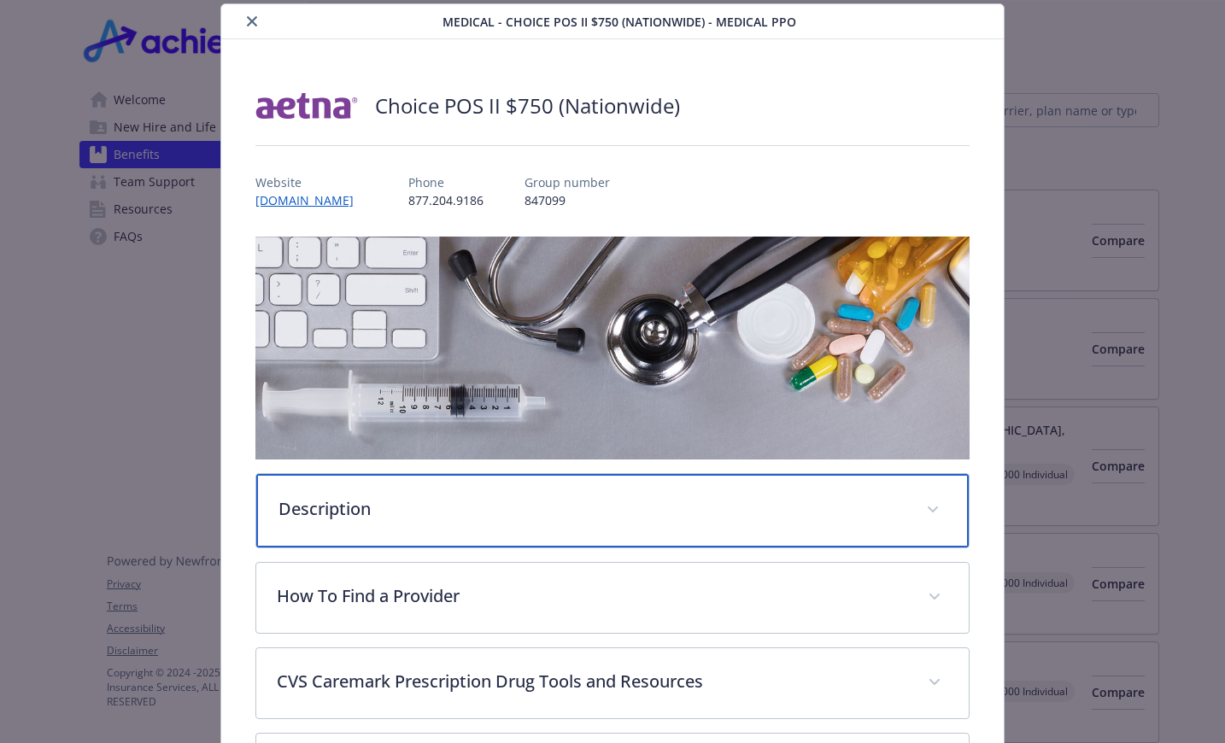
click at [343, 500] on p "Description" at bounding box center [591, 509] width 627 height 26
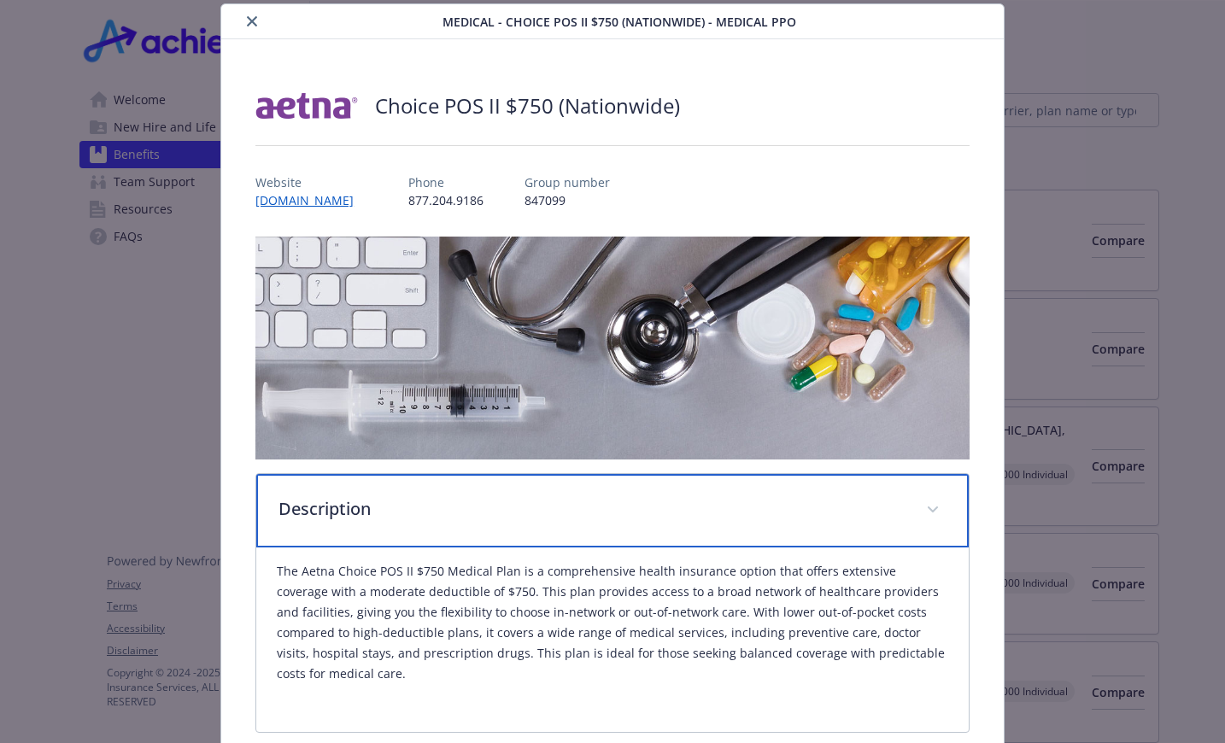
scroll to position [393, 0]
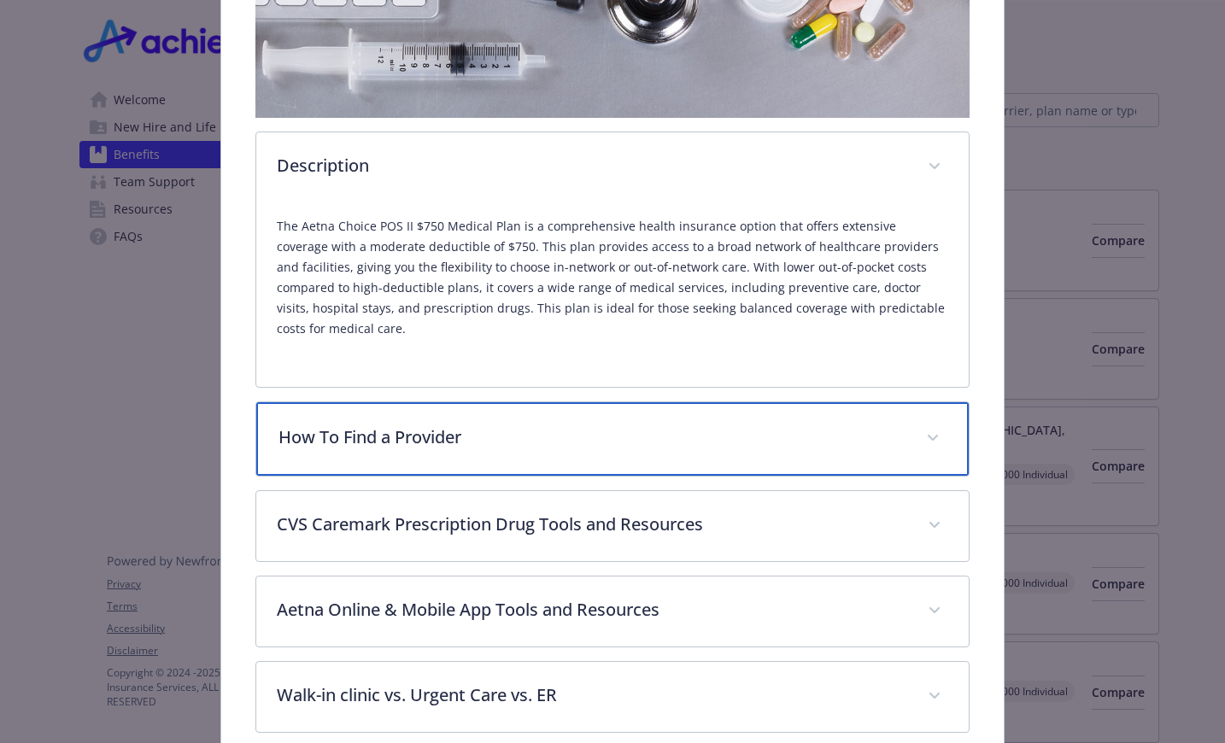
click at [396, 426] on p "How To Find a Provider" at bounding box center [591, 438] width 627 height 26
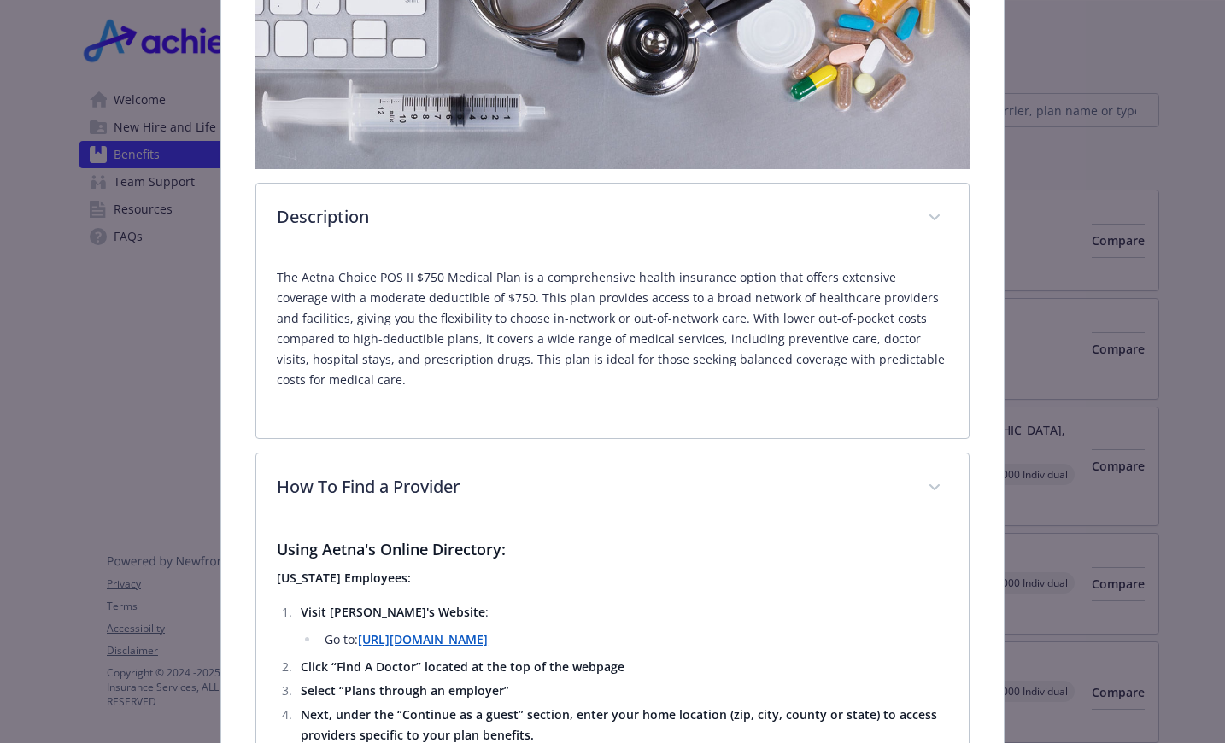
scroll to position [0, 0]
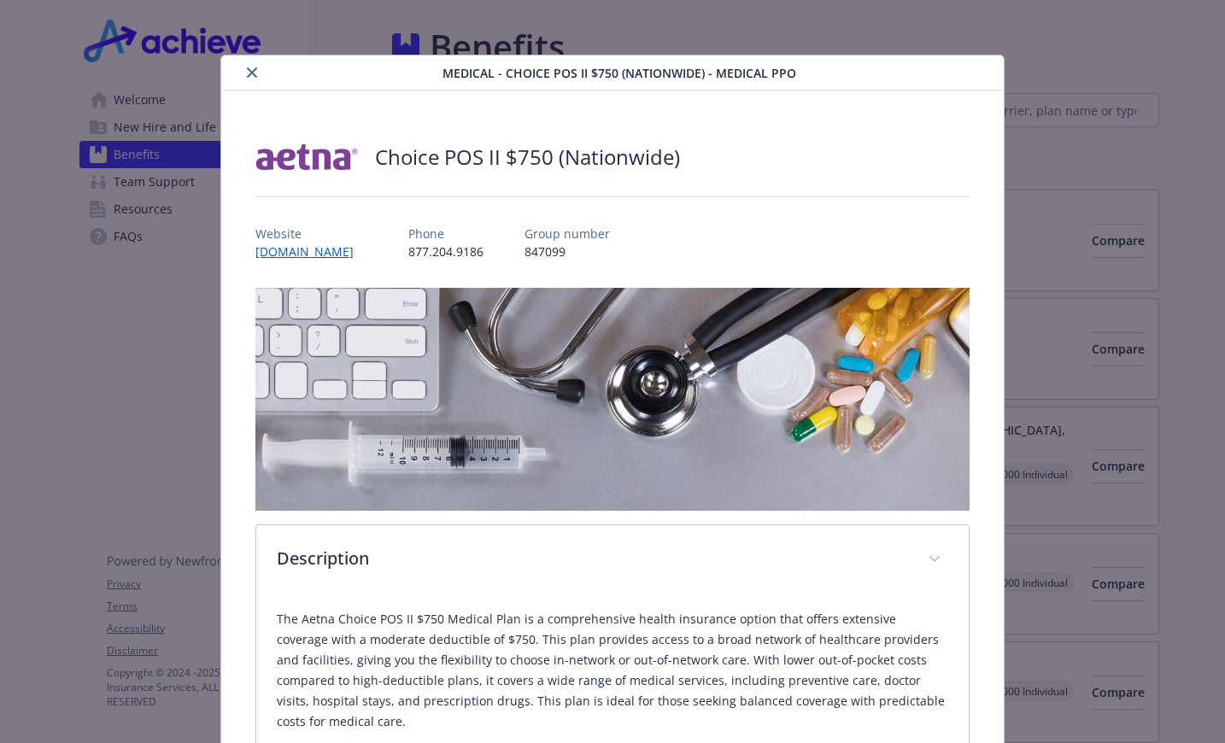
click at [252, 73] on icon "close" at bounding box center [252, 72] width 10 height 10
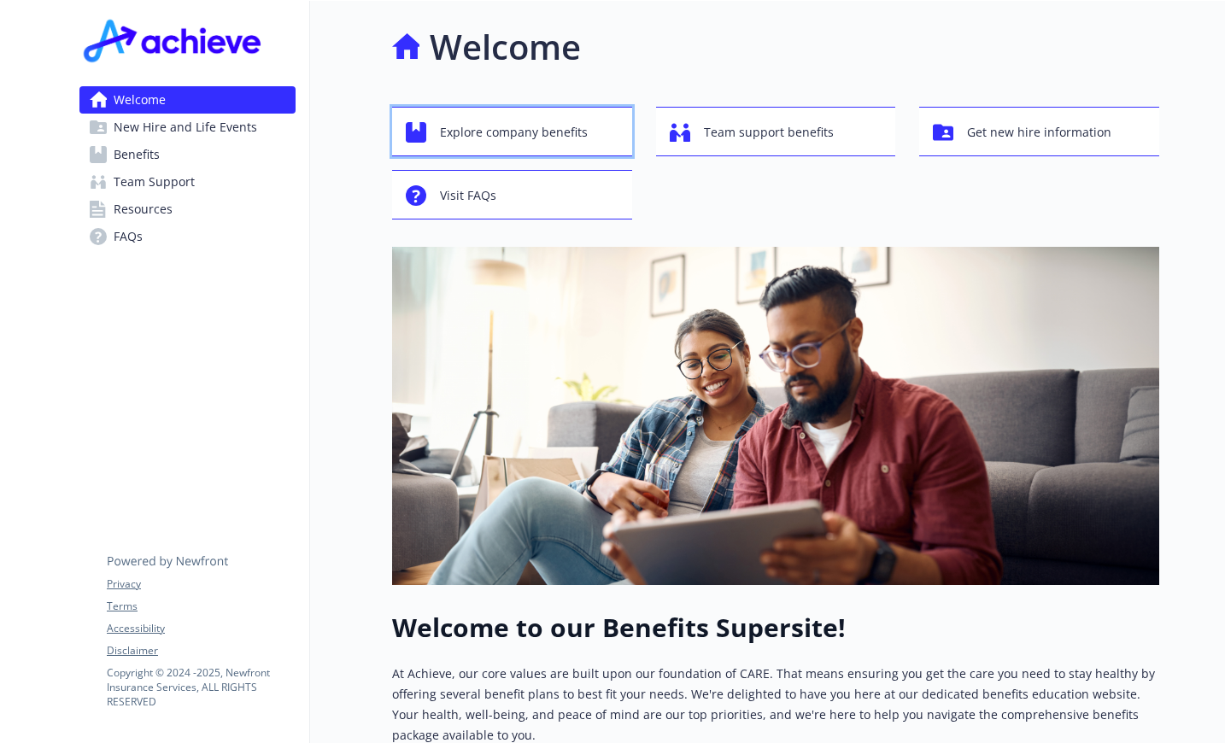
click at [468, 129] on span "Explore company benefits" at bounding box center [514, 132] width 148 height 32
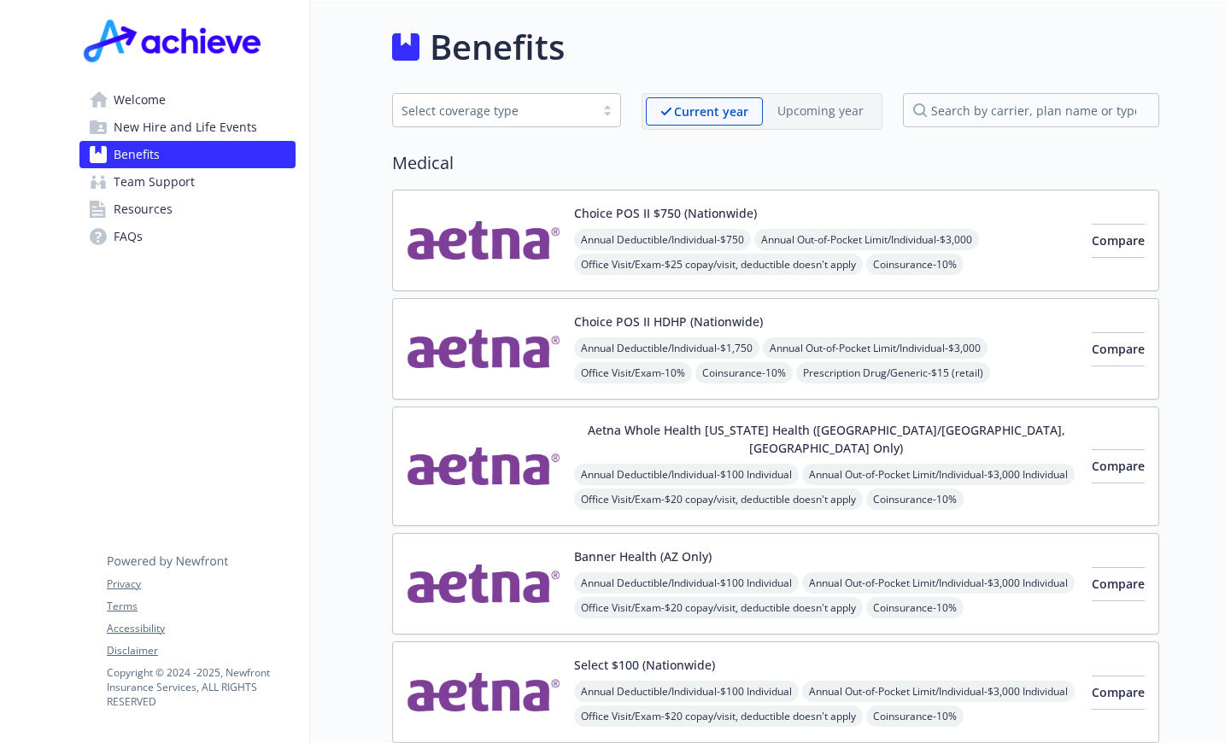
scroll to position [171, 0]
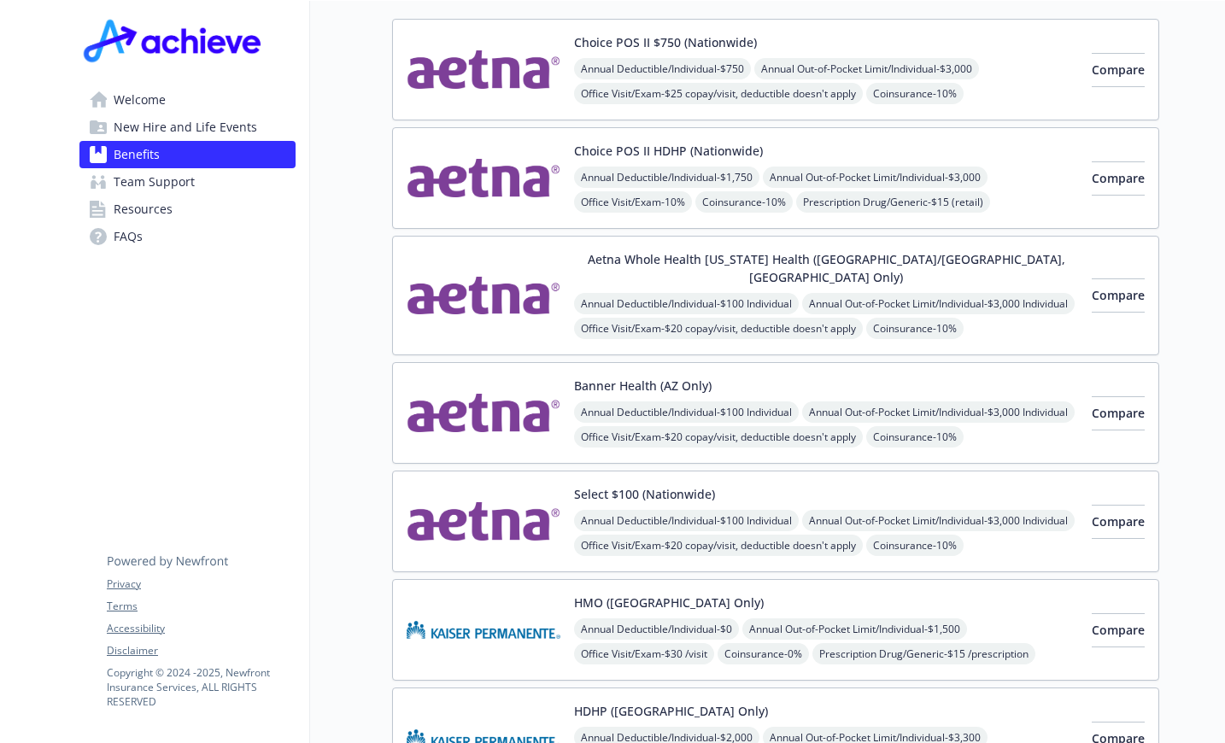
click at [658, 377] on button "Banner Health (AZ Only)" at bounding box center [643, 386] width 138 height 18
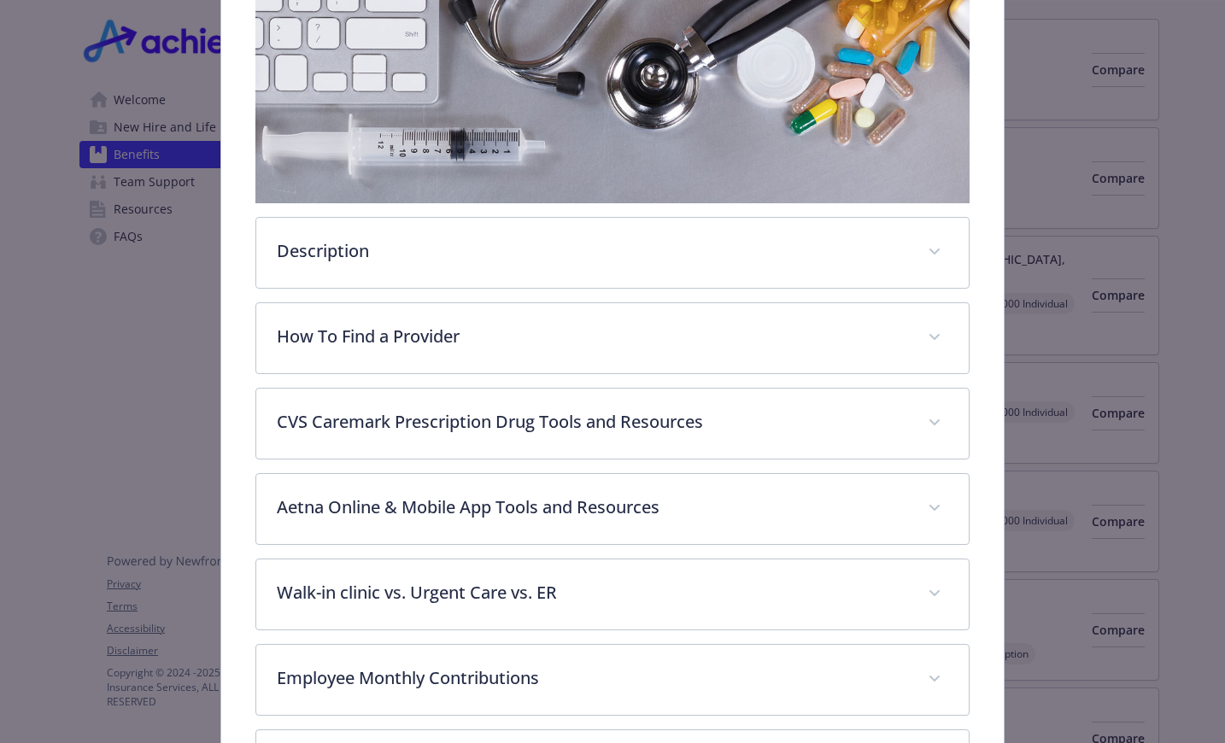
scroll to position [478, 0]
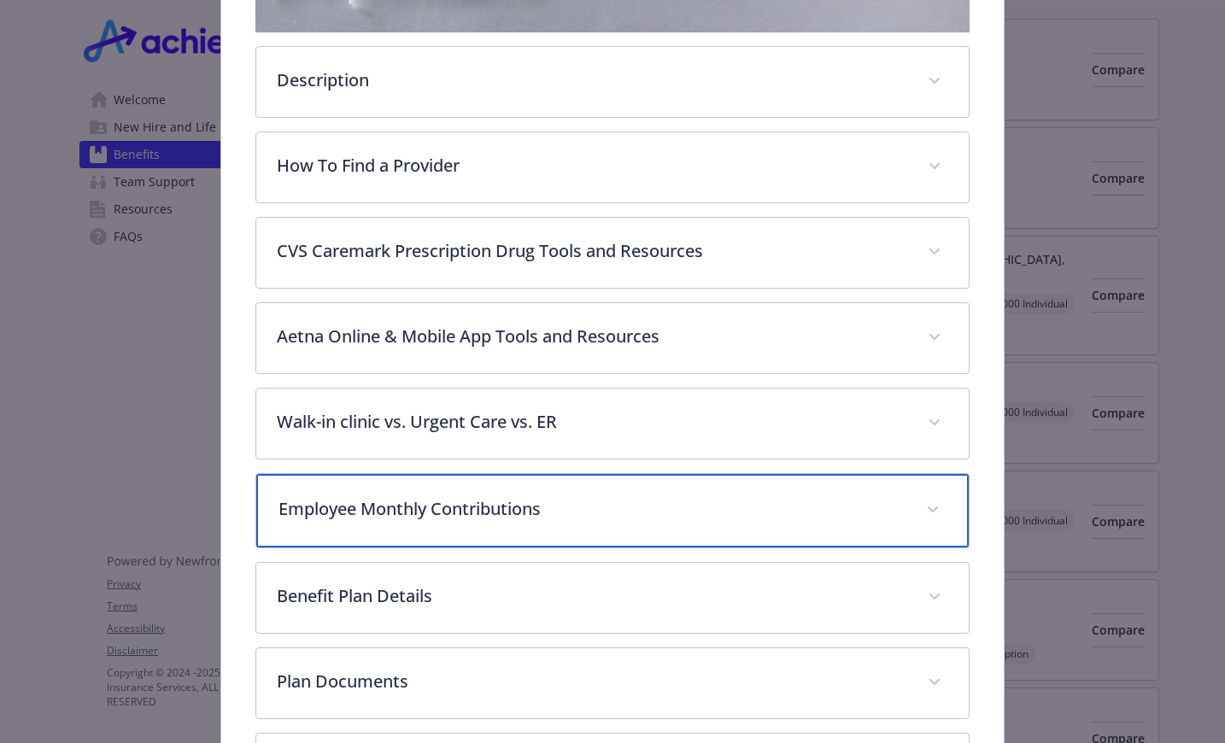
click at [546, 515] on p "Employee Monthly Contributions" at bounding box center [591, 509] width 627 height 26
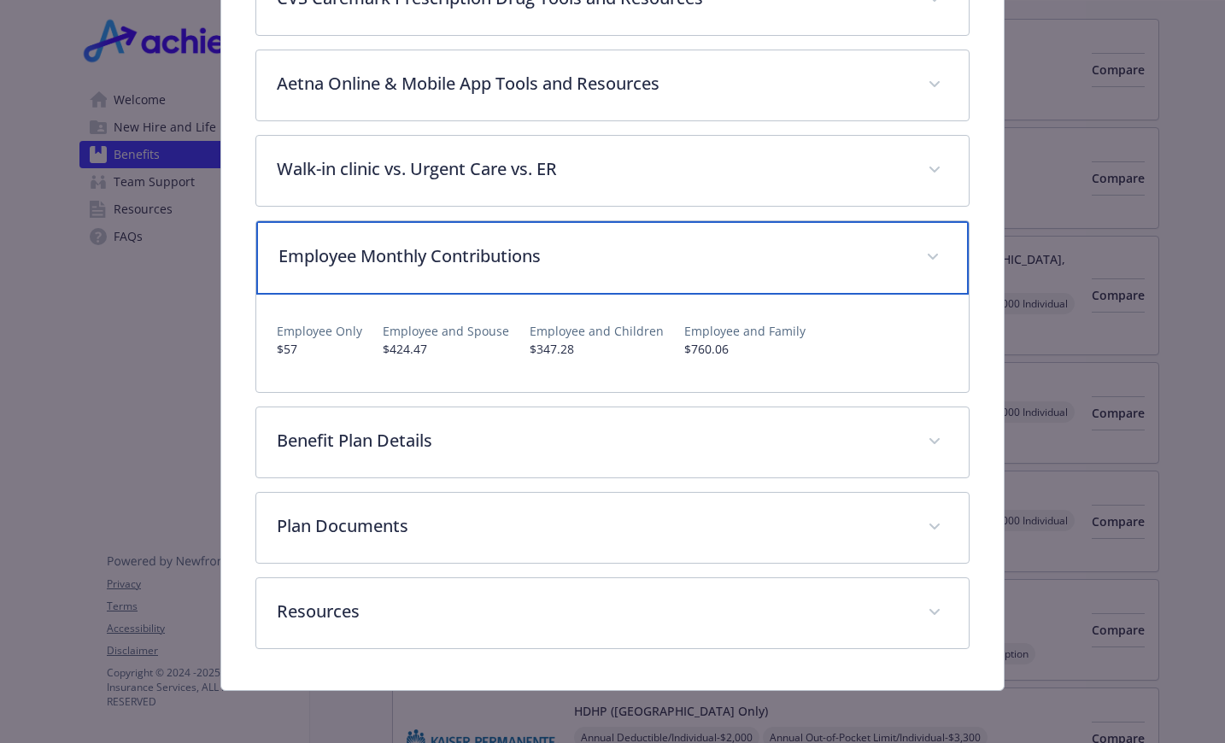
scroll to position [475, 0]
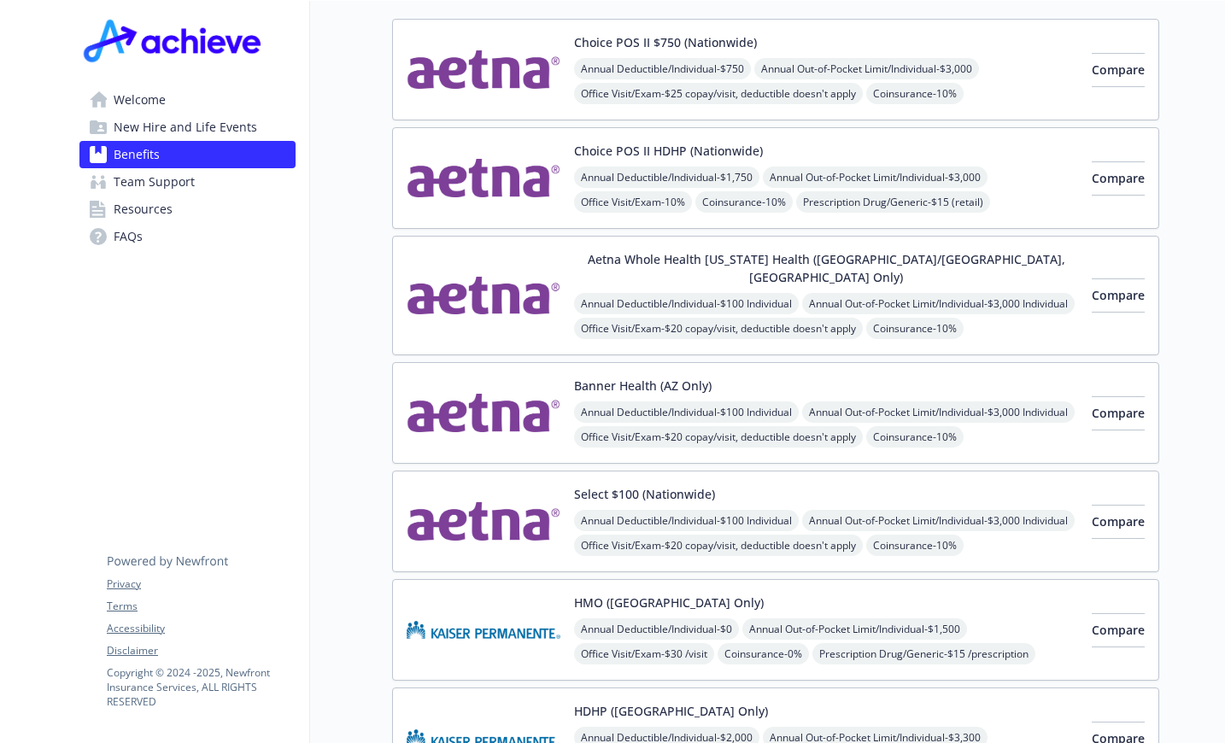
click at [161, 208] on span "Resources" at bounding box center [143, 209] width 59 height 27
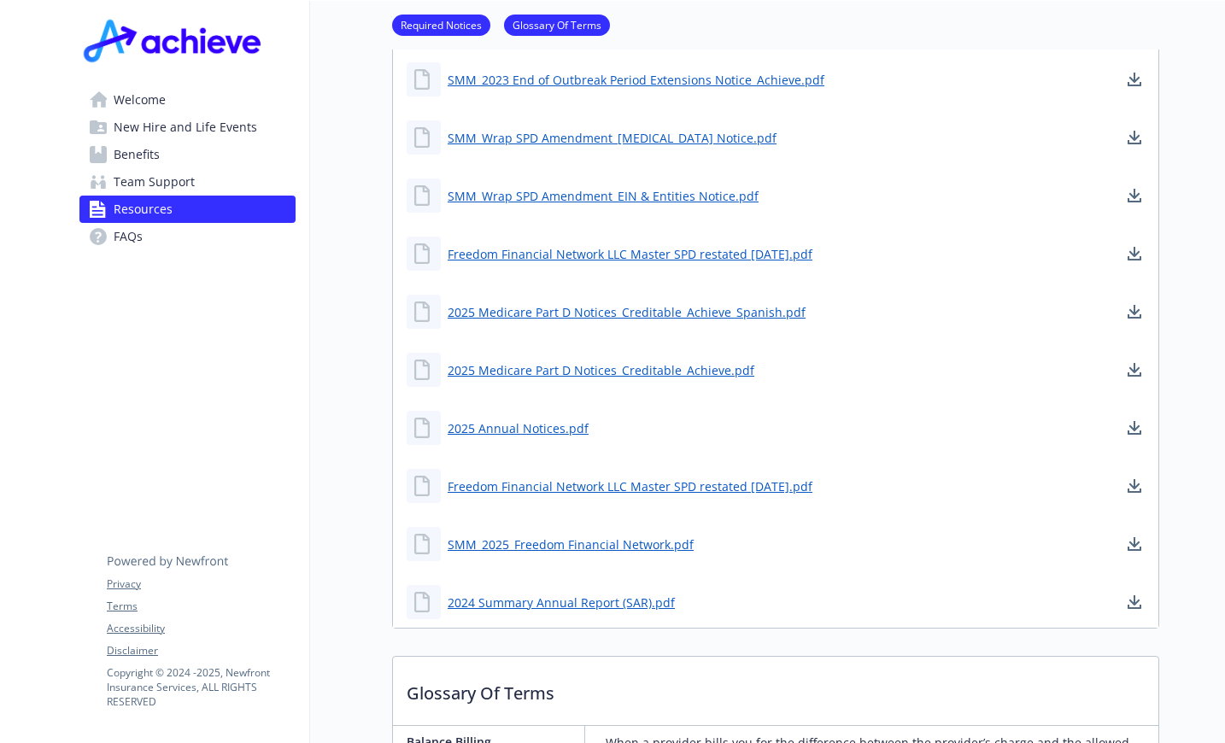
scroll to position [256, 0]
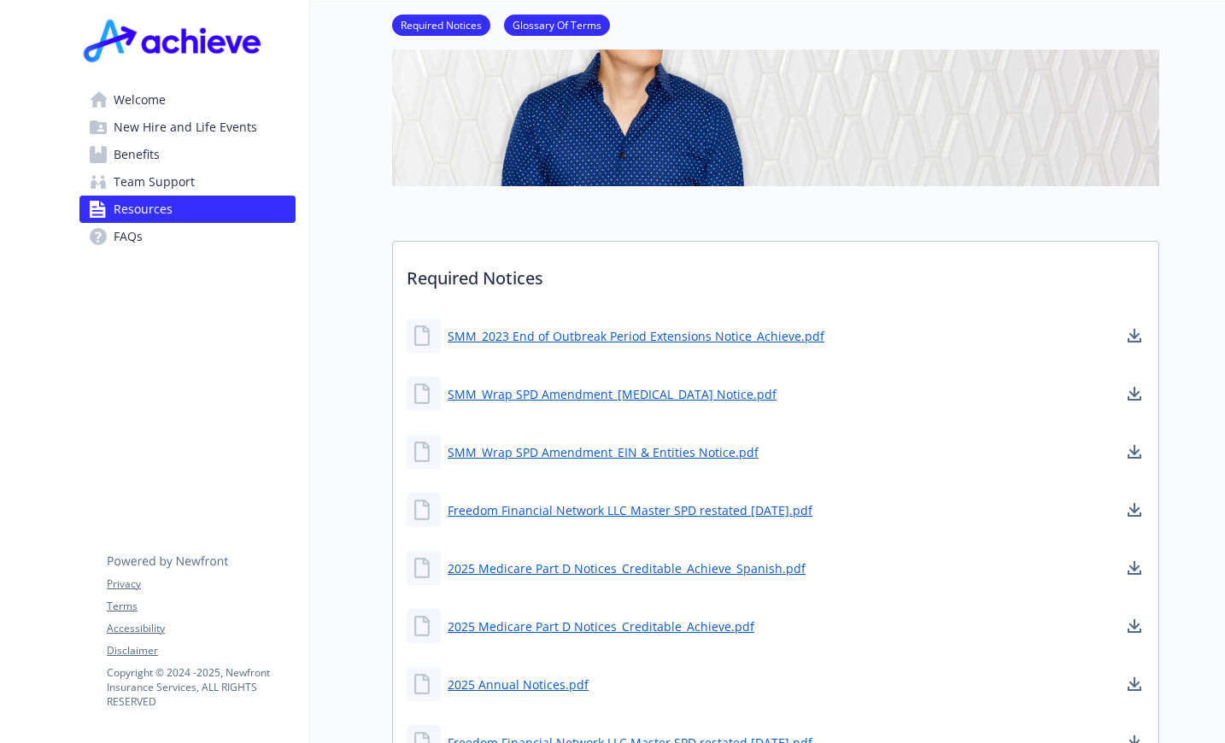
click at [107, 145] on link "Benefits" at bounding box center [187, 154] width 216 height 27
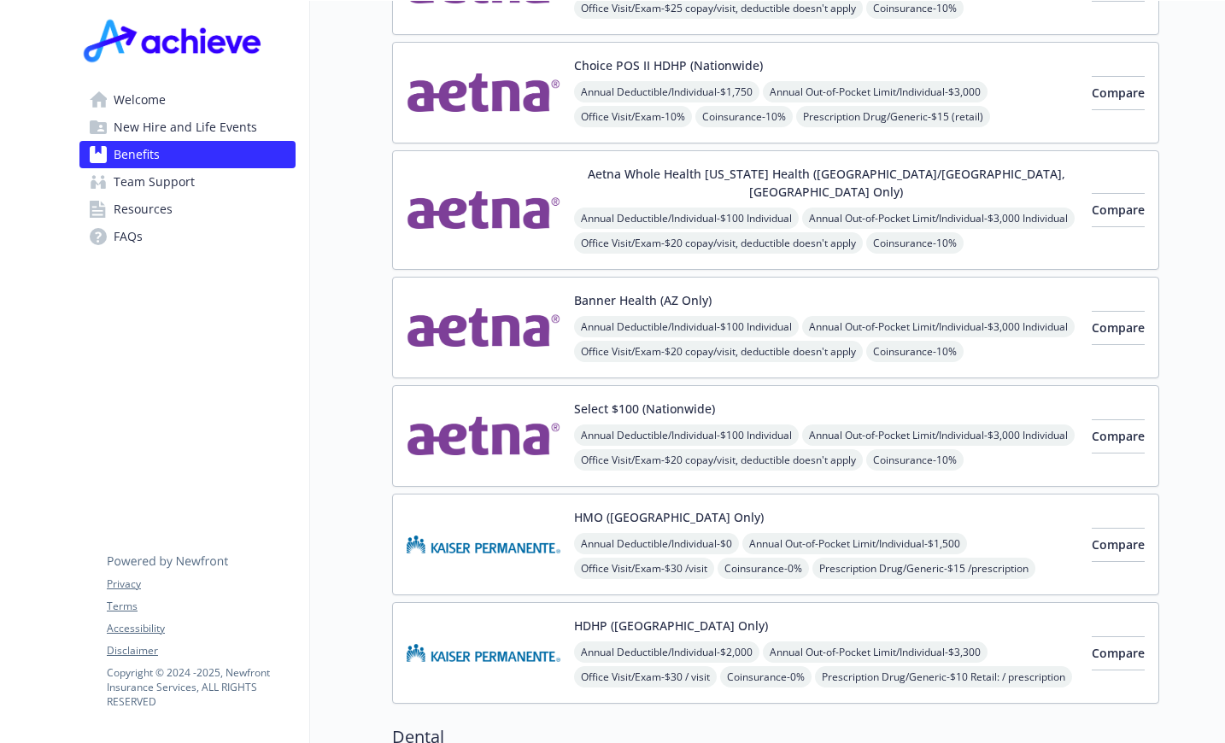
scroll to position [85, 0]
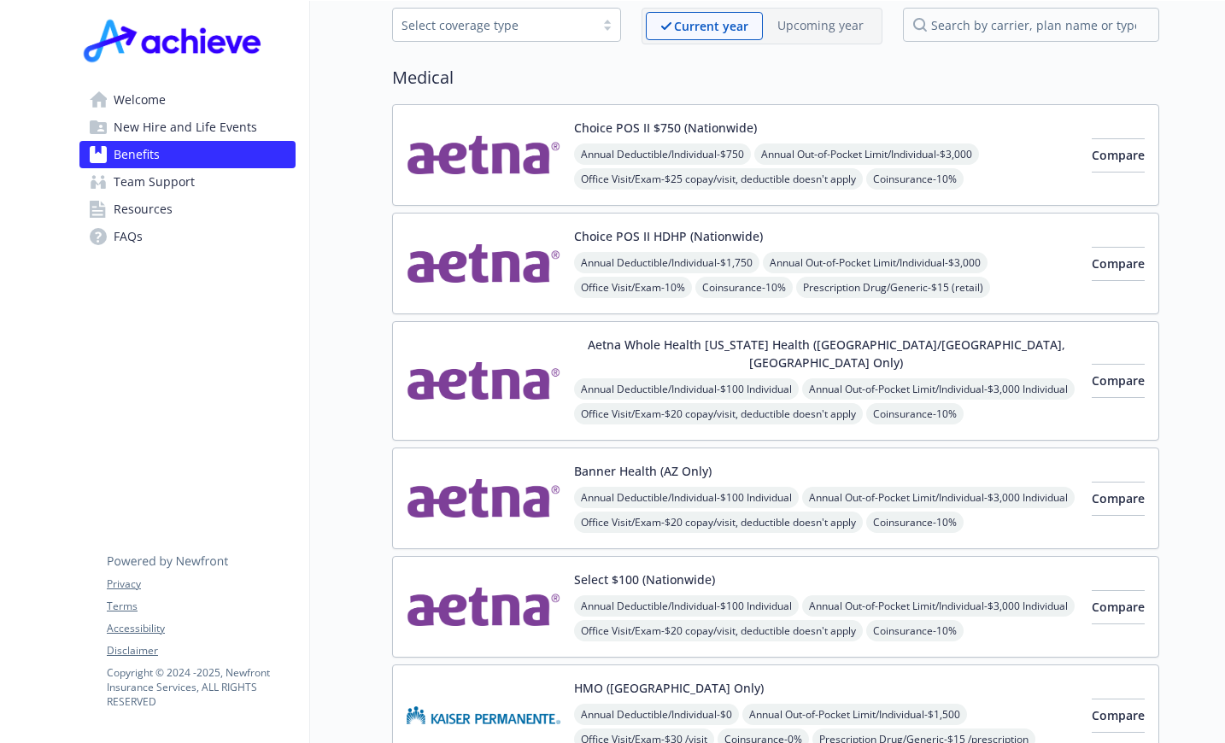
click at [164, 92] on span "Welcome" at bounding box center [140, 99] width 52 height 27
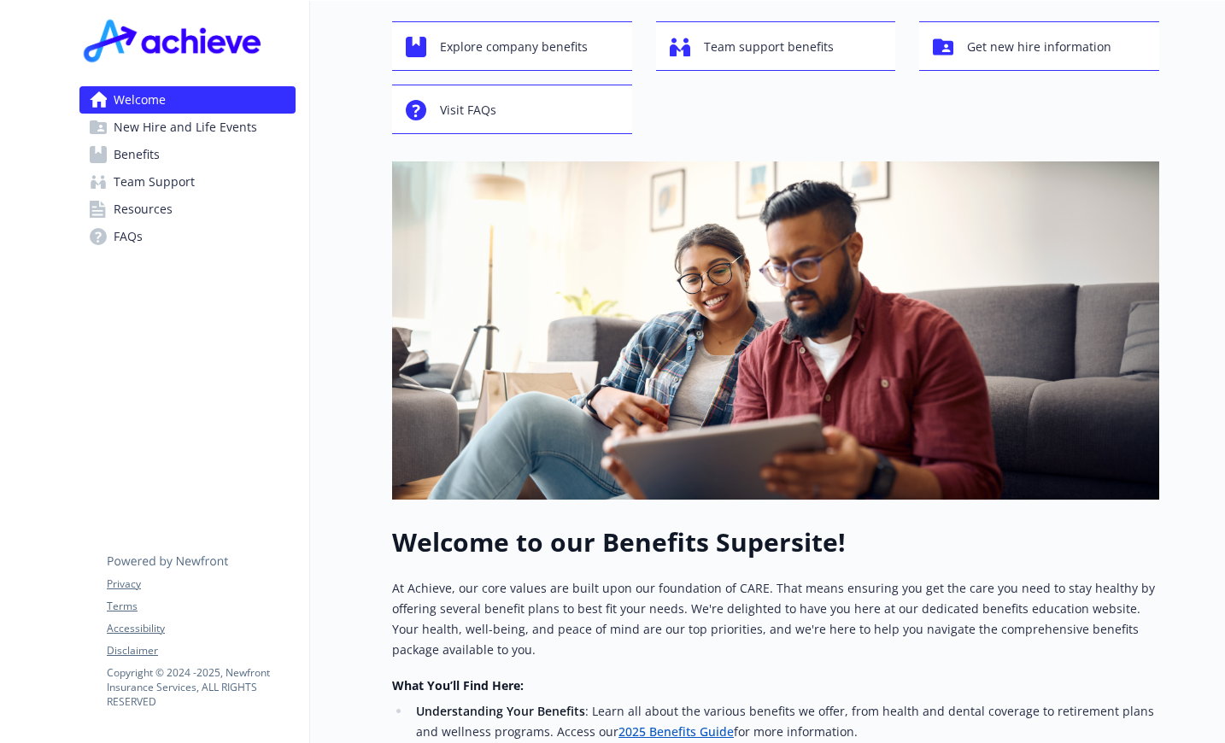
scroll to position [489, 0]
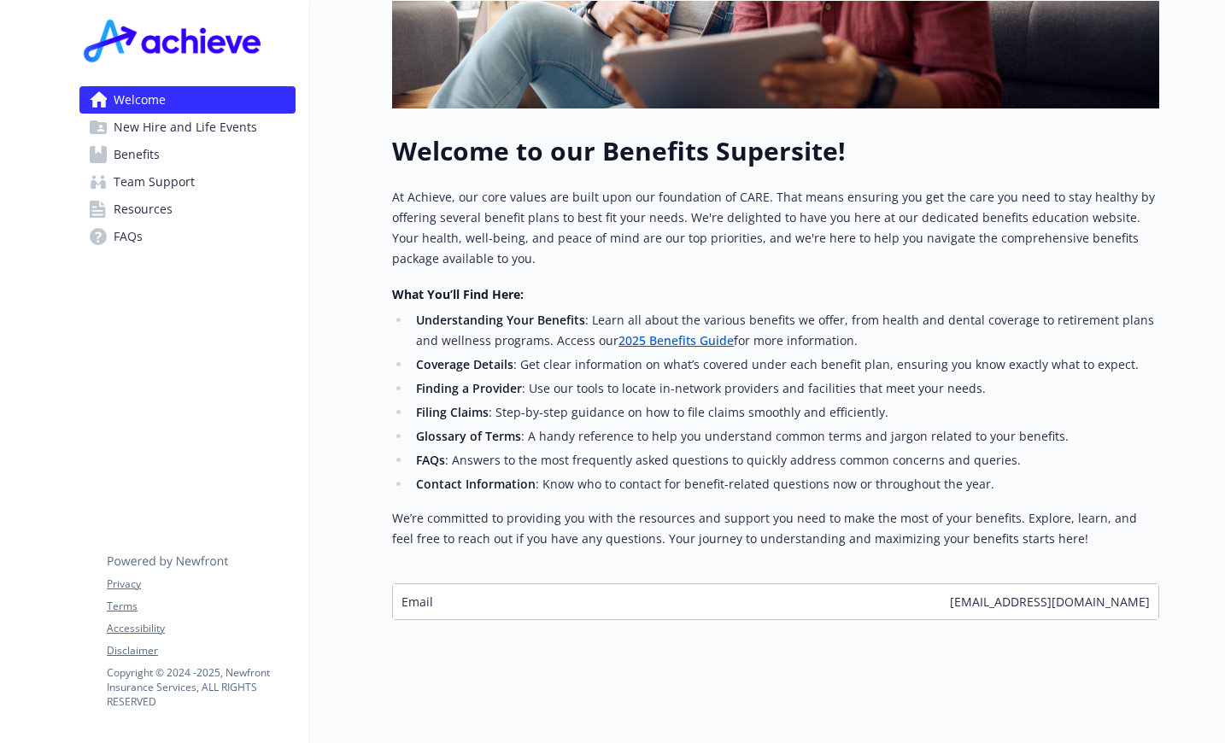
click at [679, 332] on link "2025 Benefits Guide" at bounding box center [675, 340] width 115 height 16
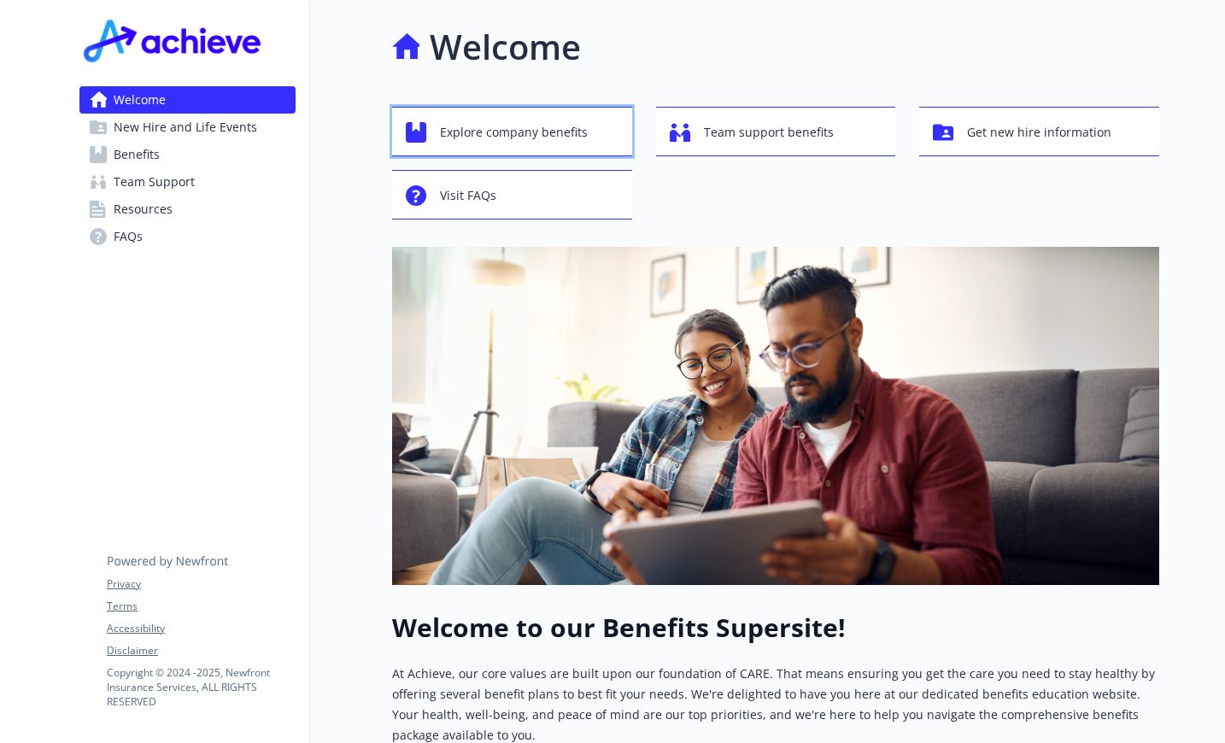
click at [532, 133] on span "Explore company benefits" at bounding box center [514, 132] width 148 height 32
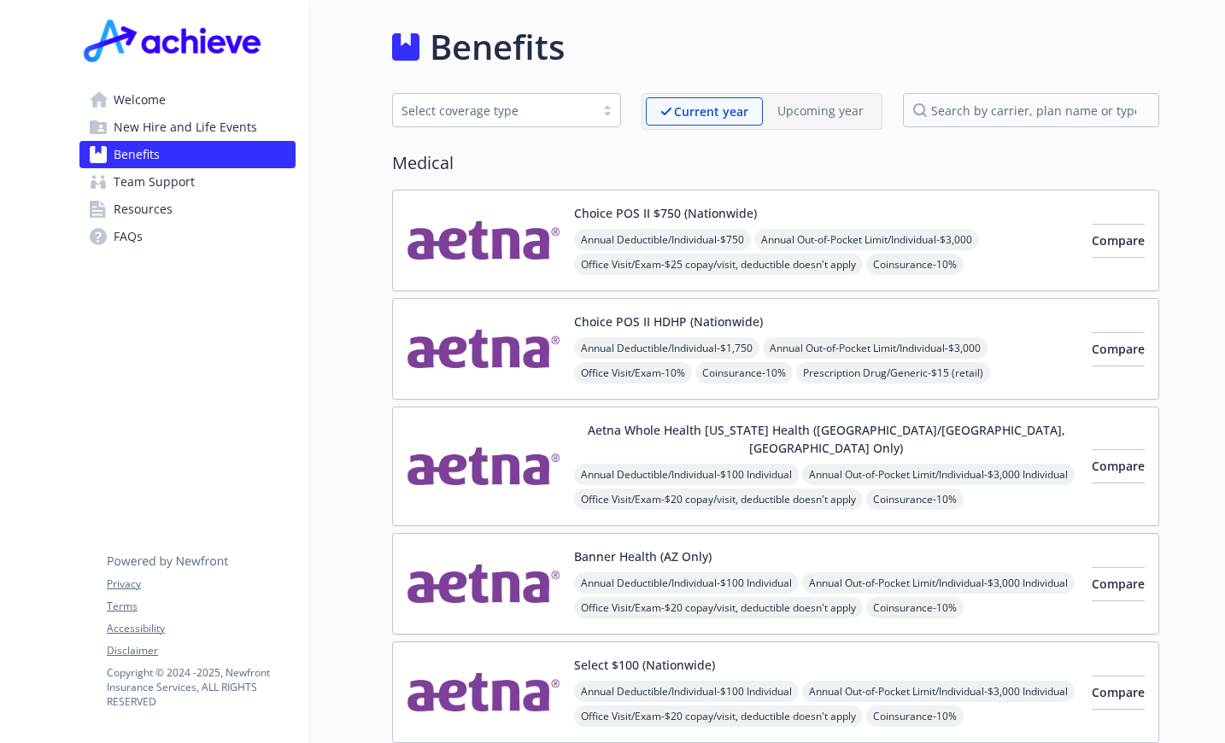
click at [593, 548] on button "Banner Health (AZ Only)" at bounding box center [643, 557] width 138 height 18
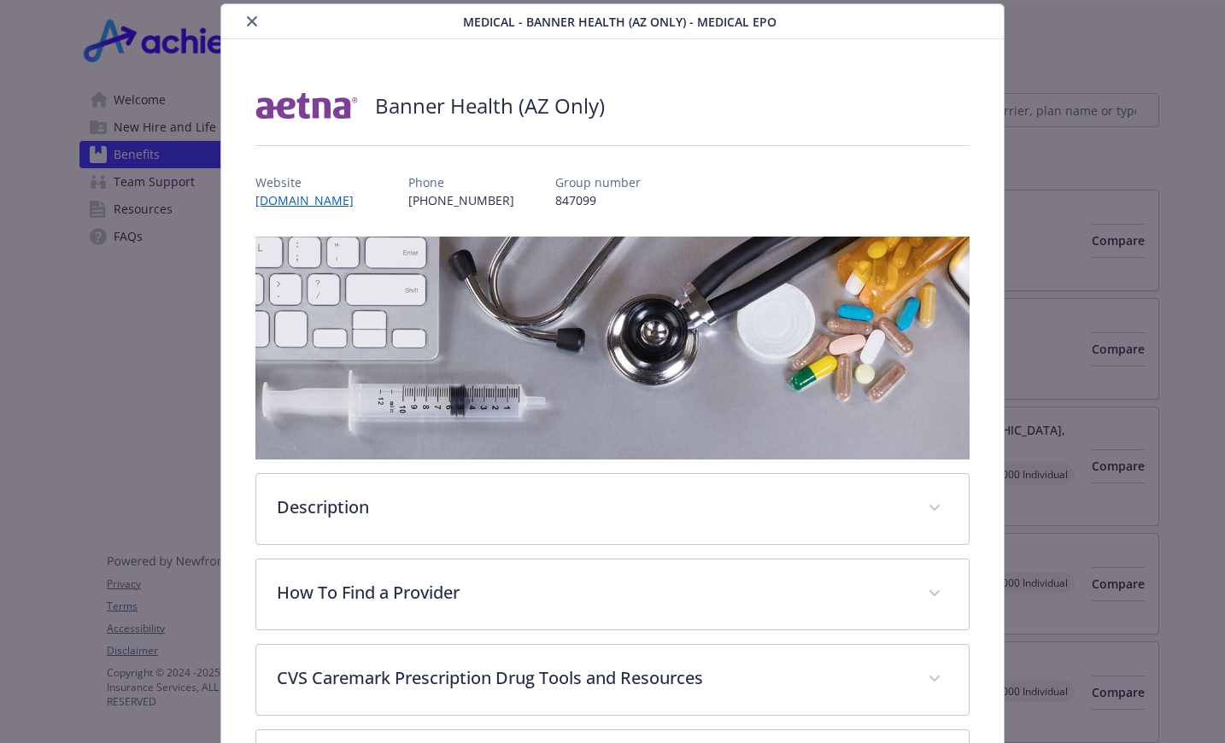
scroll to position [308, 0]
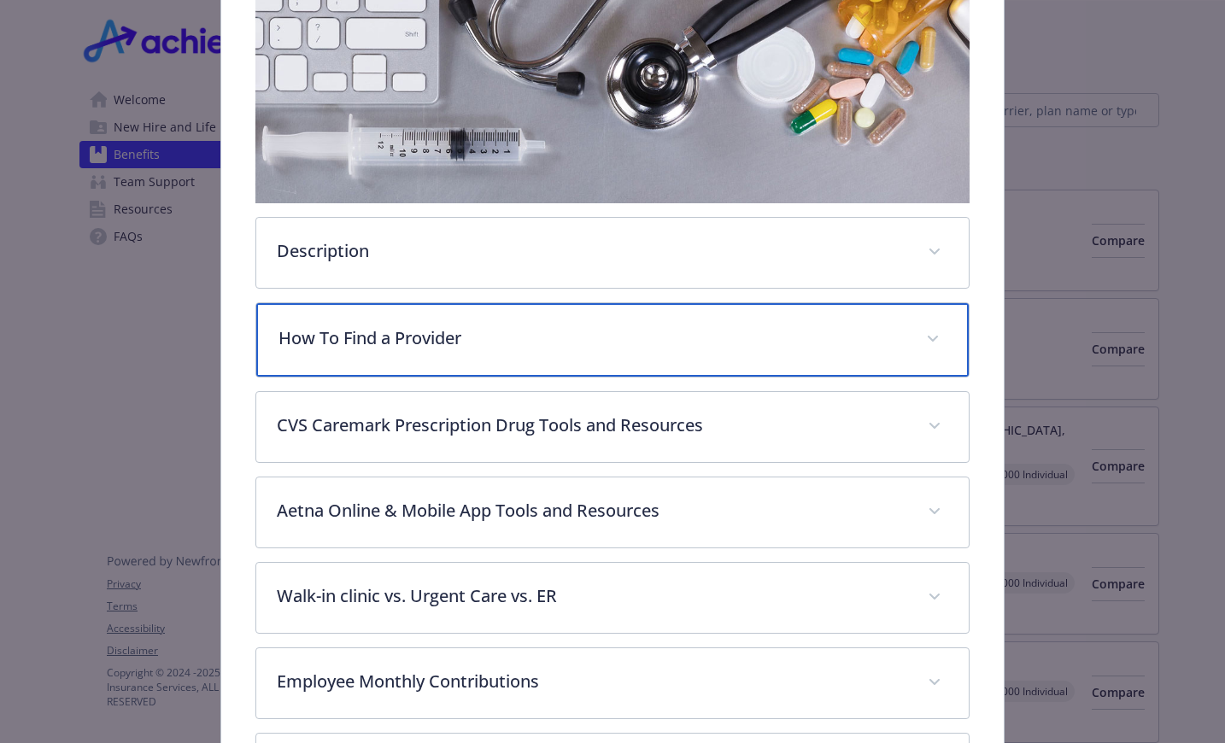
click at [419, 335] on p "How To Find a Provider" at bounding box center [591, 338] width 627 height 26
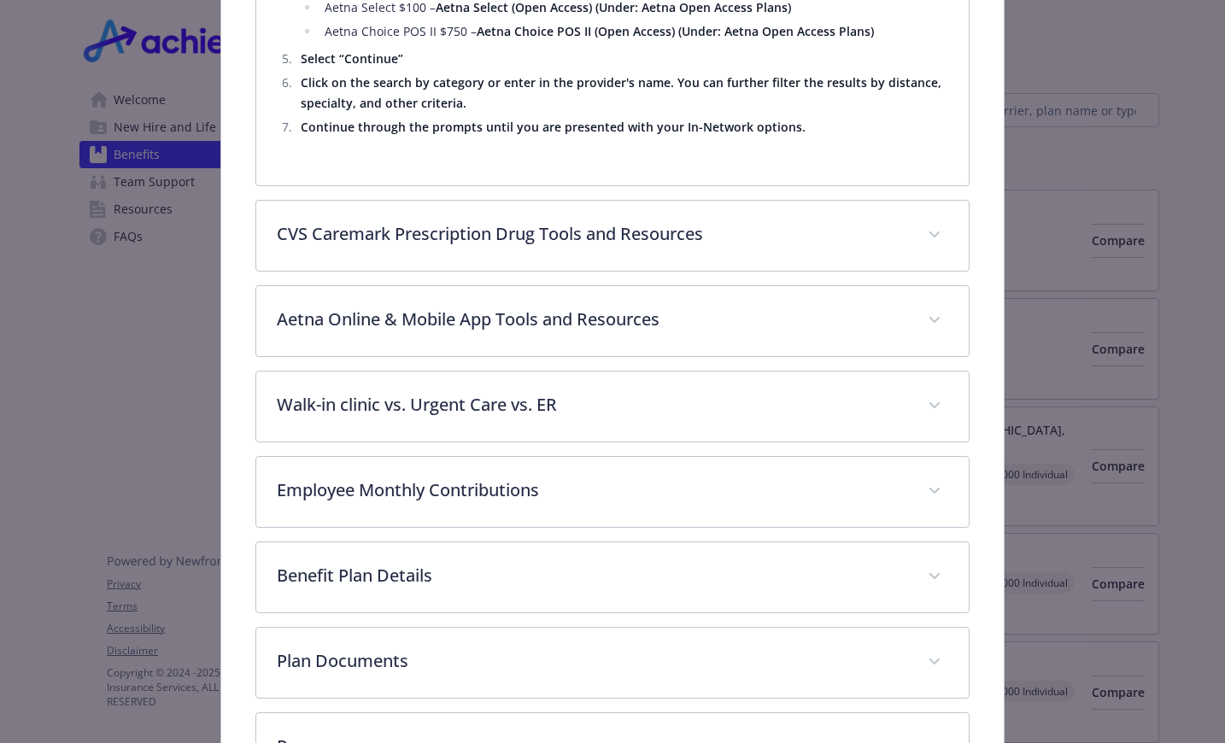
scroll to position [2592, 0]
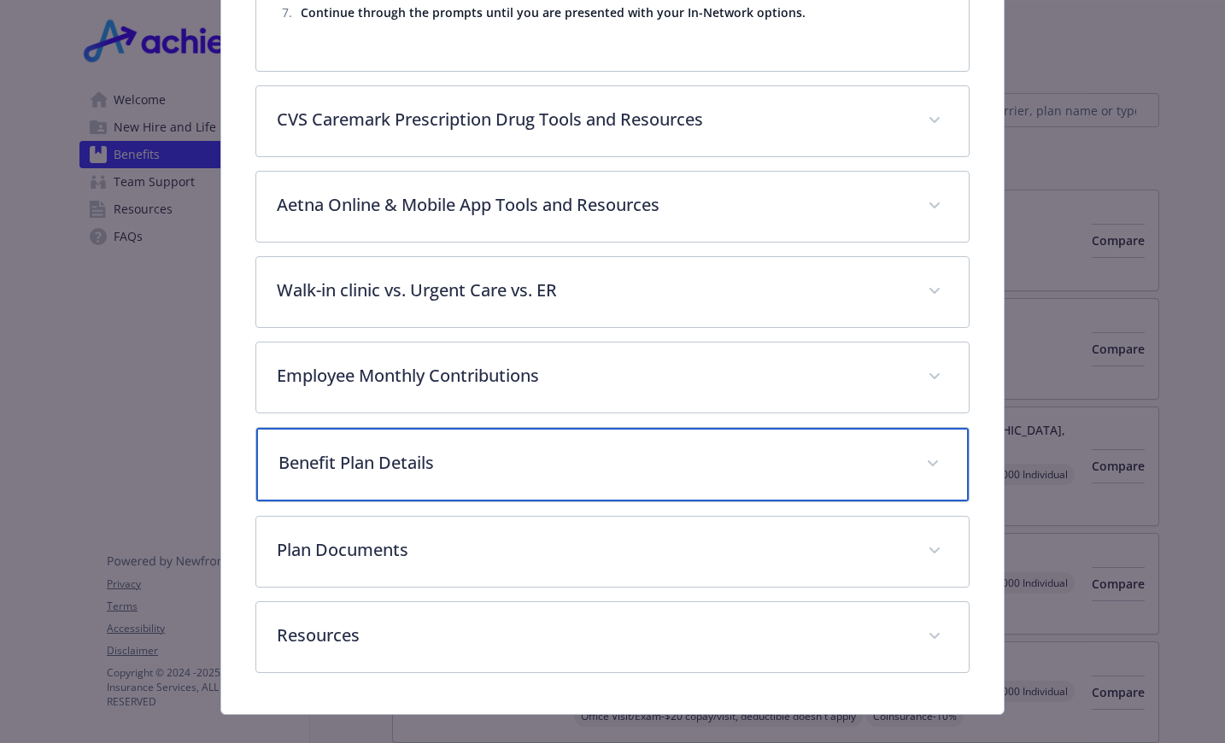
click at [924, 450] on span "details for plan Medical - Banner Health (AZ Only) - Medical EPO" at bounding box center [932, 463] width 27 height 27
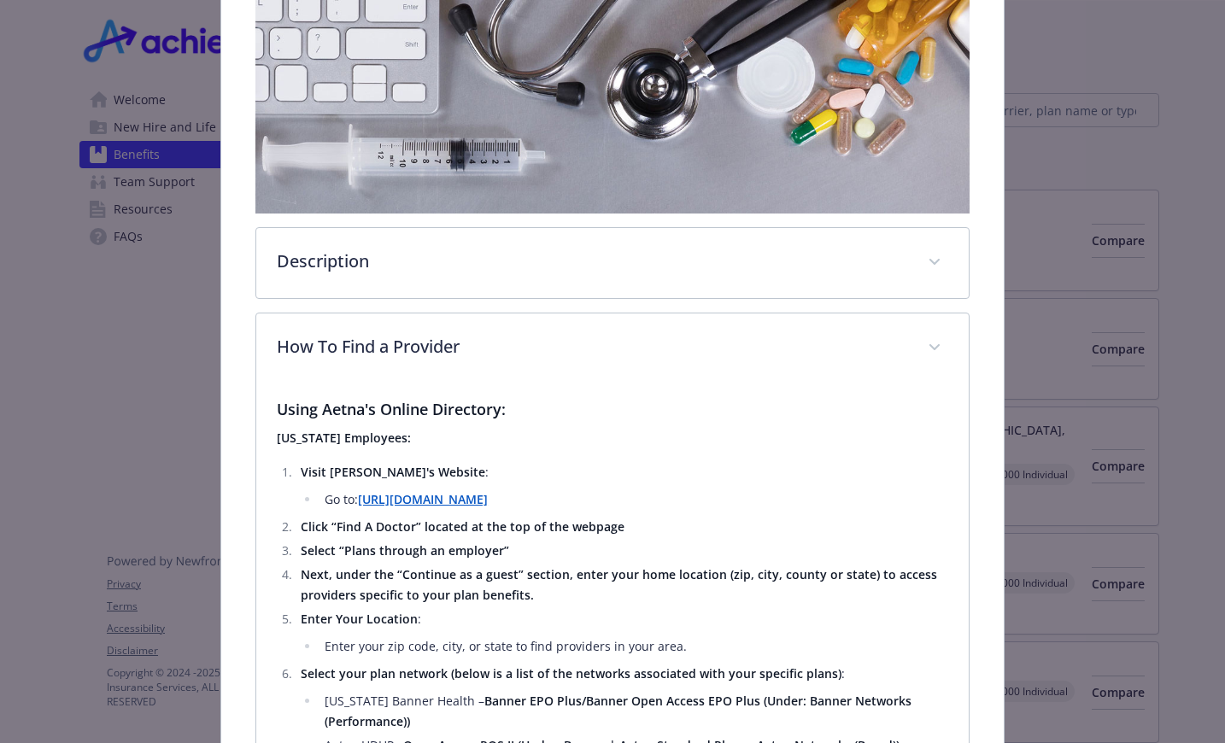
scroll to position [0, 0]
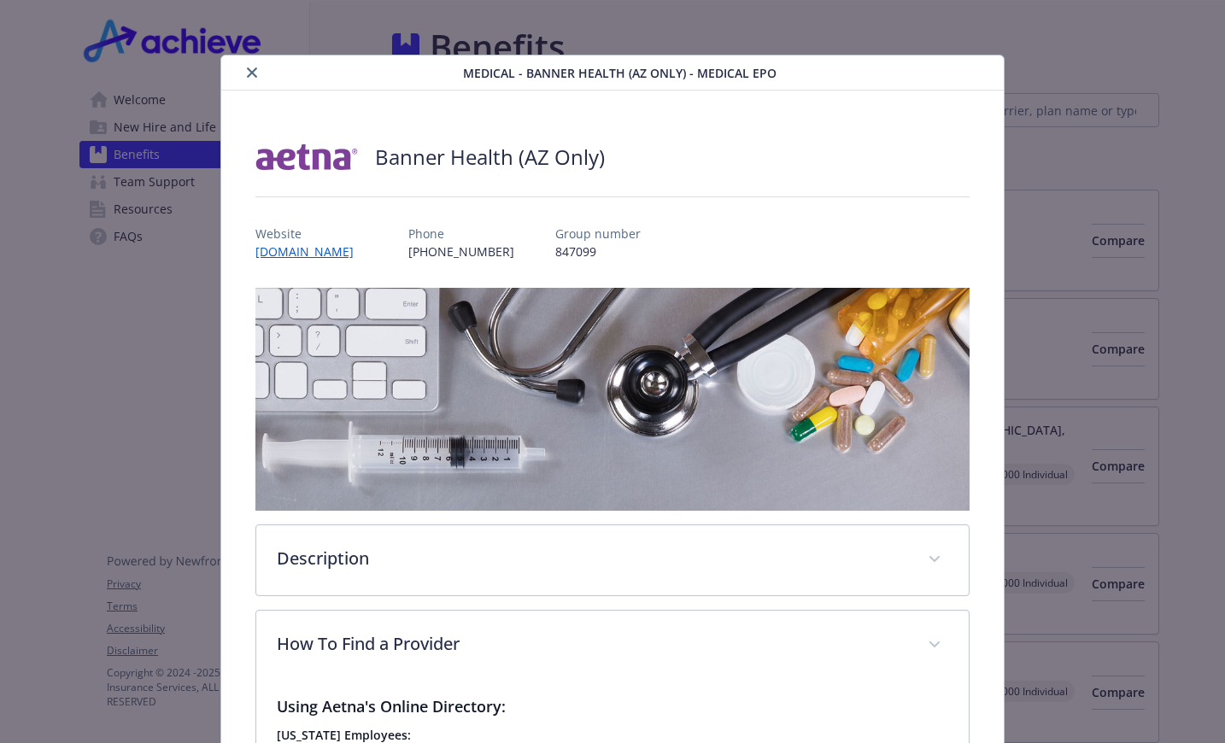
click at [249, 70] on icon "close" at bounding box center [252, 72] width 10 height 10
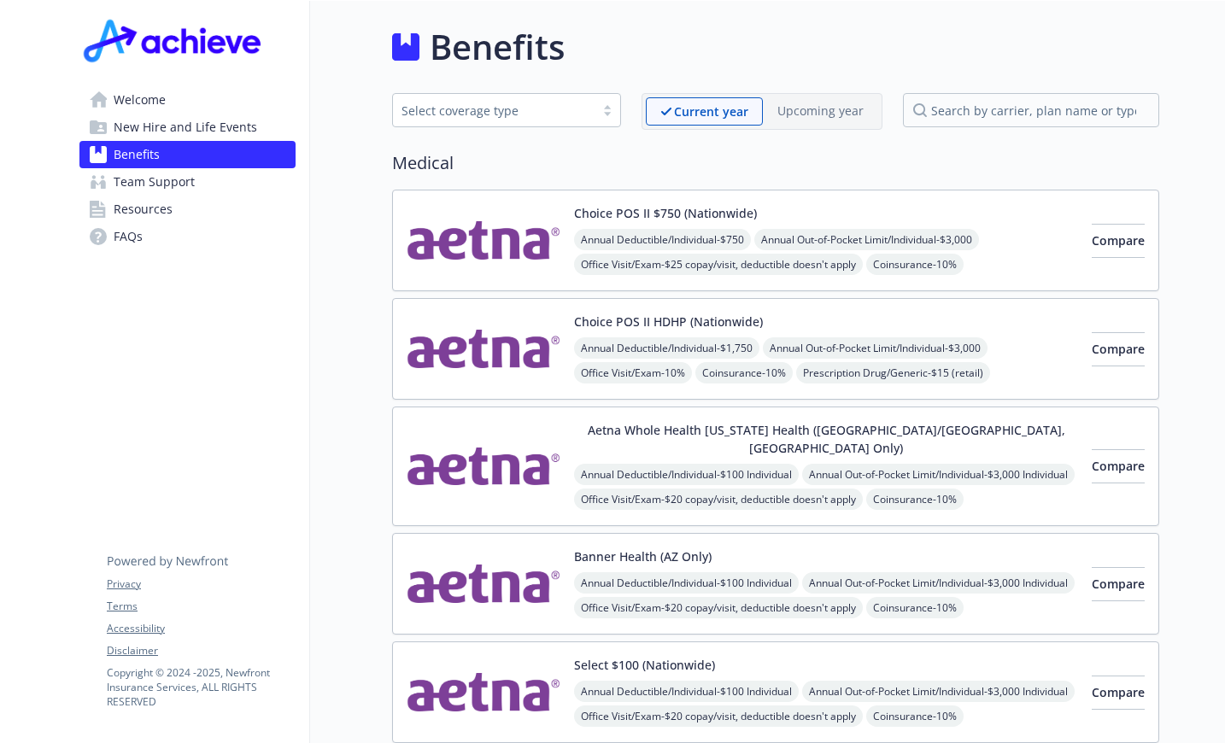
click at [639, 548] on button "Banner Health (AZ Only)" at bounding box center [643, 557] width 138 height 18
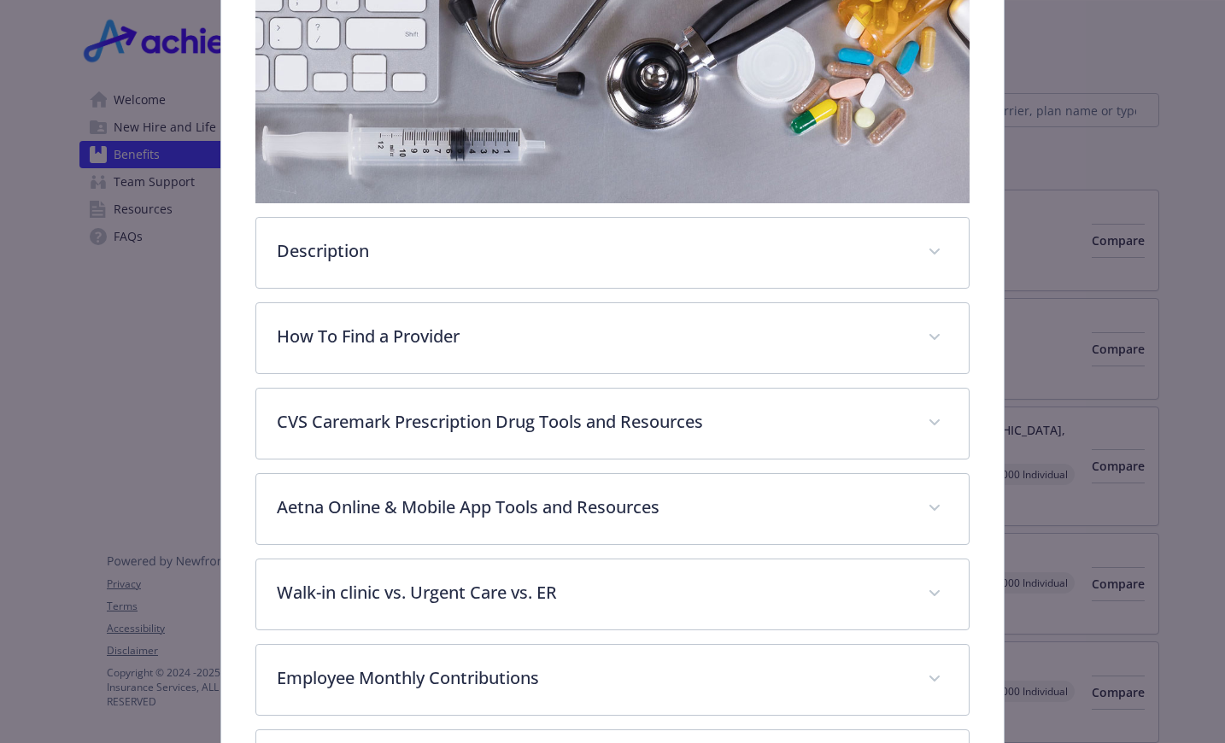
scroll to position [393, 0]
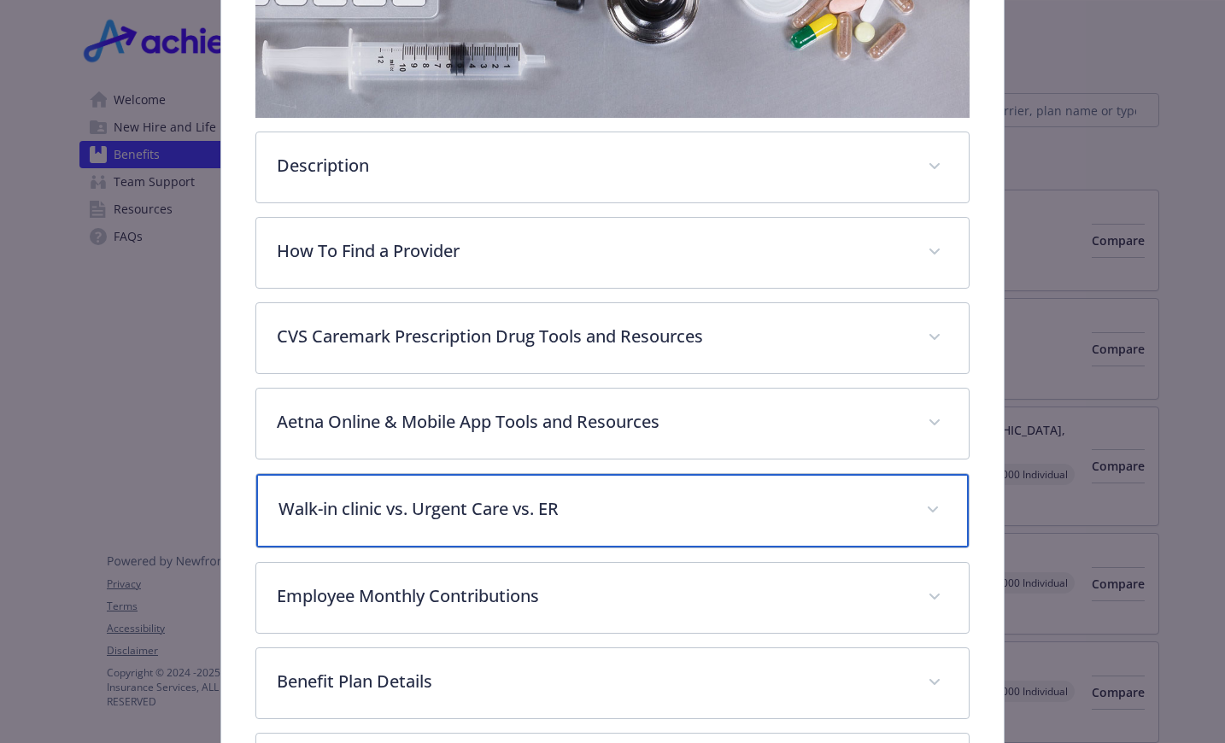
click at [507, 501] on p "Walk-in clinic vs. Urgent Care vs. ER" at bounding box center [591, 509] width 627 height 26
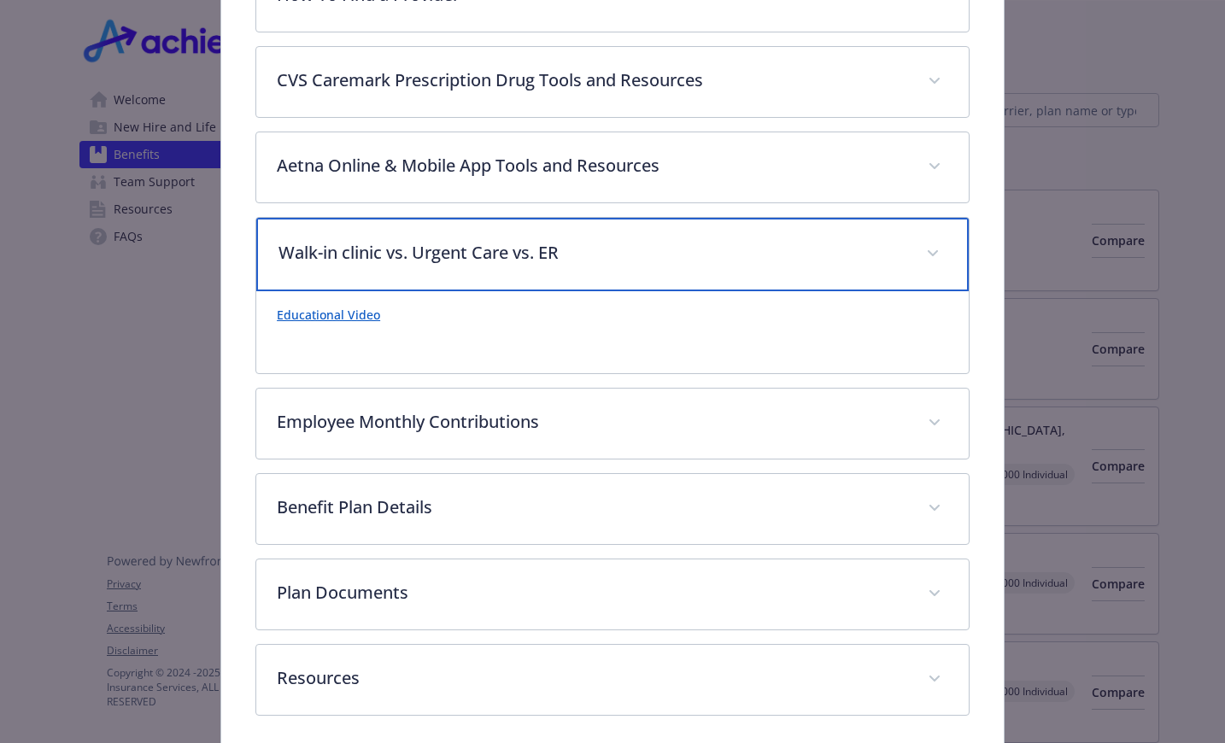
scroll to position [716, 0]
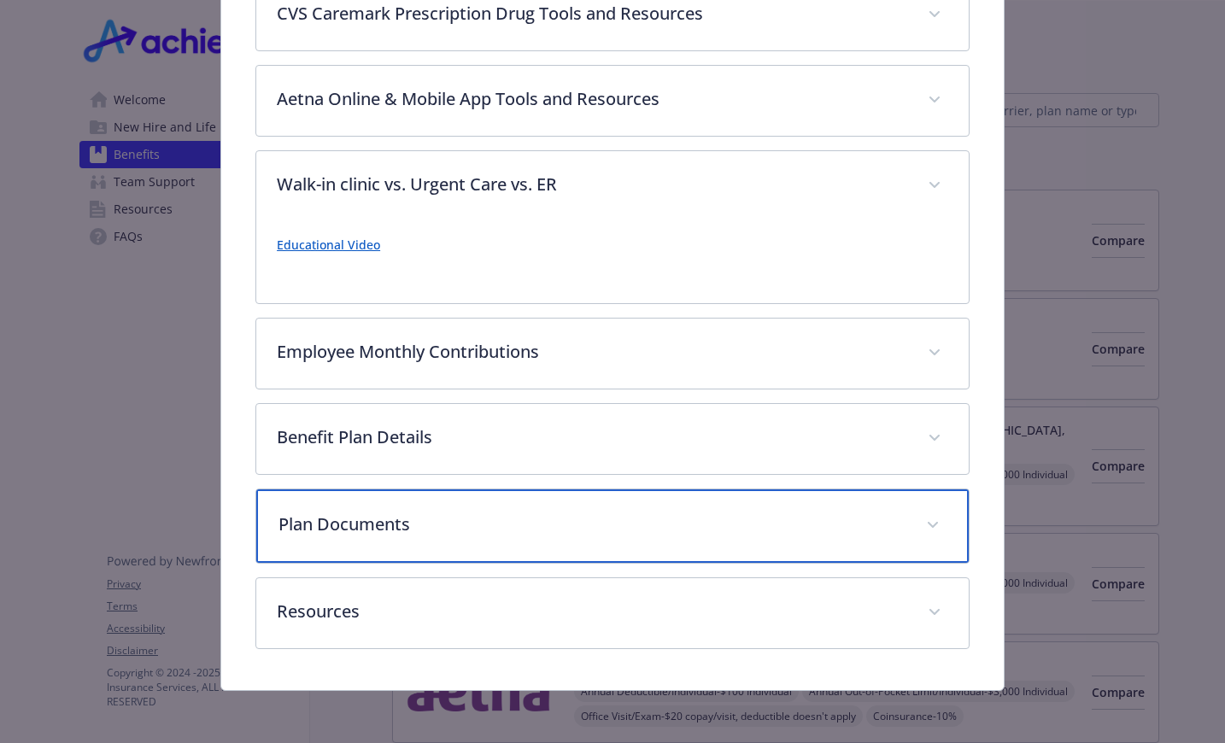
click at [366, 518] on p "Plan Documents" at bounding box center [591, 525] width 627 height 26
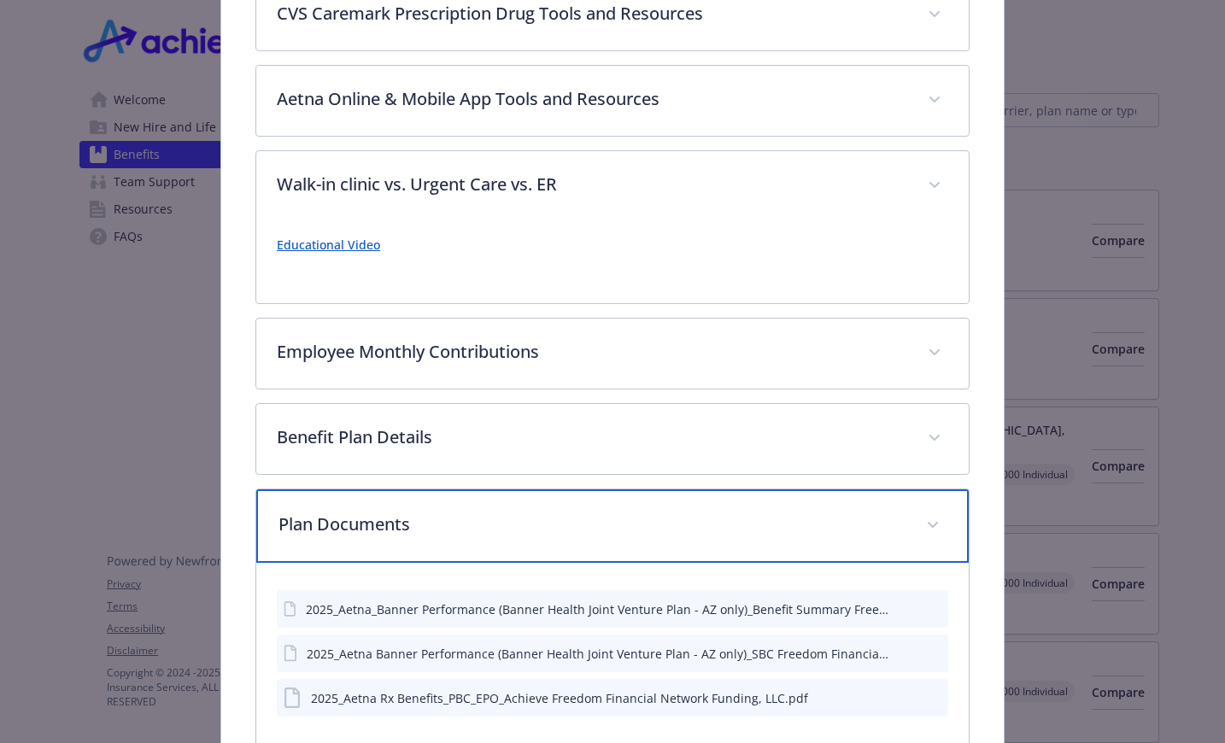
scroll to position [887, 0]
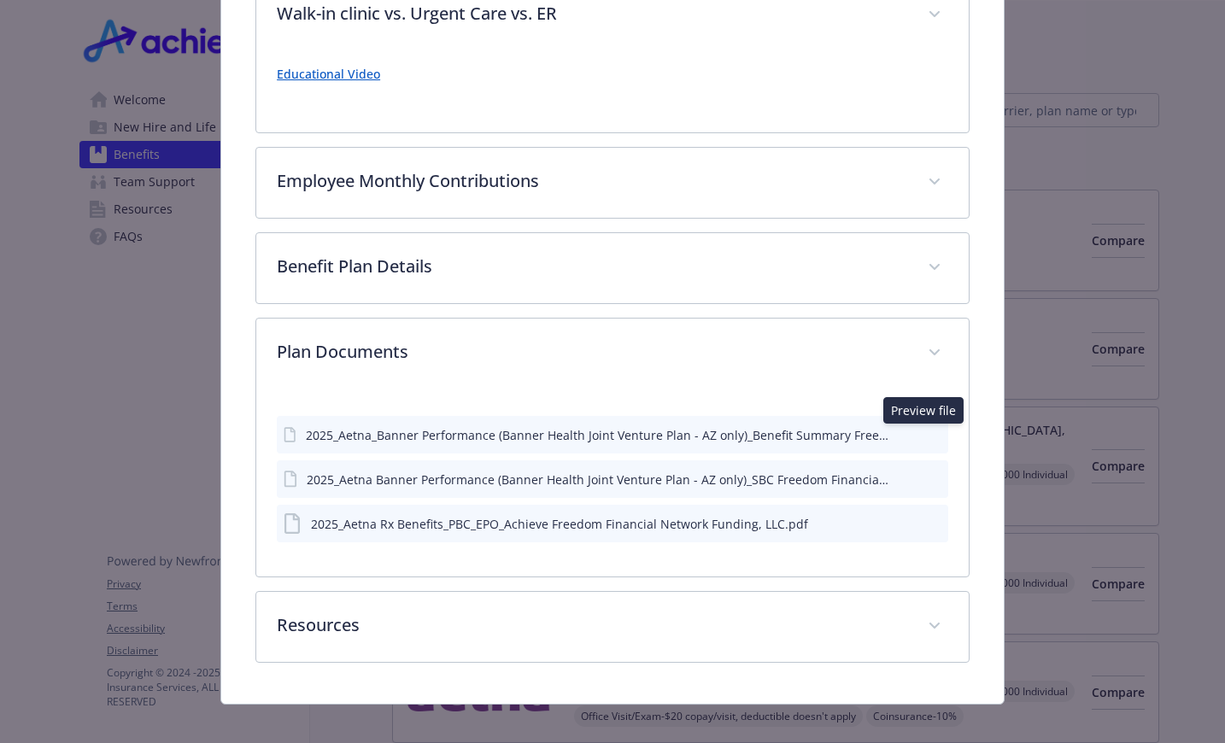
click at [926, 432] on icon "preview file" at bounding box center [931, 434] width 15 height 12
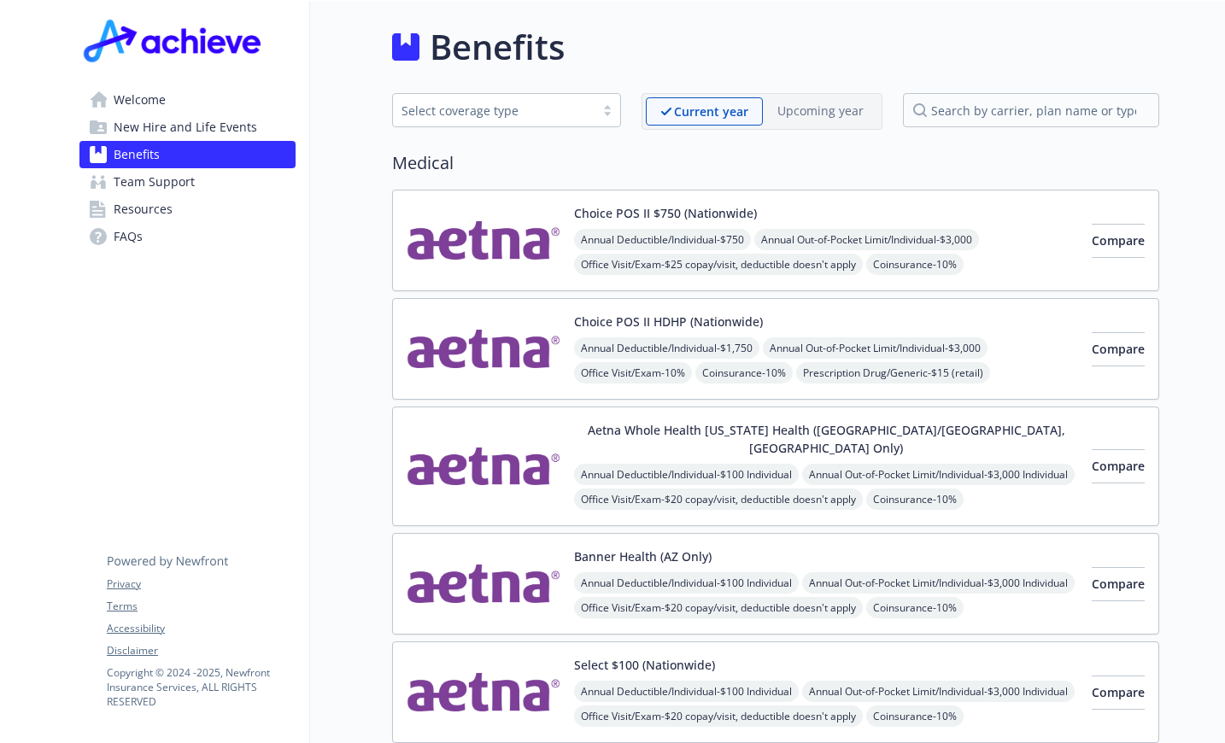
click at [659, 213] on button "Choice POS II $750 (Nationwide)" at bounding box center [665, 213] width 183 height 18
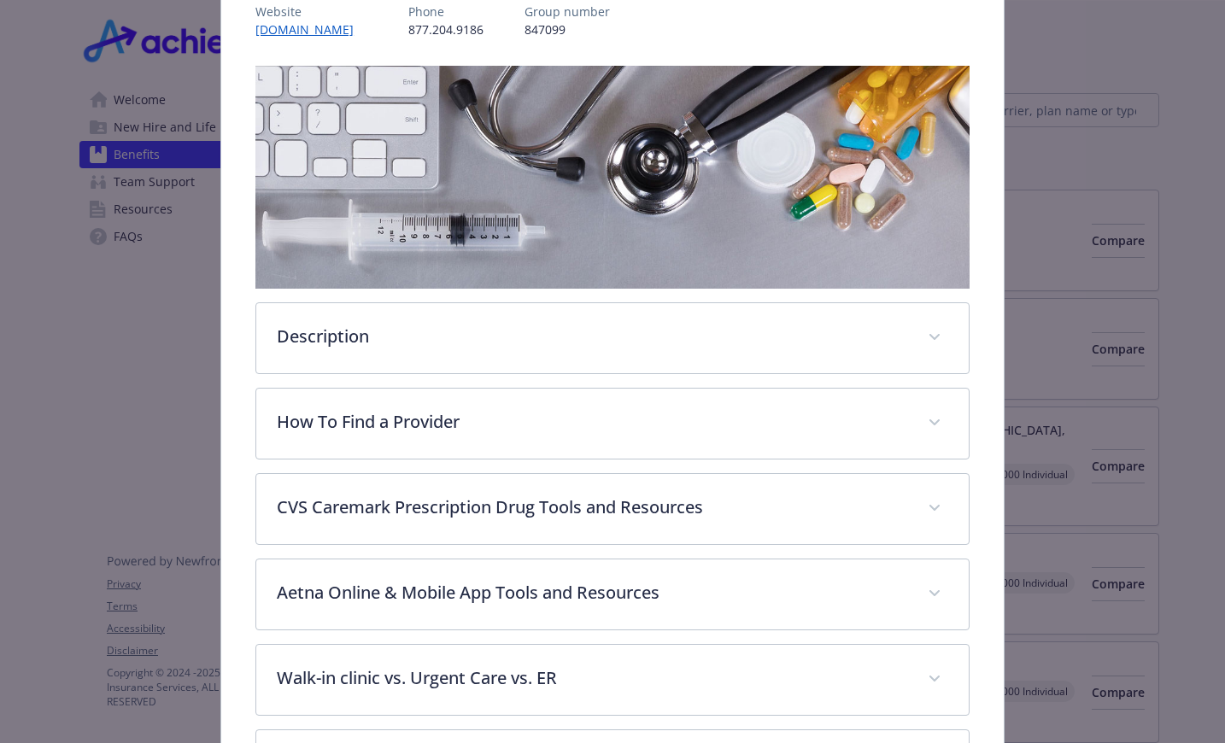
scroll to position [478, 0]
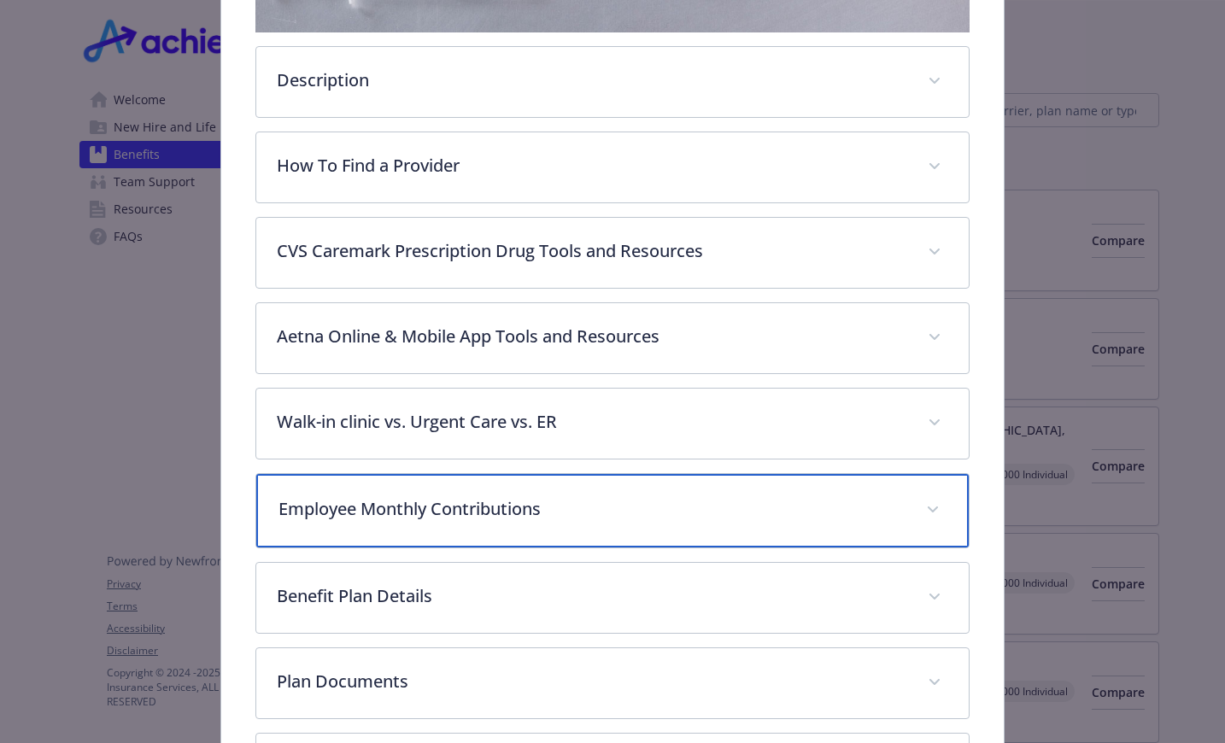
click at [497, 504] on p "Employee Monthly Contributions" at bounding box center [591, 509] width 627 height 26
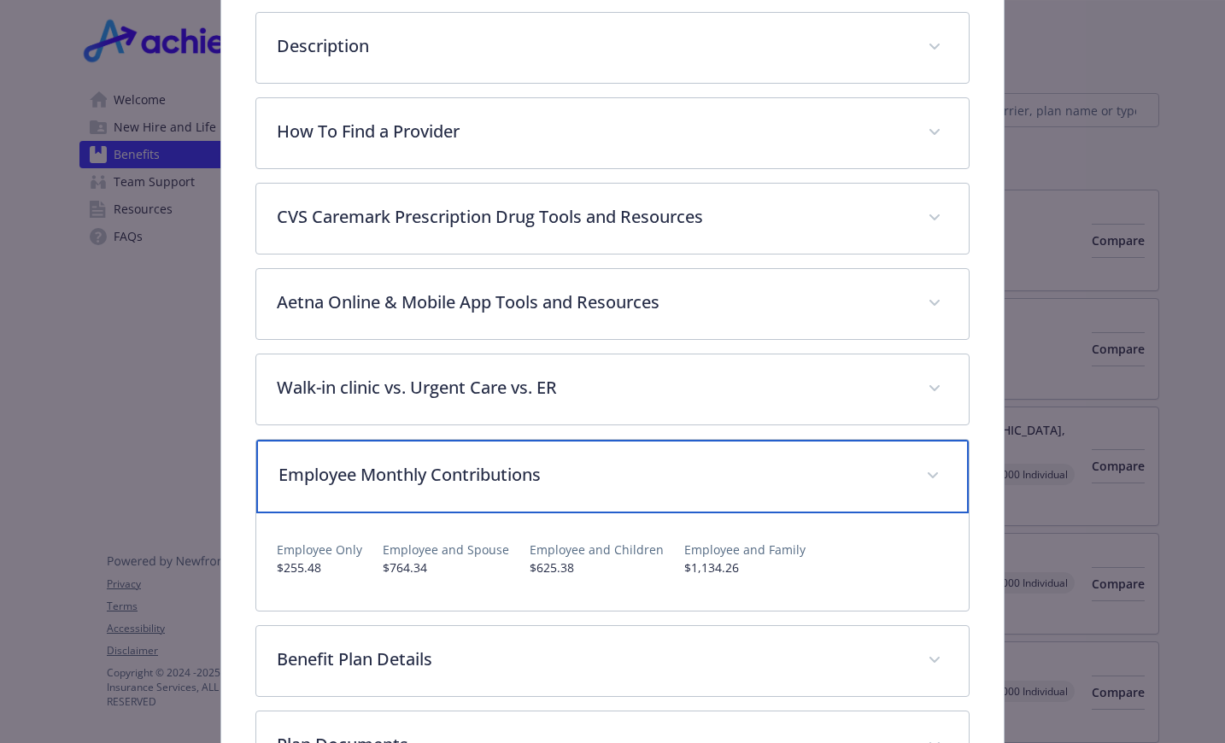
scroll to position [0, 0]
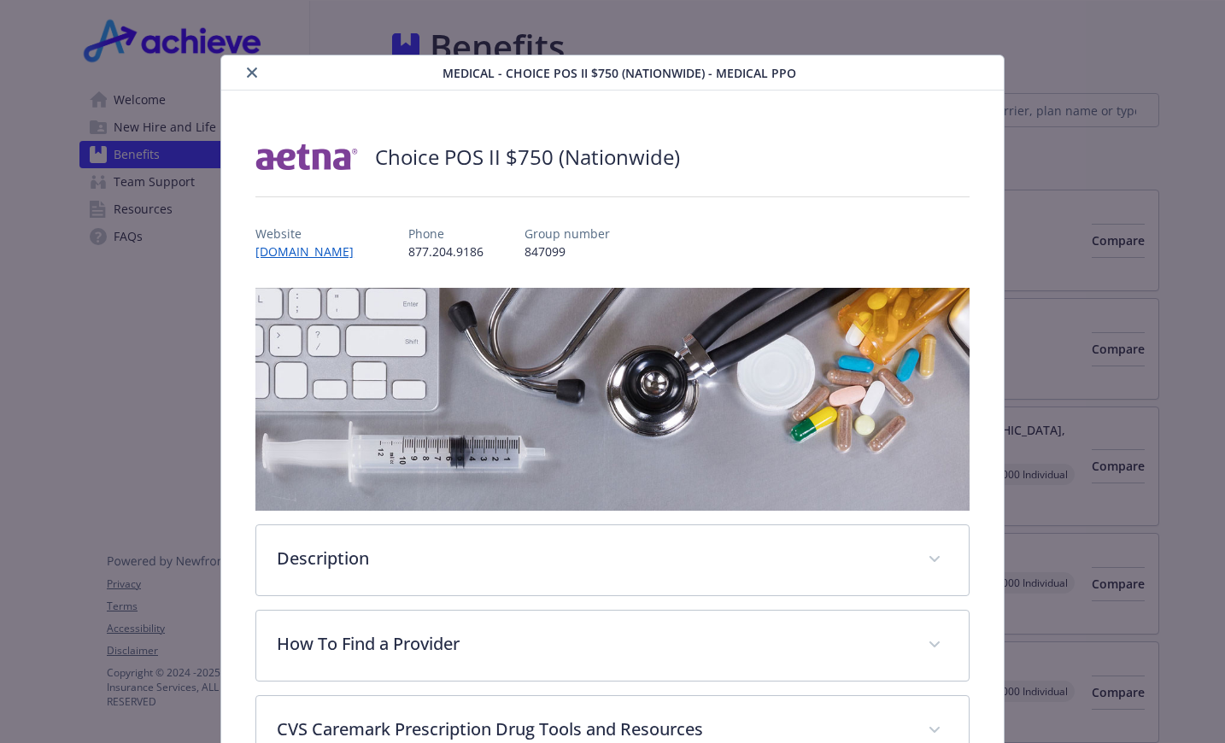
click at [254, 71] on icon "close" at bounding box center [252, 72] width 10 height 10
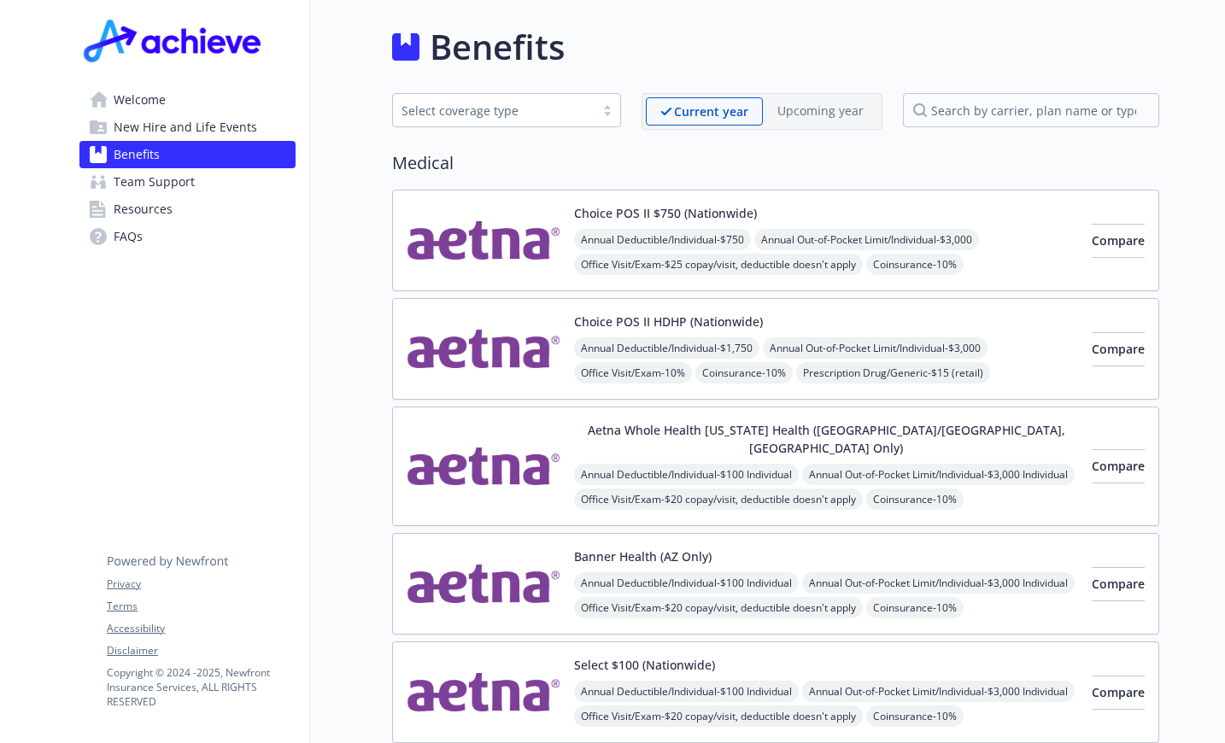
scroll to position [171, 0]
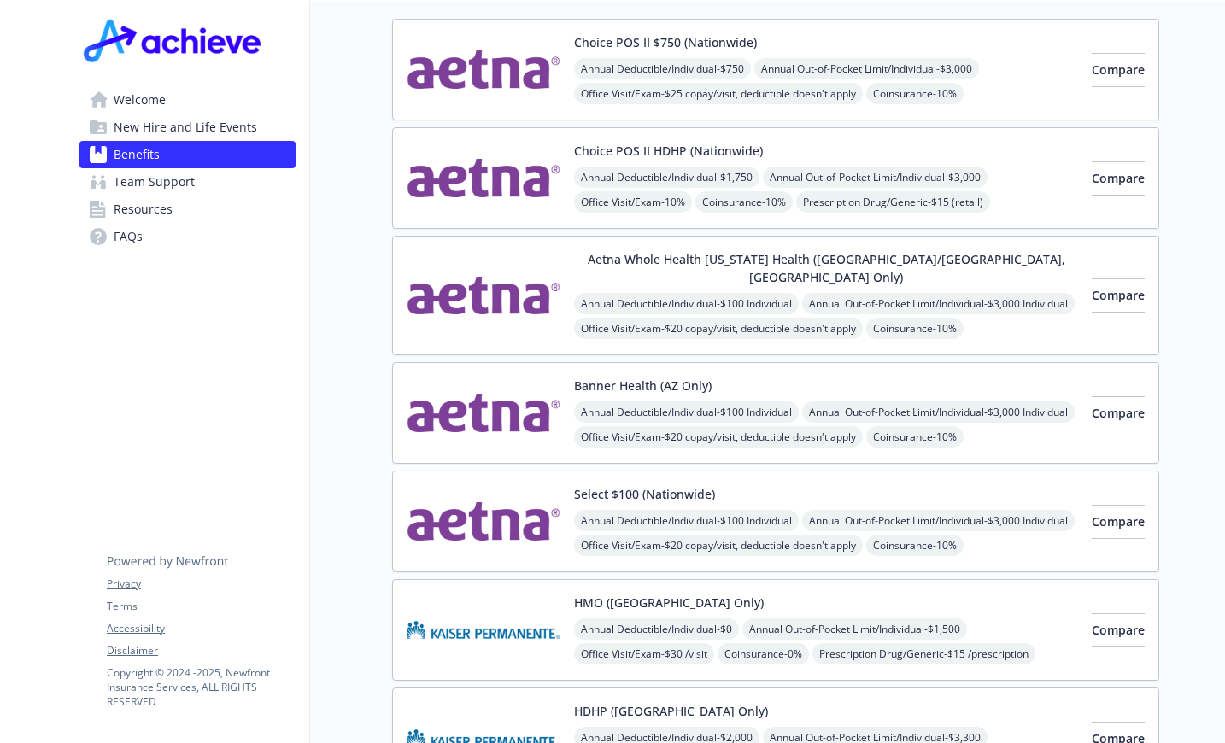
click at [617, 54] on div "Choice POS II $750 (Nationwide) Annual Deductible/Individual - $750 Annual Out-…" at bounding box center [826, 69] width 504 height 73
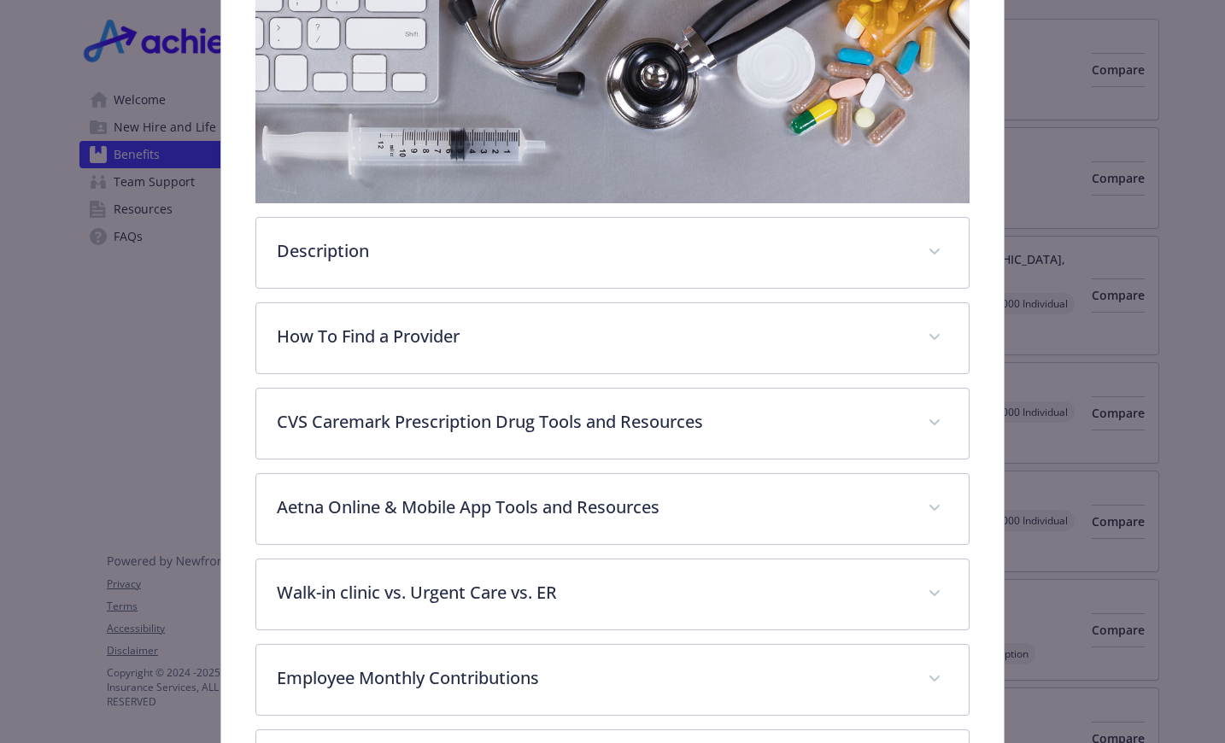
scroll to position [564, 0]
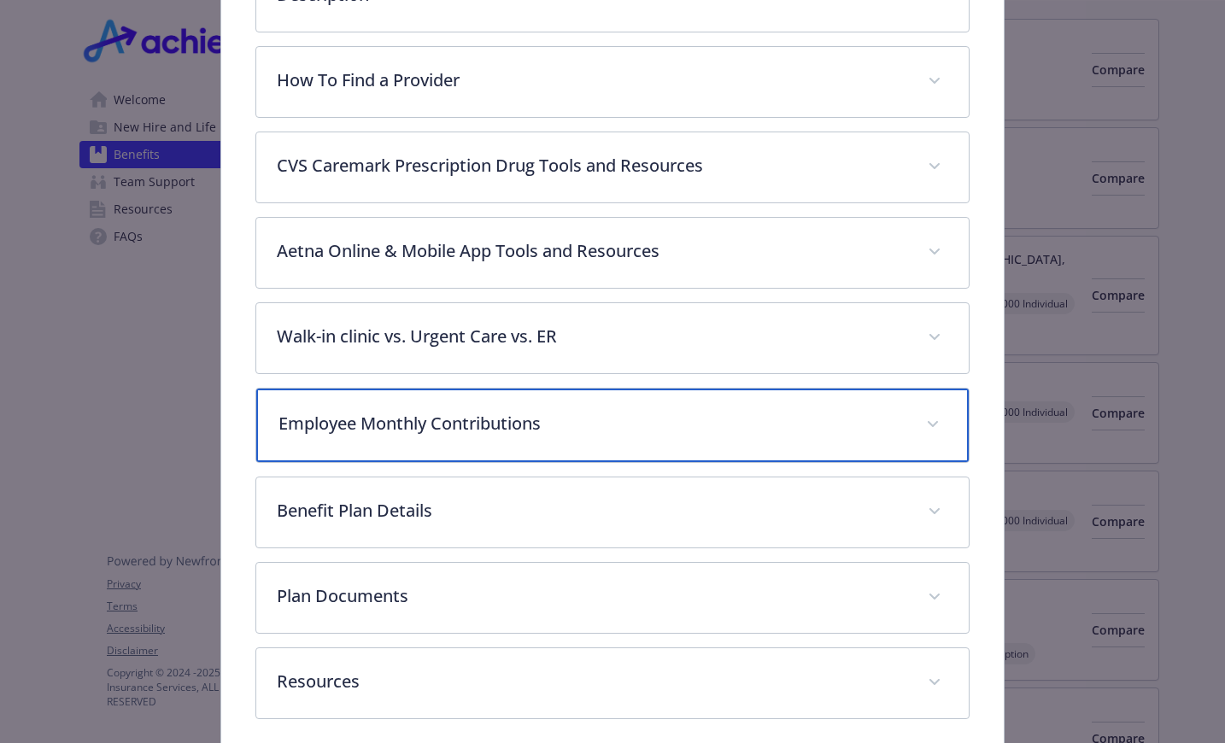
click at [471, 413] on p "Employee Monthly Contributions" at bounding box center [591, 424] width 627 height 26
